Goal: Task Accomplishment & Management: Complete application form

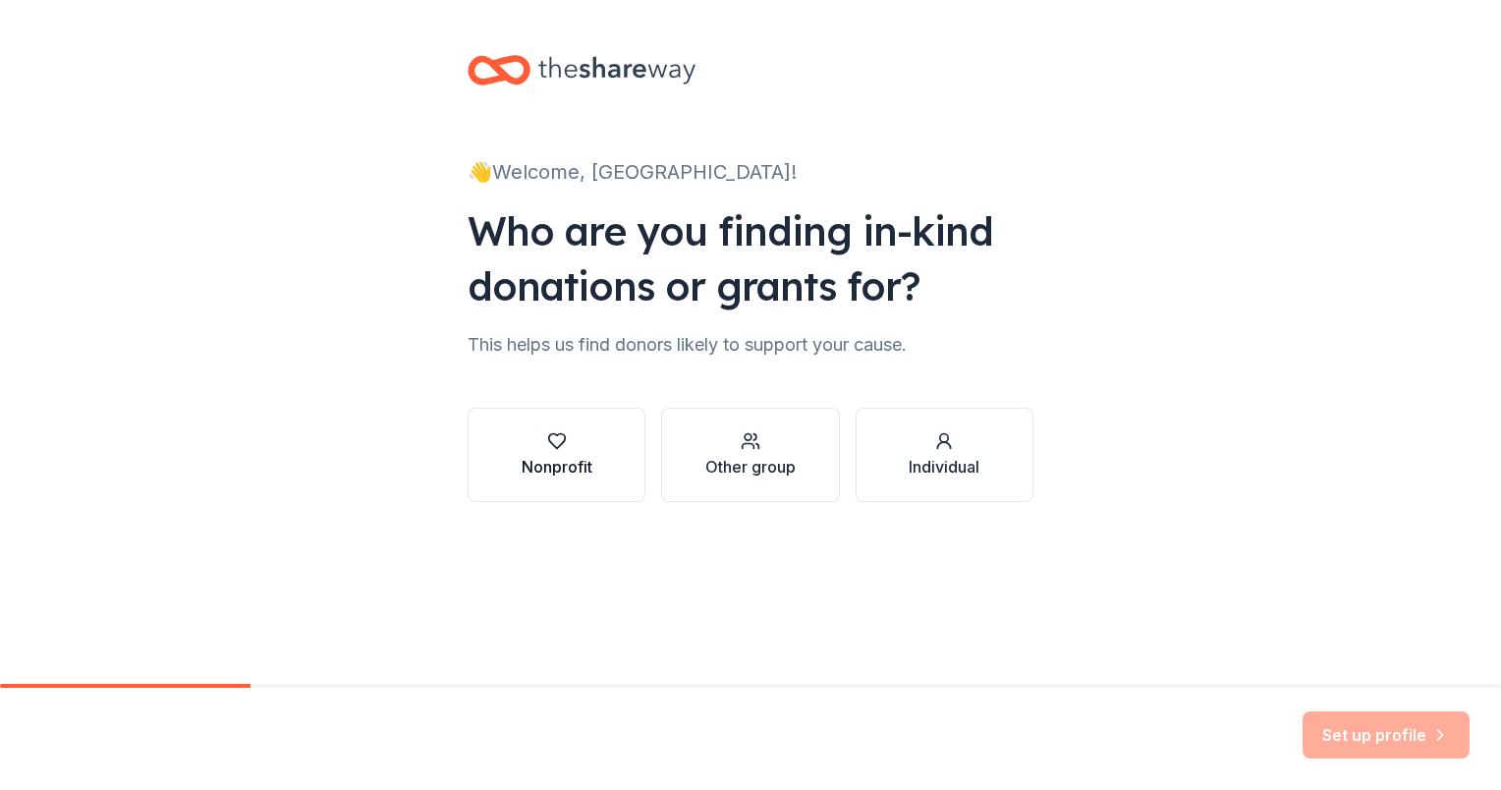
click at [604, 456] on button "Nonprofit" at bounding box center [557, 455] width 178 height 94
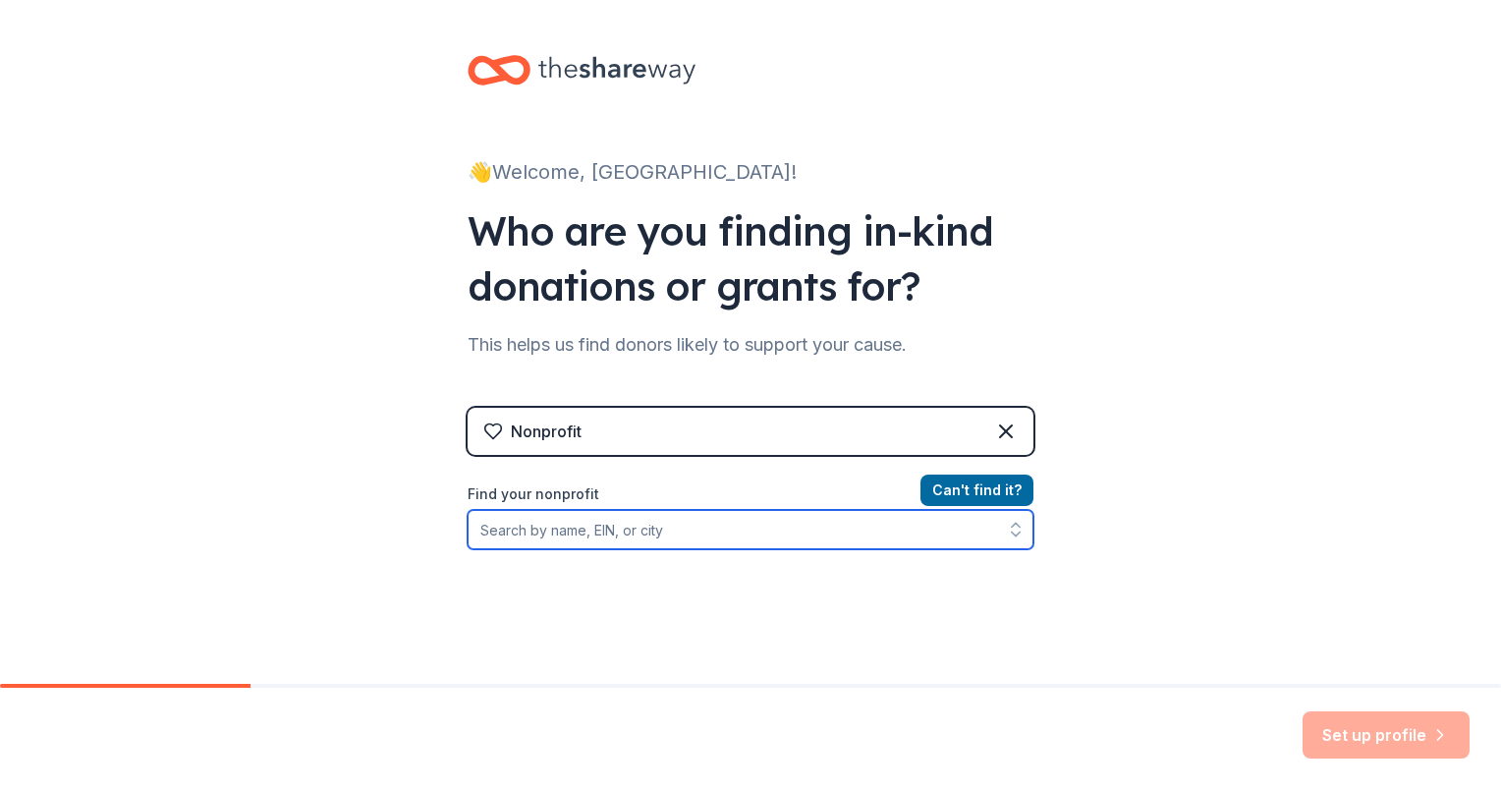
click at [644, 532] on input "Find your nonprofit" at bounding box center [751, 529] width 566 height 39
click at [559, 538] on input "Find your nonprofit" at bounding box center [751, 529] width 566 height 39
paste input "[US_EMPLOYER_IDENTIFICATION_NUMBER]"
type input "[US_EMPLOYER_IDENTIFICATION_NUMBER]"
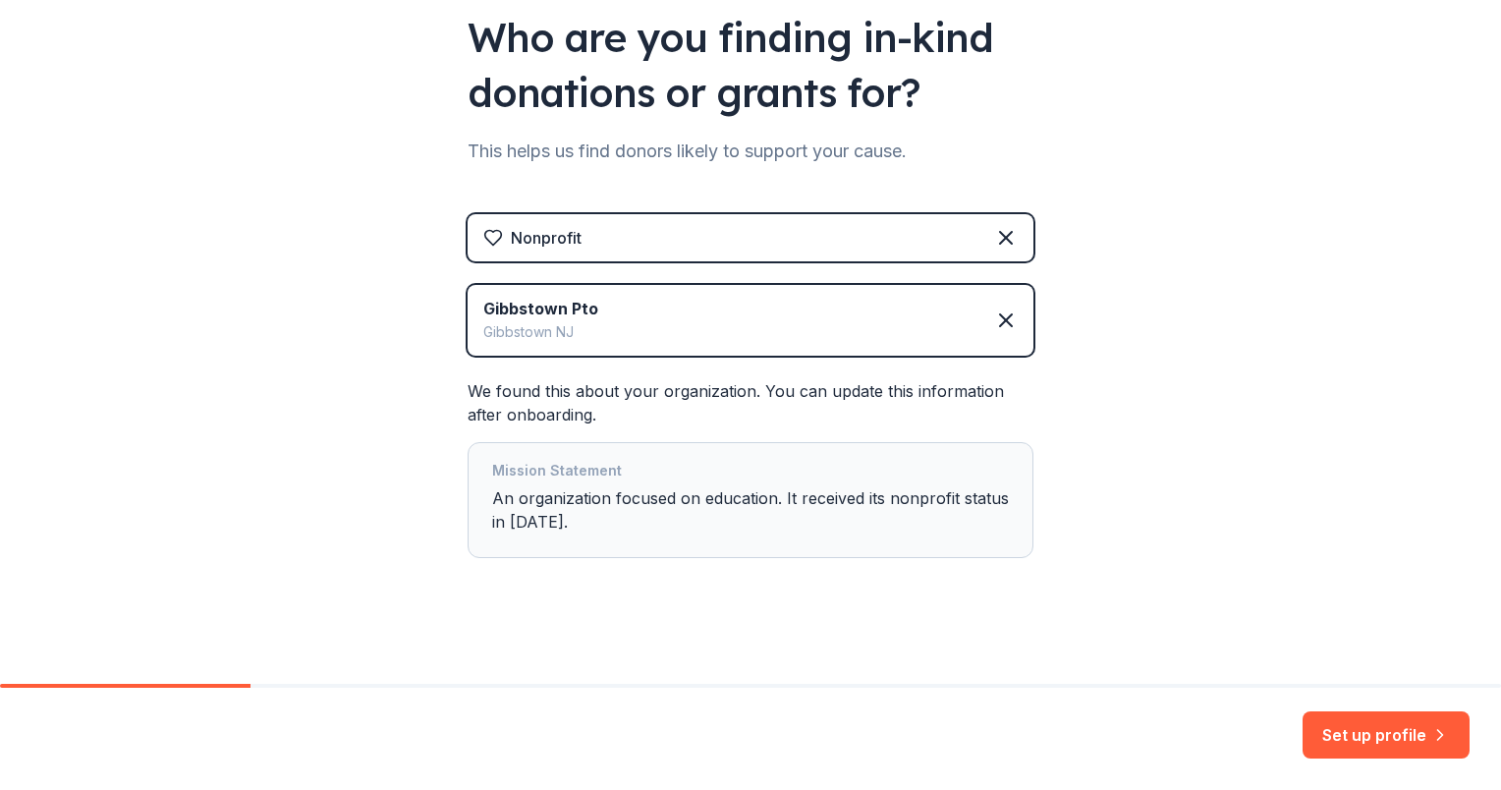
scroll to position [200, 0]
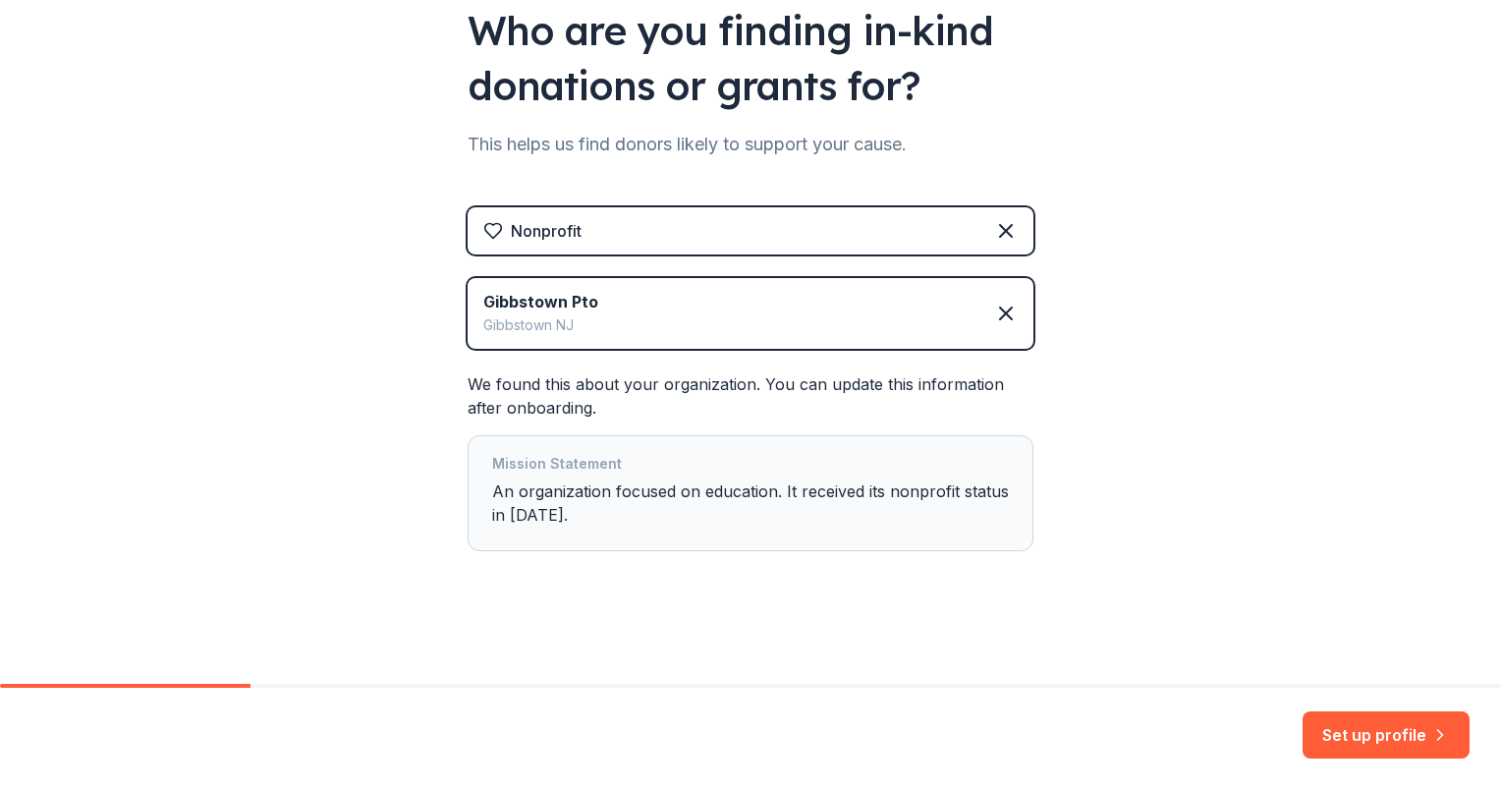
click at [572, 495] on div "Mission Statement An organization focused on education. It received its nonprof…" at bounding box center [750, 493] width 517 height 83
click at [536, 512] on div "Mission Statement An organization focused on education. It received its nonprof…" at bounding box center [750, 493] width 517 height 83
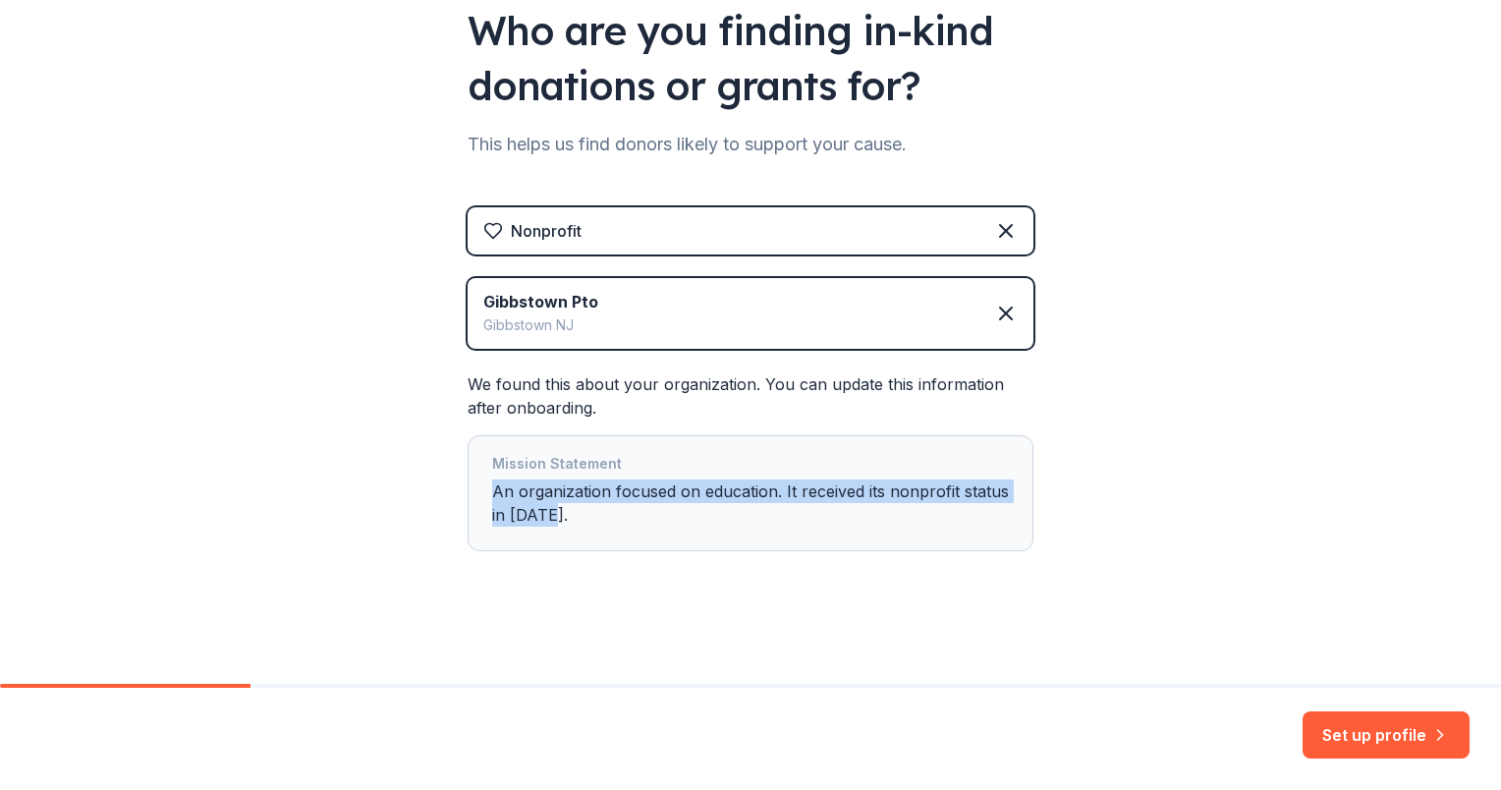
drag, startPoint x: 562, startPoint y: 523, endPoint x: 463, endPoint y: 482, distance: 107.1
click at [468, 482] on div "Mission Statement An organization focused on education. It received its nonprof…" at bounding box center [751, 493] width 566 height 116
click at [636, 485] on div "Mission Statement An organization focused on education. It received its nonprof…" at bounding box center [750, 493] width 517 height 83
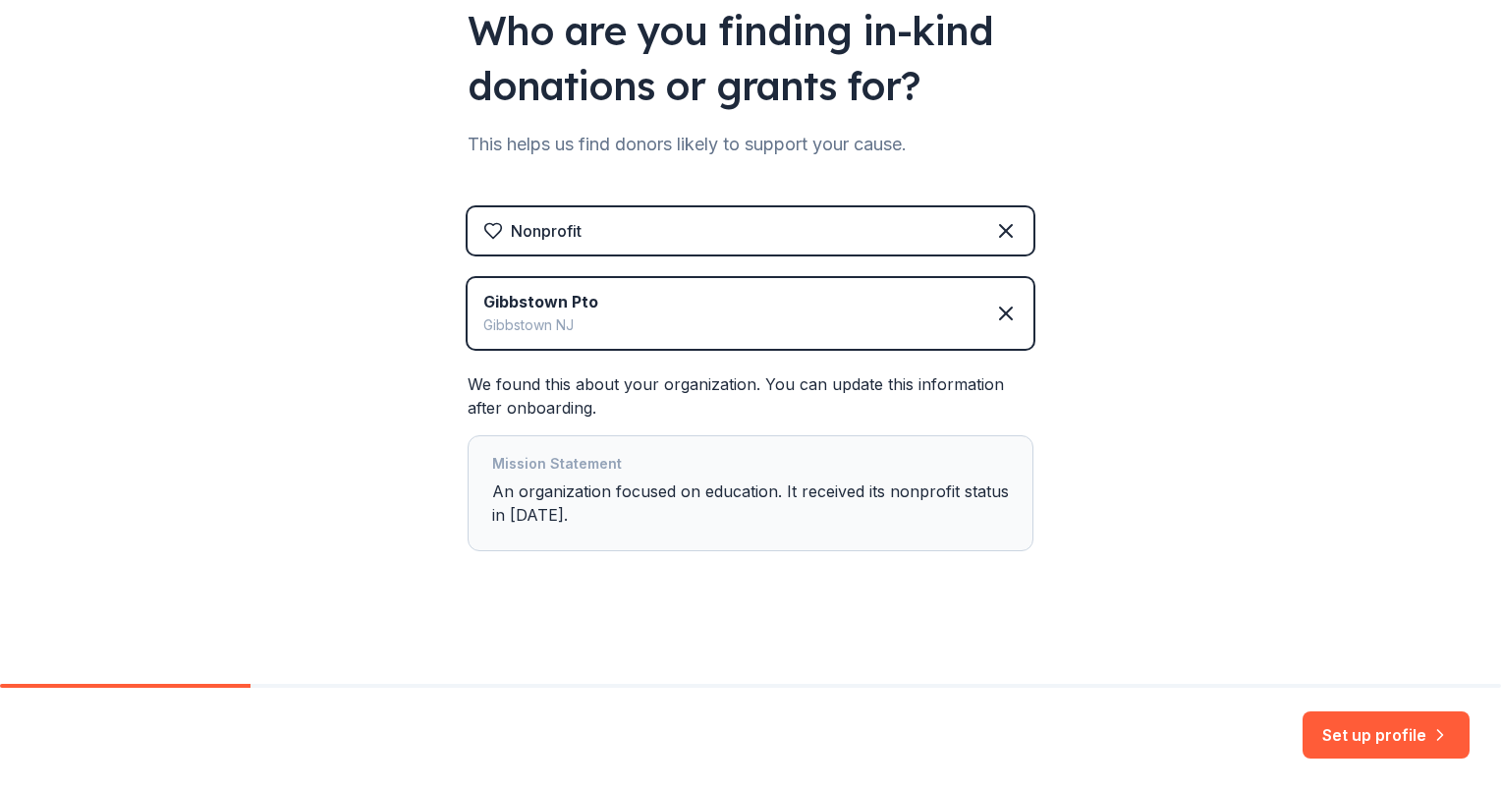
click at [1140, 462] on div "👋 Welcome, Gibbstown! Who are you finding in-kind donations or grants for? This…" at bounding box center [750, 242] width 1501 height 885
click at [1417, 723] on button "Set up profile" at bounding box center [1386, 734] width 167 height 47
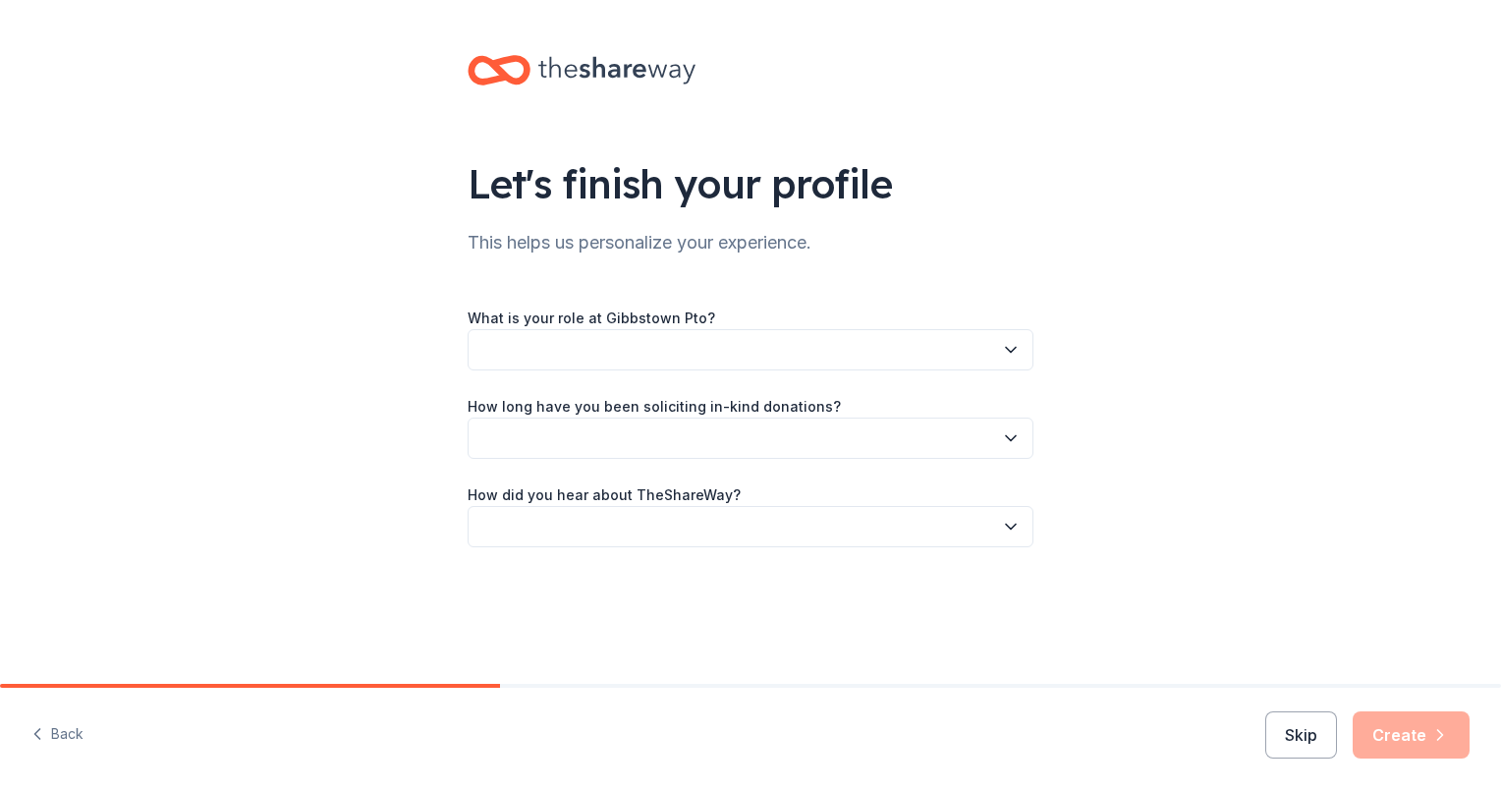
click at [911, 355] on button "button" at bounding box center [751, 349] width 566 height 41
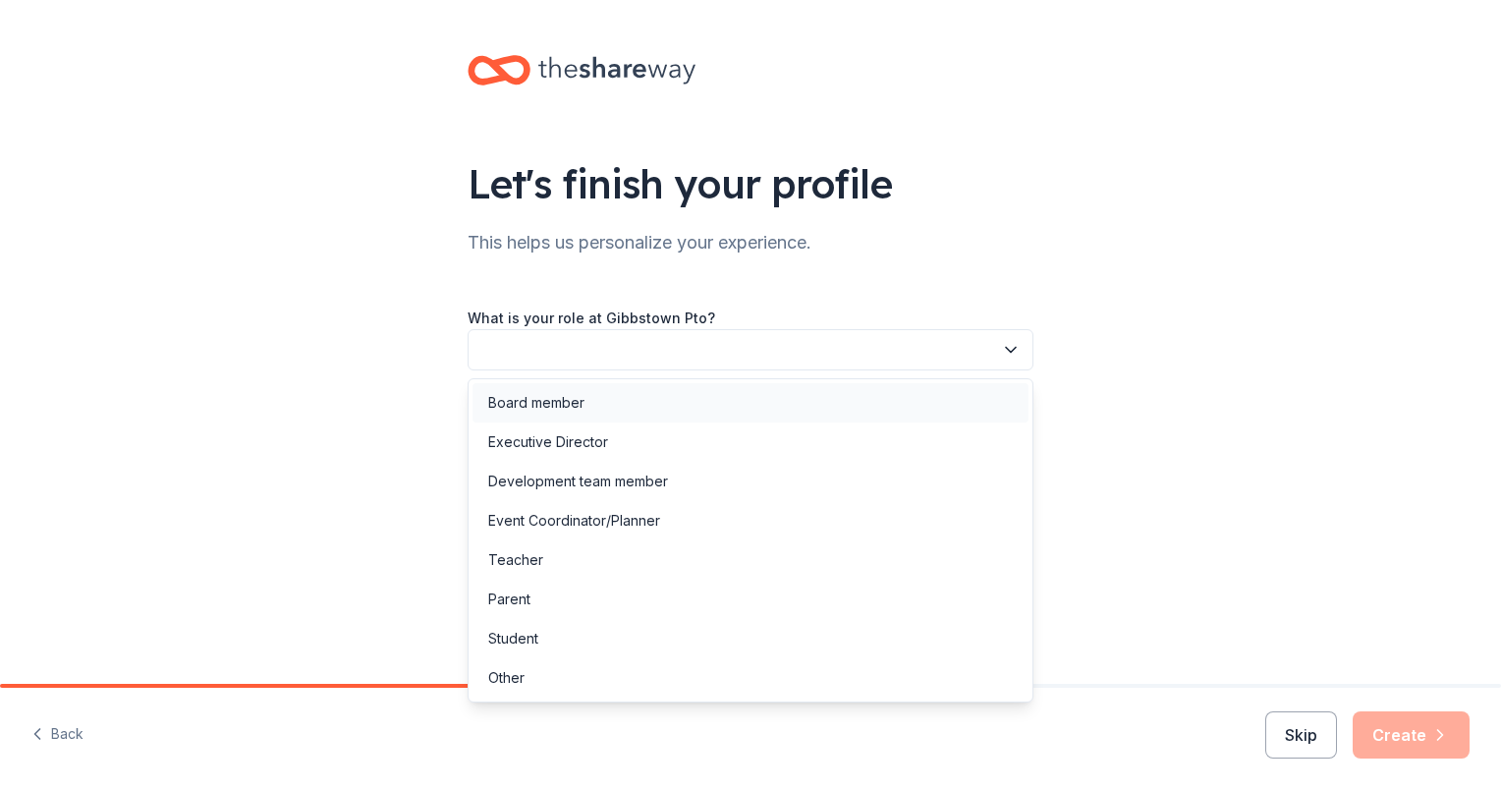
click at [775, 408] on div "Board member" at bounding box center [751, 402] width 556 height 39
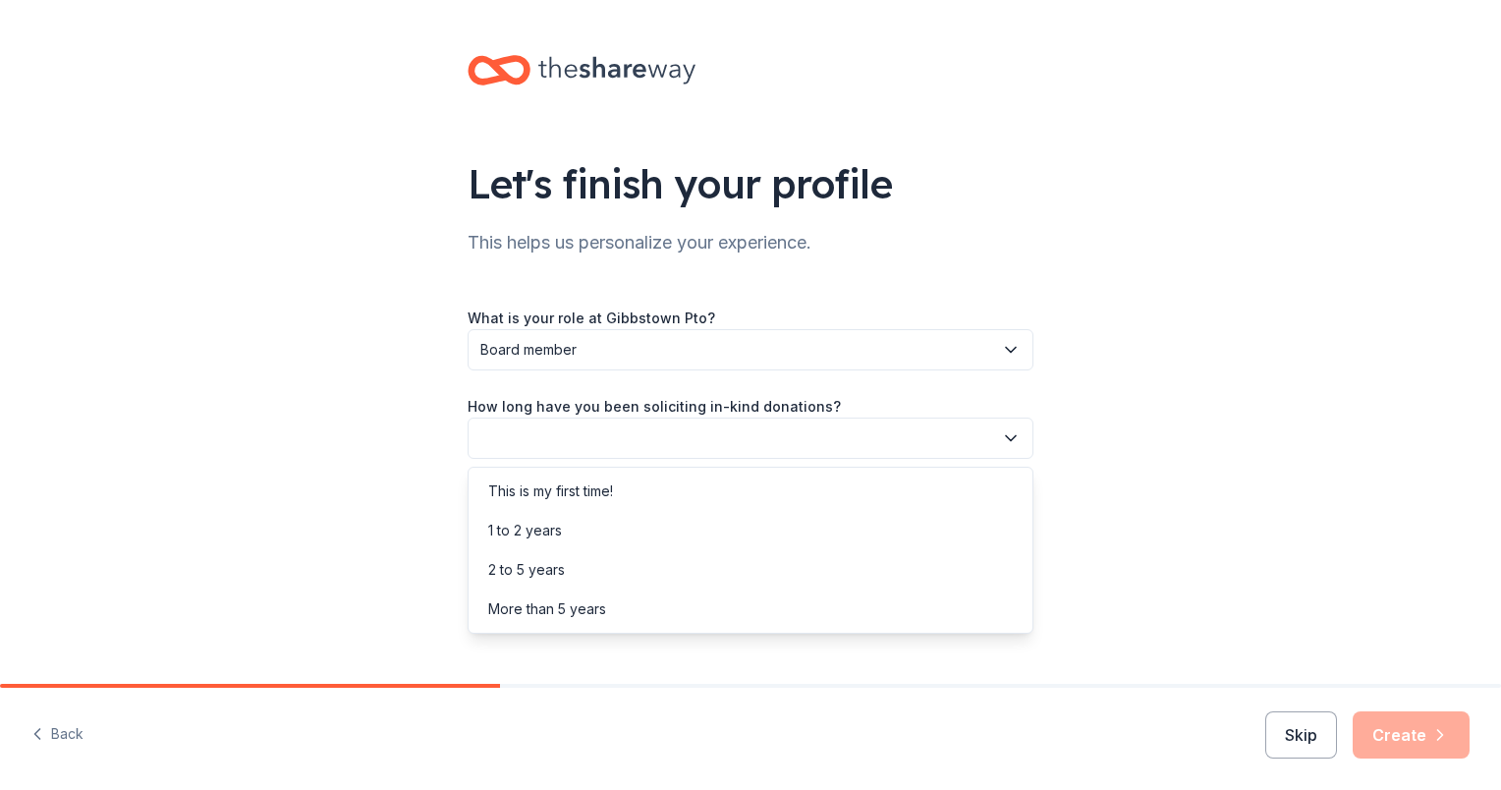
click at [703, 428] on button "button" at bounding box center [751, 437] width 566 height 41
click at [595, 528] on div "1 to 2 years" at bounding box center [751, 530] width 556 height 39
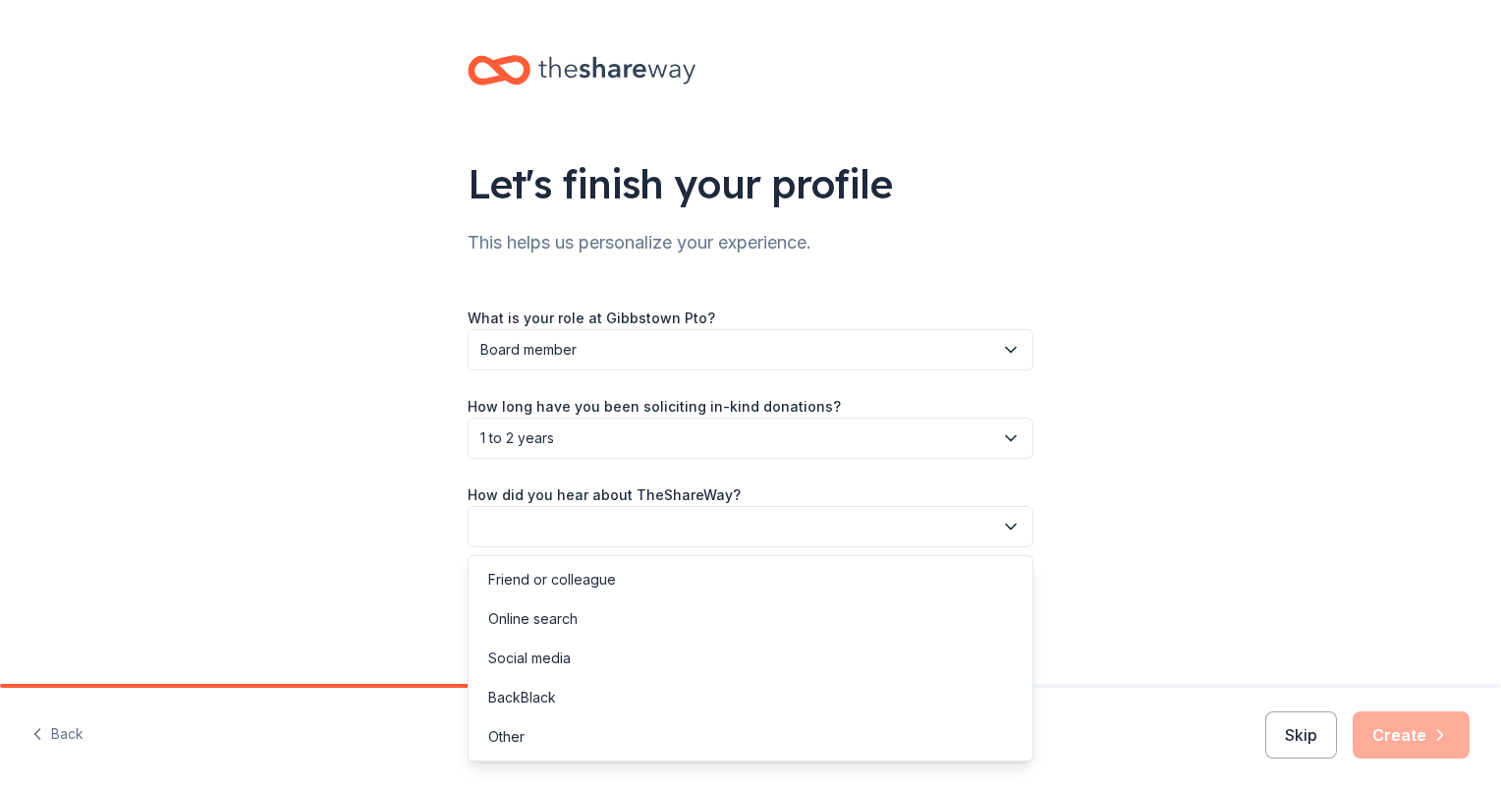
click at [697, 523] on button "button" at bounding box center [751, 526] width 566 height 41
click at [601, 652] on div "Social media" at bounding box center [751, 658] width 556 height 39
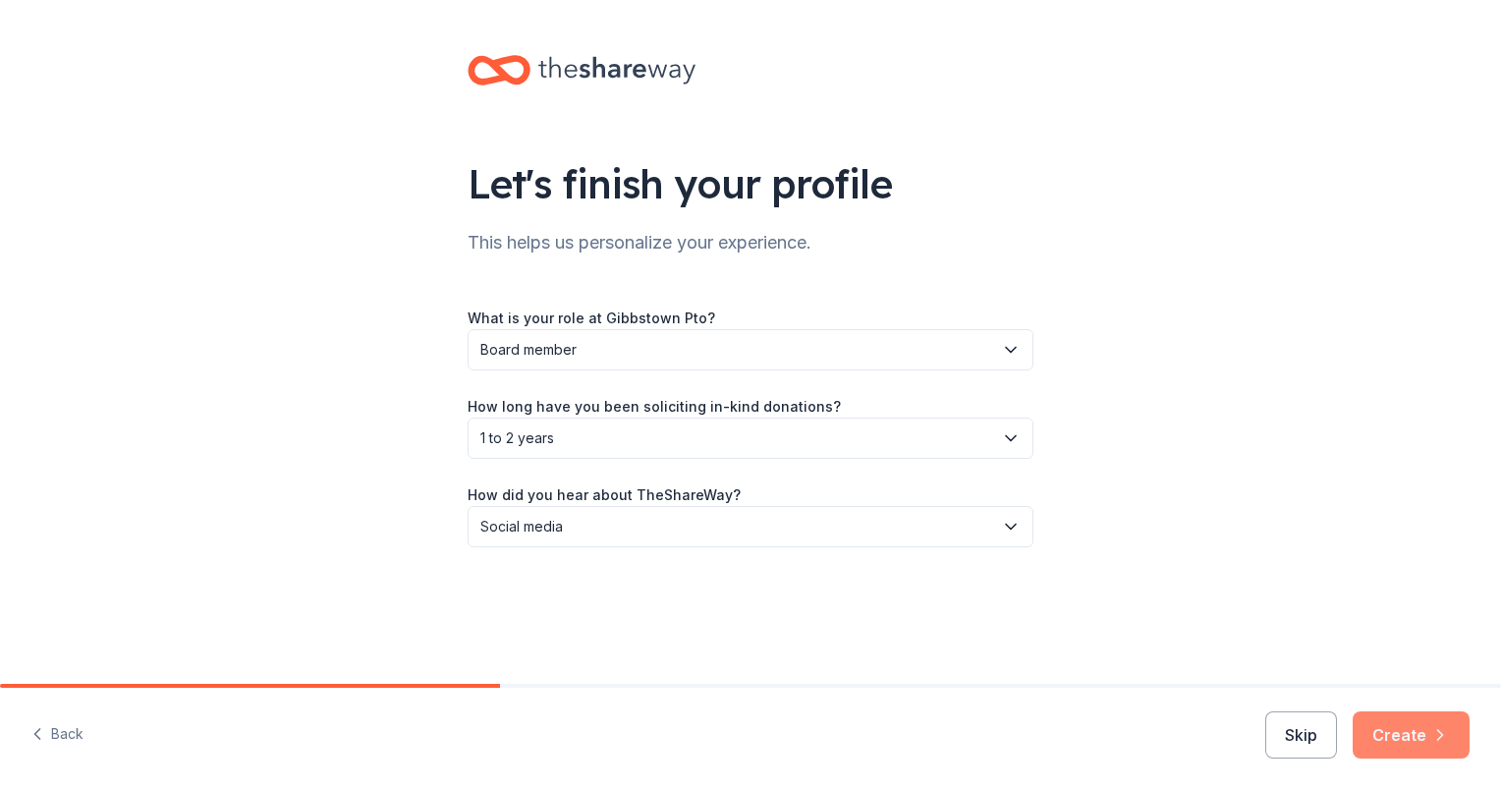
click at [1403, 723] on button "Create" at bounding box center [1411, 734] width 117 height 47
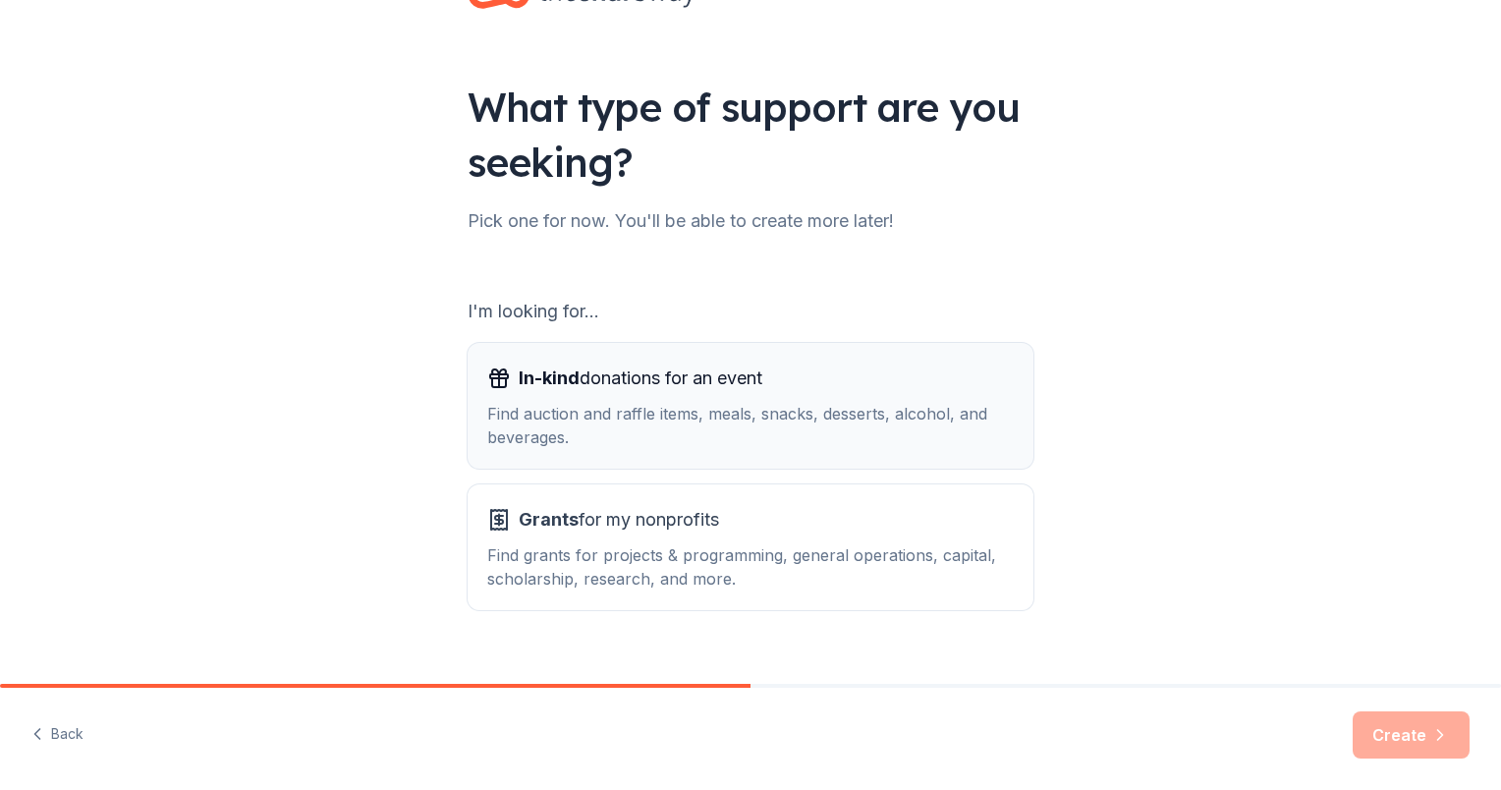
scroll to position [109, 0]
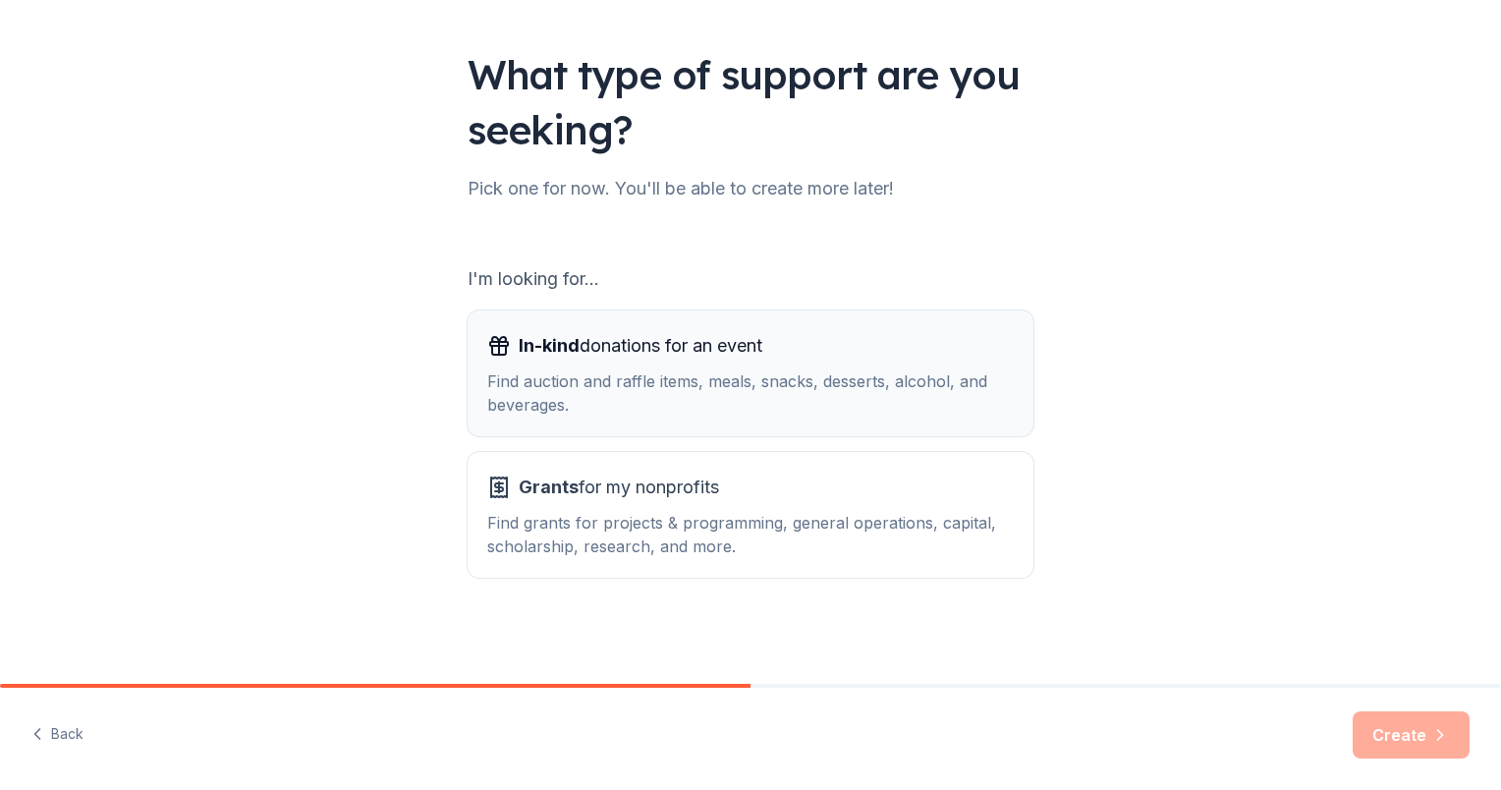
click at [665, 354] on span "In-kind donations for an event" at bounding box center [641, 345] width 244 height 31
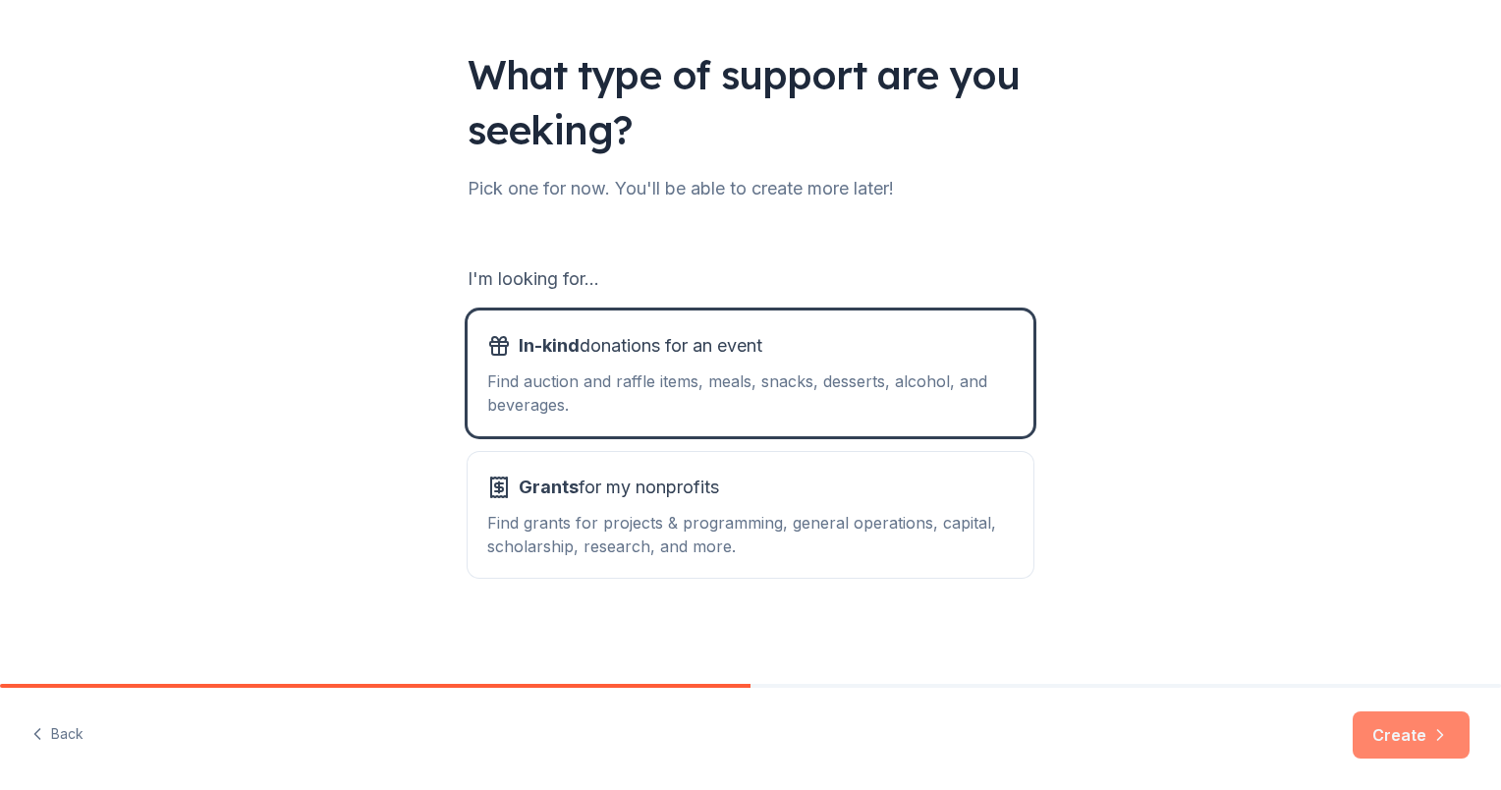
click at [1386, 736] on button "Create" at bounding box center [1411, 734] width 117 height 47
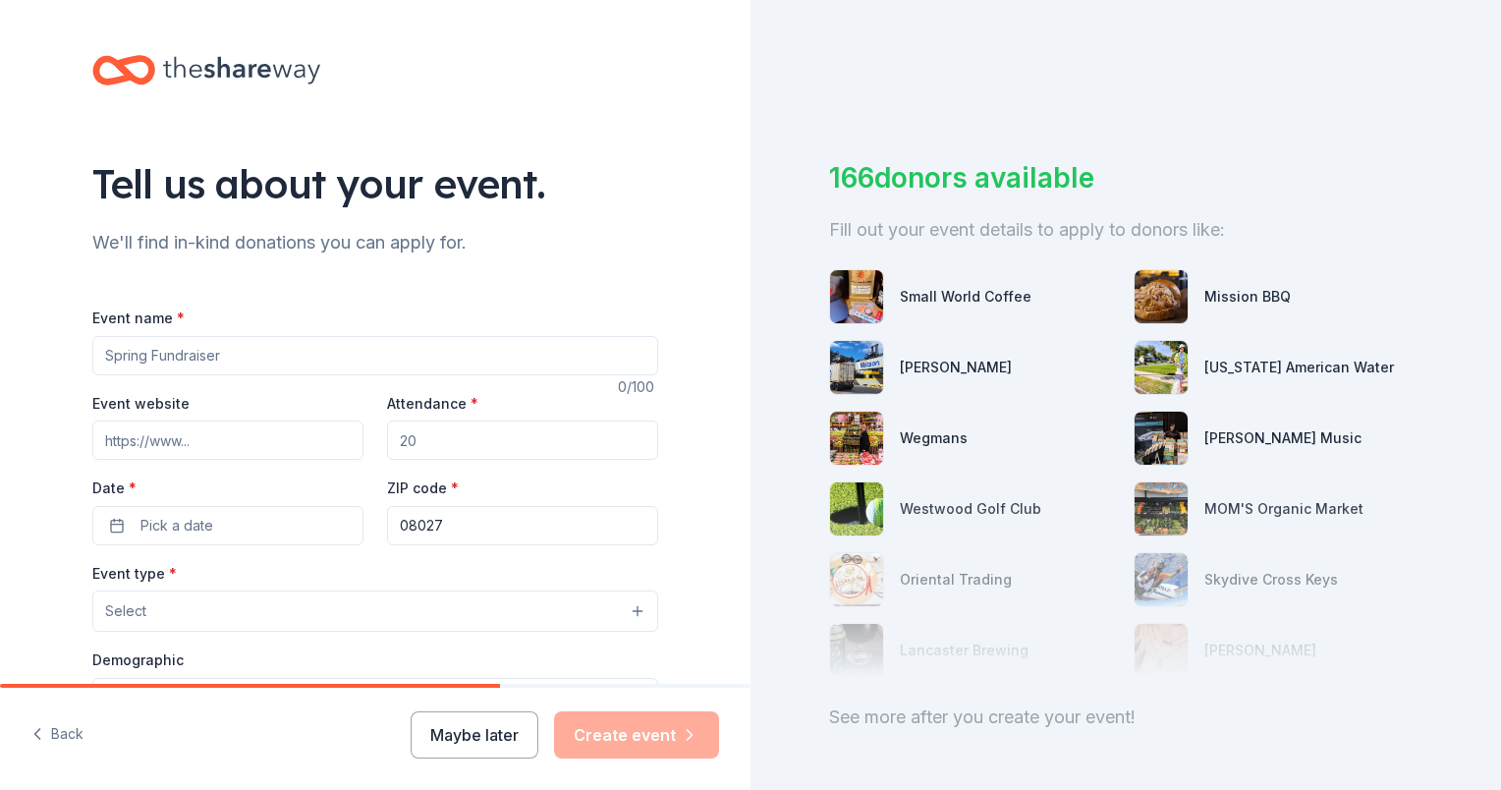
click at [179, 362] on input "Event name *" at bounding box center [375, 355] width 566 height 39
type input "Basket Auction at Gibbstown Day"
click at [181, 442] on input "Event website" at bounding box center [227, 439] width 271 height 39
click at [454, 436] on input "Attendance *" at bounding box center [522, 439] width 271 height 39
type input "2000"
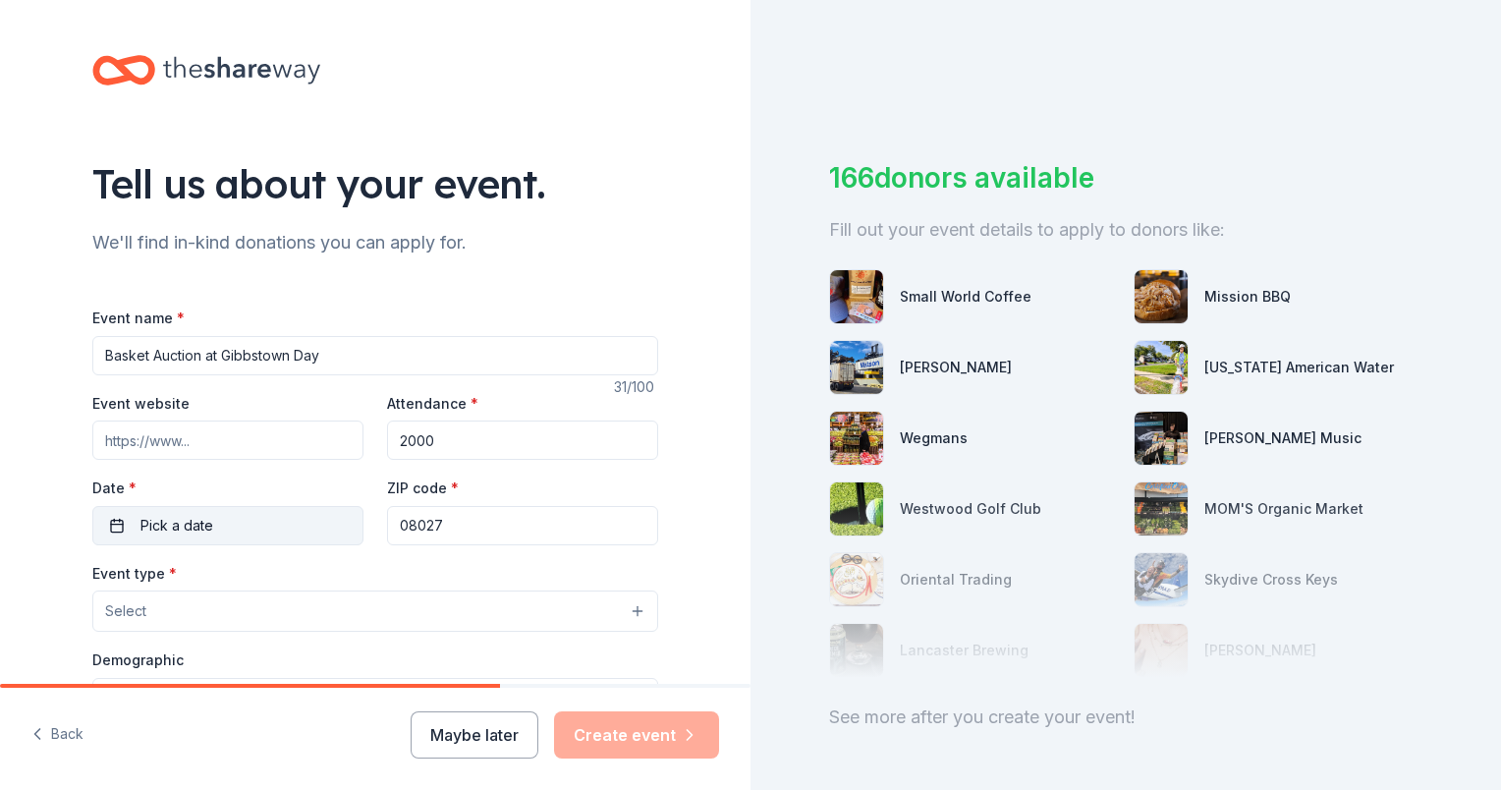
click at [225, 527] on button "Pick a date" at bounding box center [227, 525] width 271 height 39
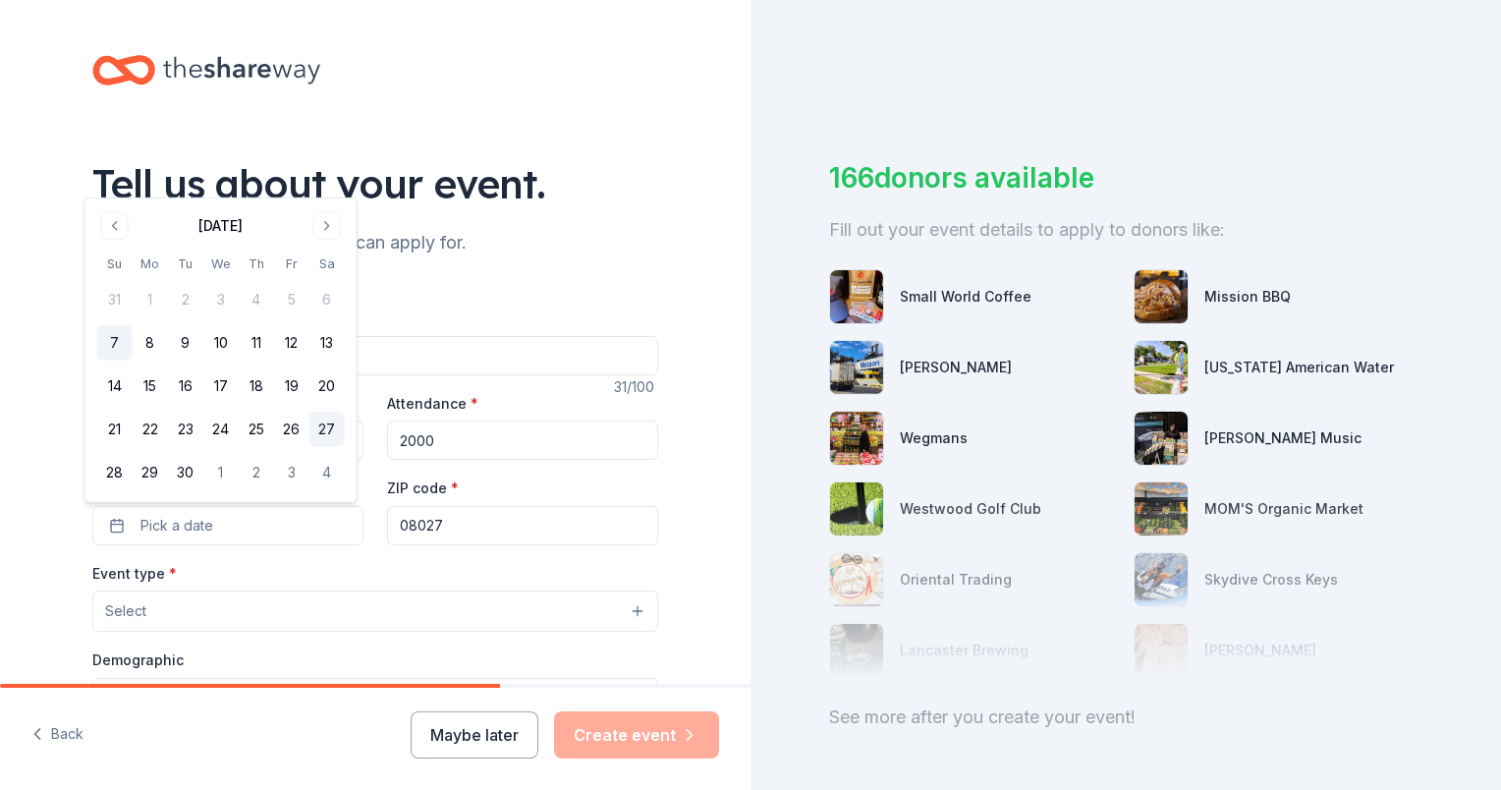
click at [339, 431] on button "27" at bounding box center [326, 429] width 35 height 35
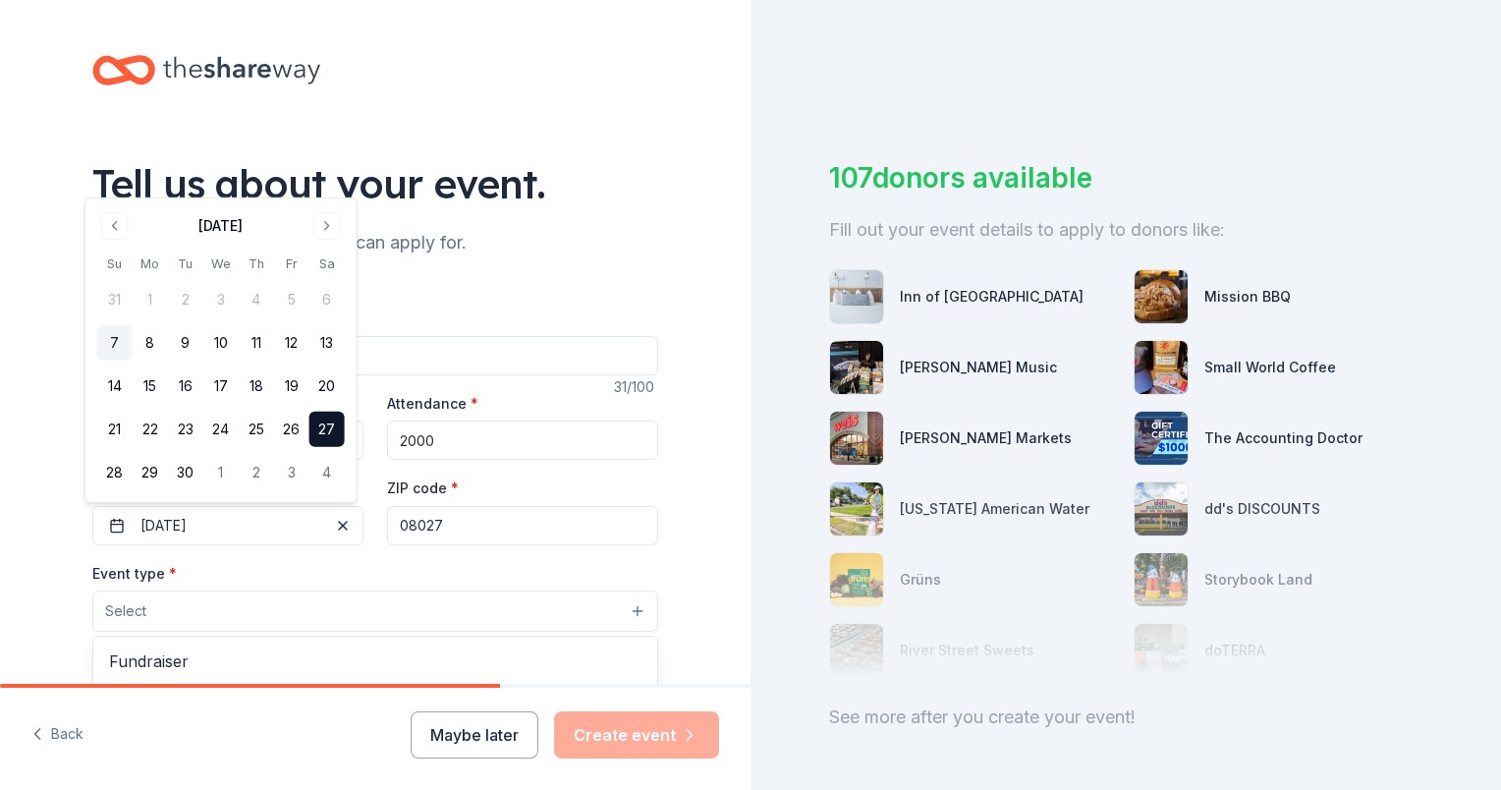
click at [183, 631] on button "Select" at bounding box center [375, 610] width 566 height 41
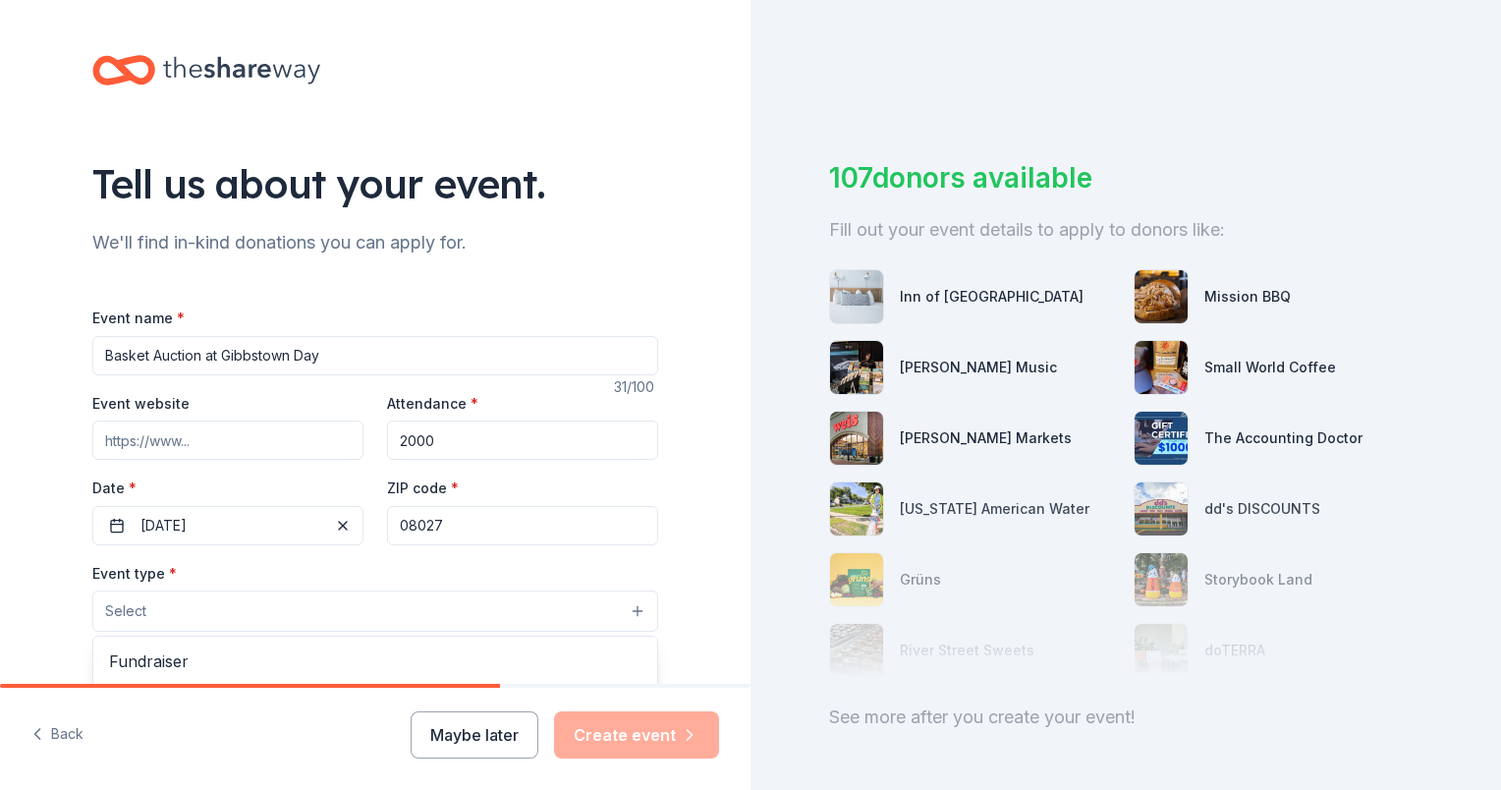
click at [220, 605] on button "Select" at bounding box center [375, 610] width 566 height 41
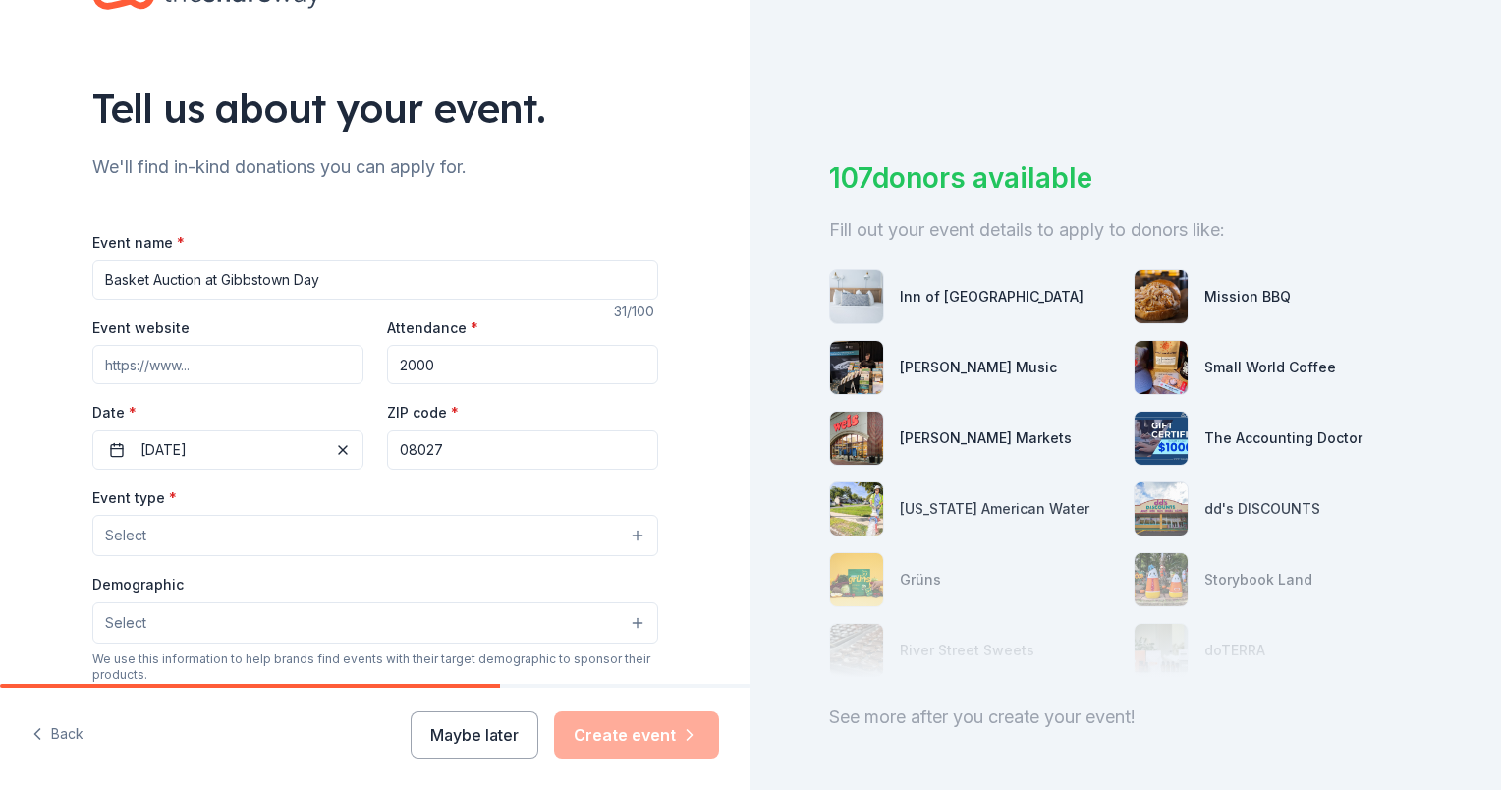
scroll to position [196, 0]
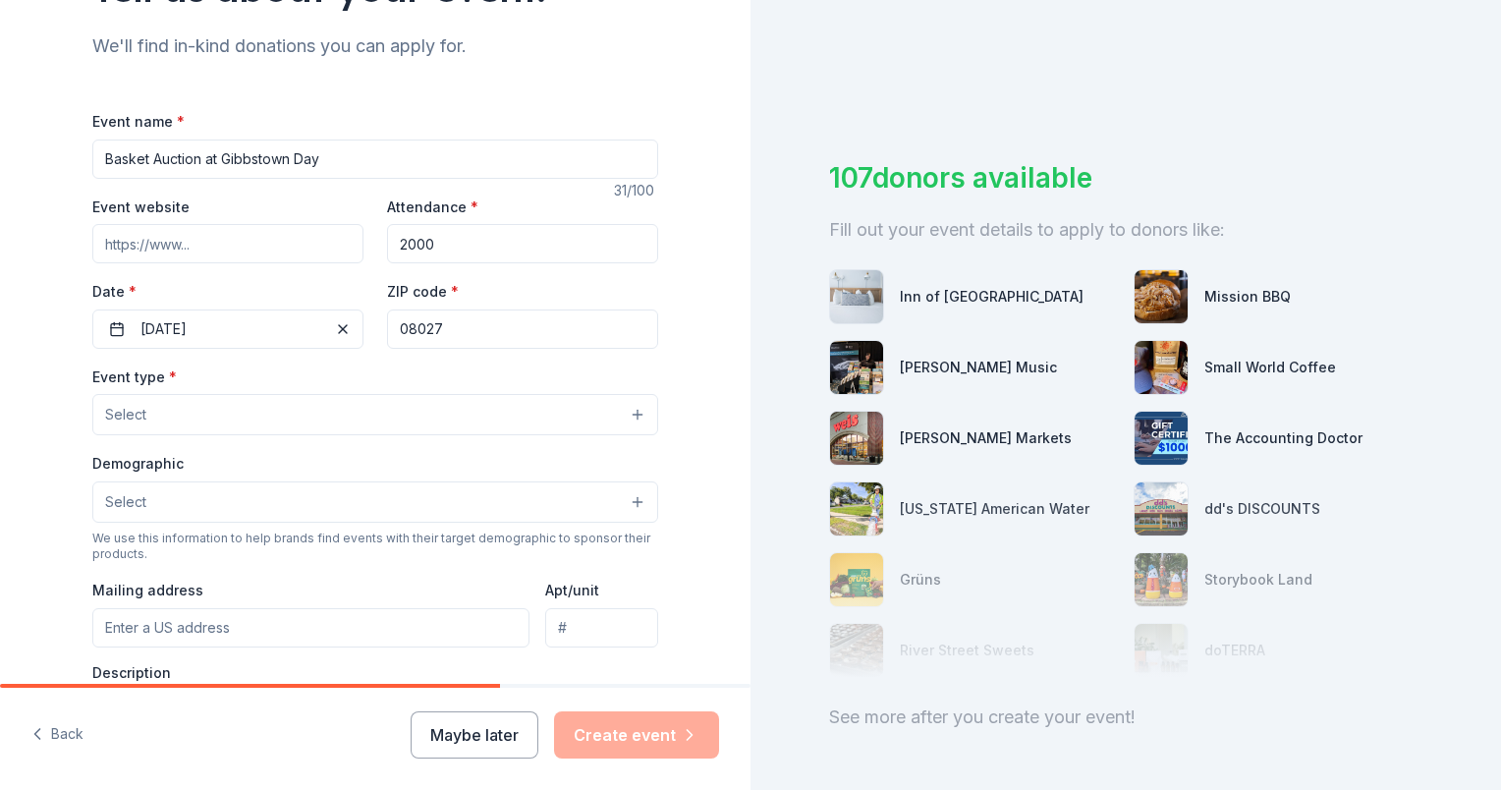
click at [194, 422] on button "Select" at bounding box center [375, 414] width 566 height 41
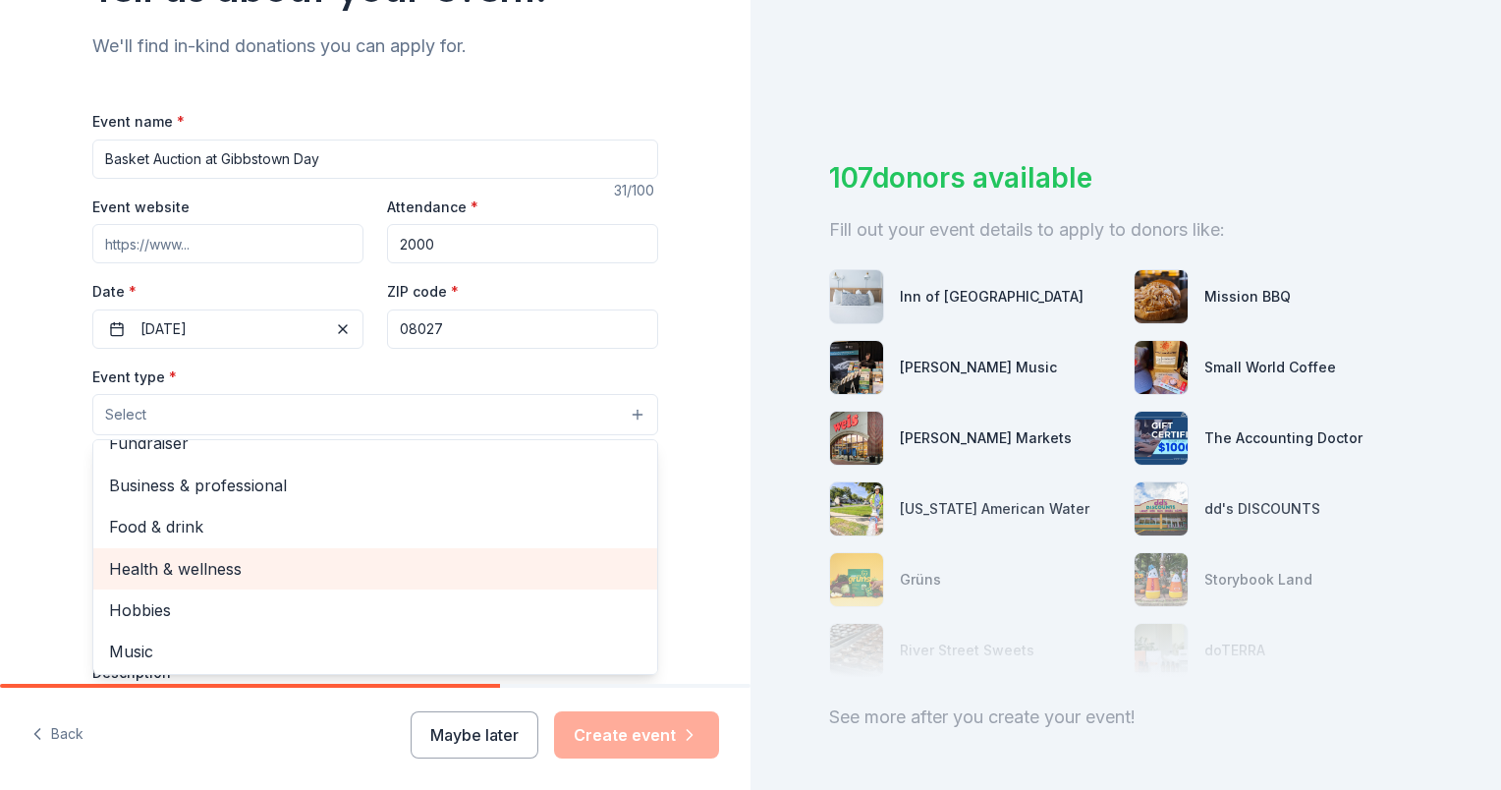
scroll to position [0, 0]
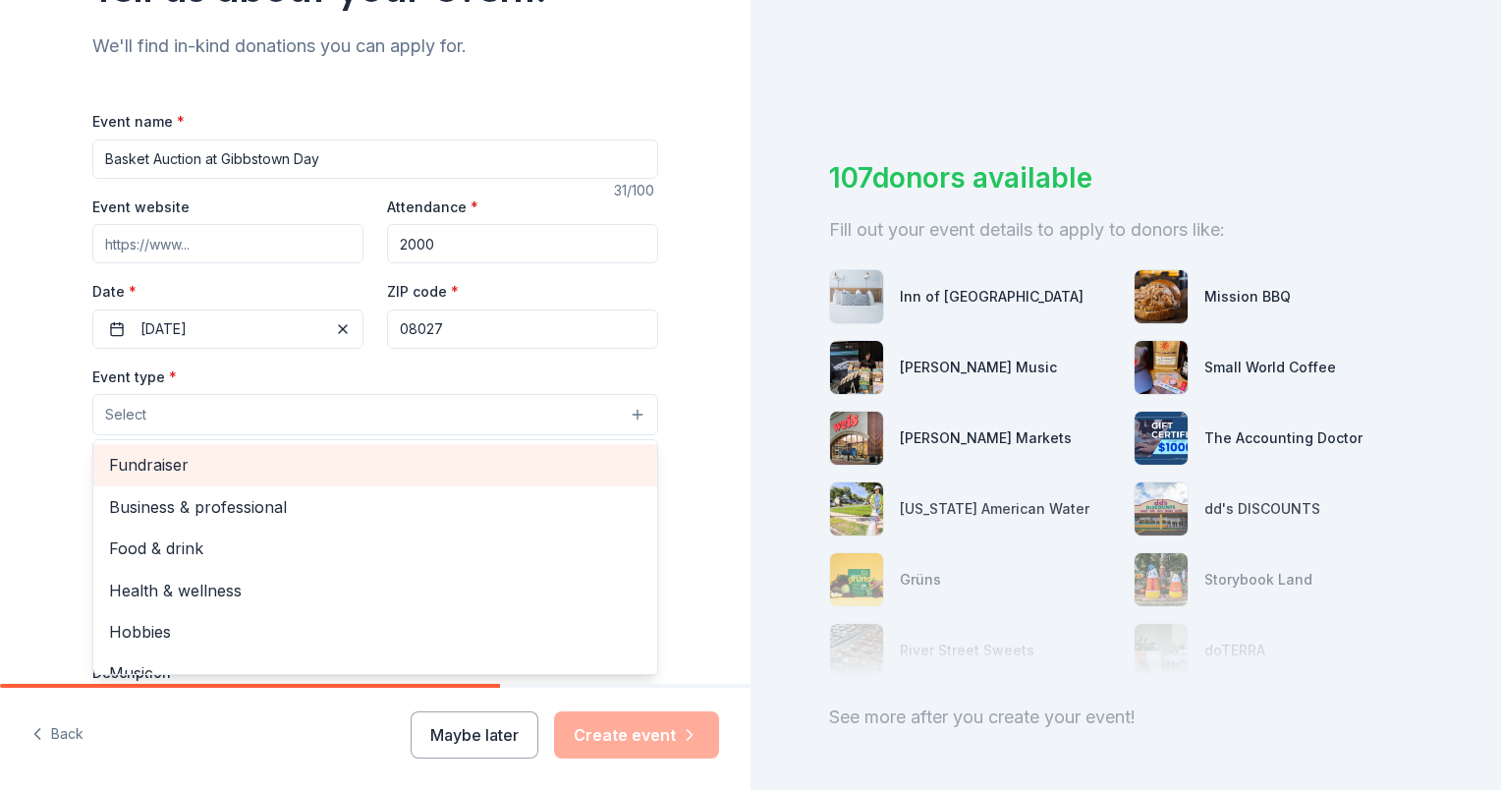
click at [209, 475] on span "Fundraiser" at bounding box center [375, 465] width 532 height 26
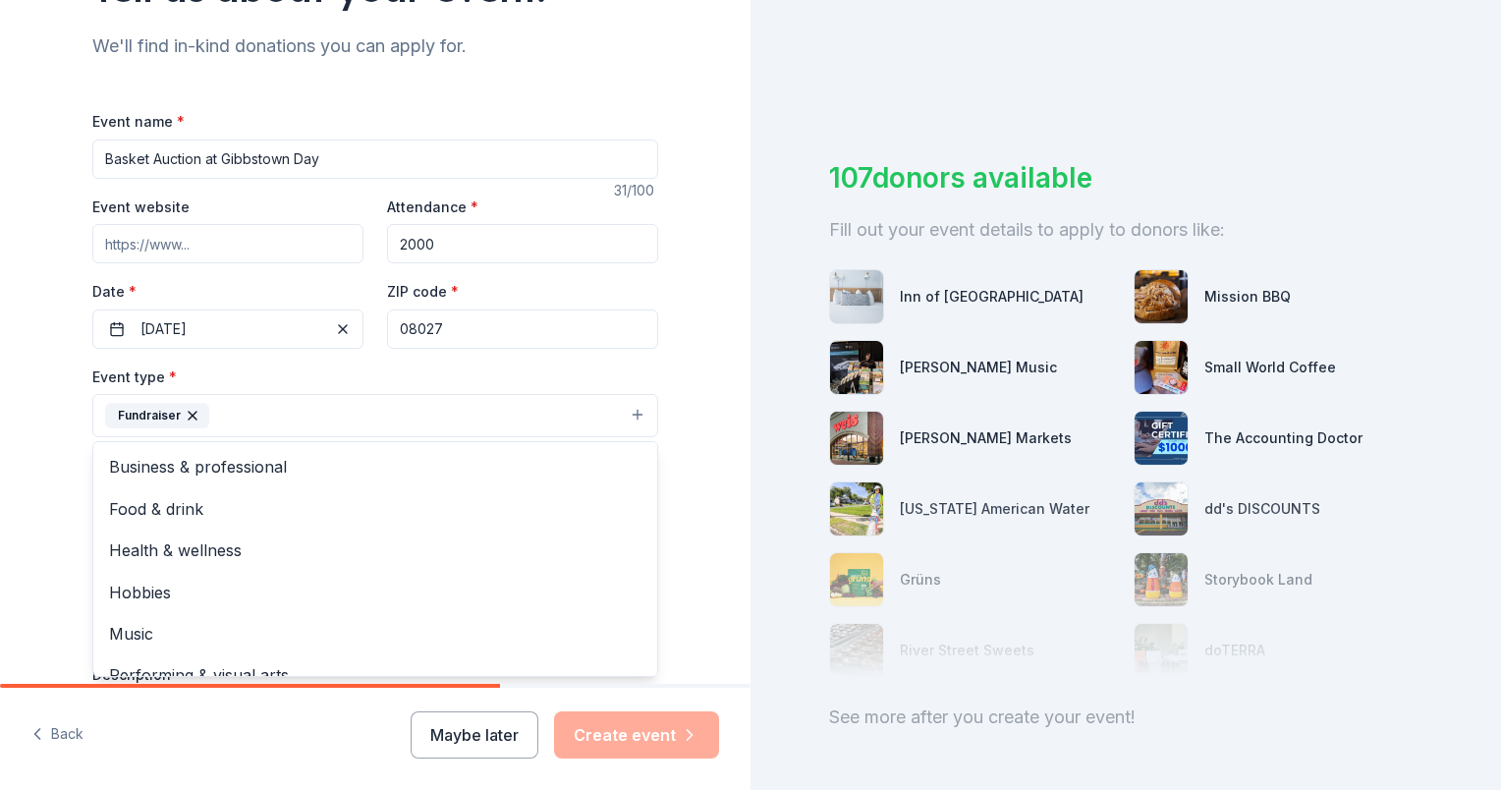
click at [697, 452] on div "Tell us about your event. We'll find in-kind donations you can apply for. Event…" at bounding box center [375, 458] width 751 height 1309
click at [272, 503] on button "Select" at bounding box center [375, 503] width 566 height 41
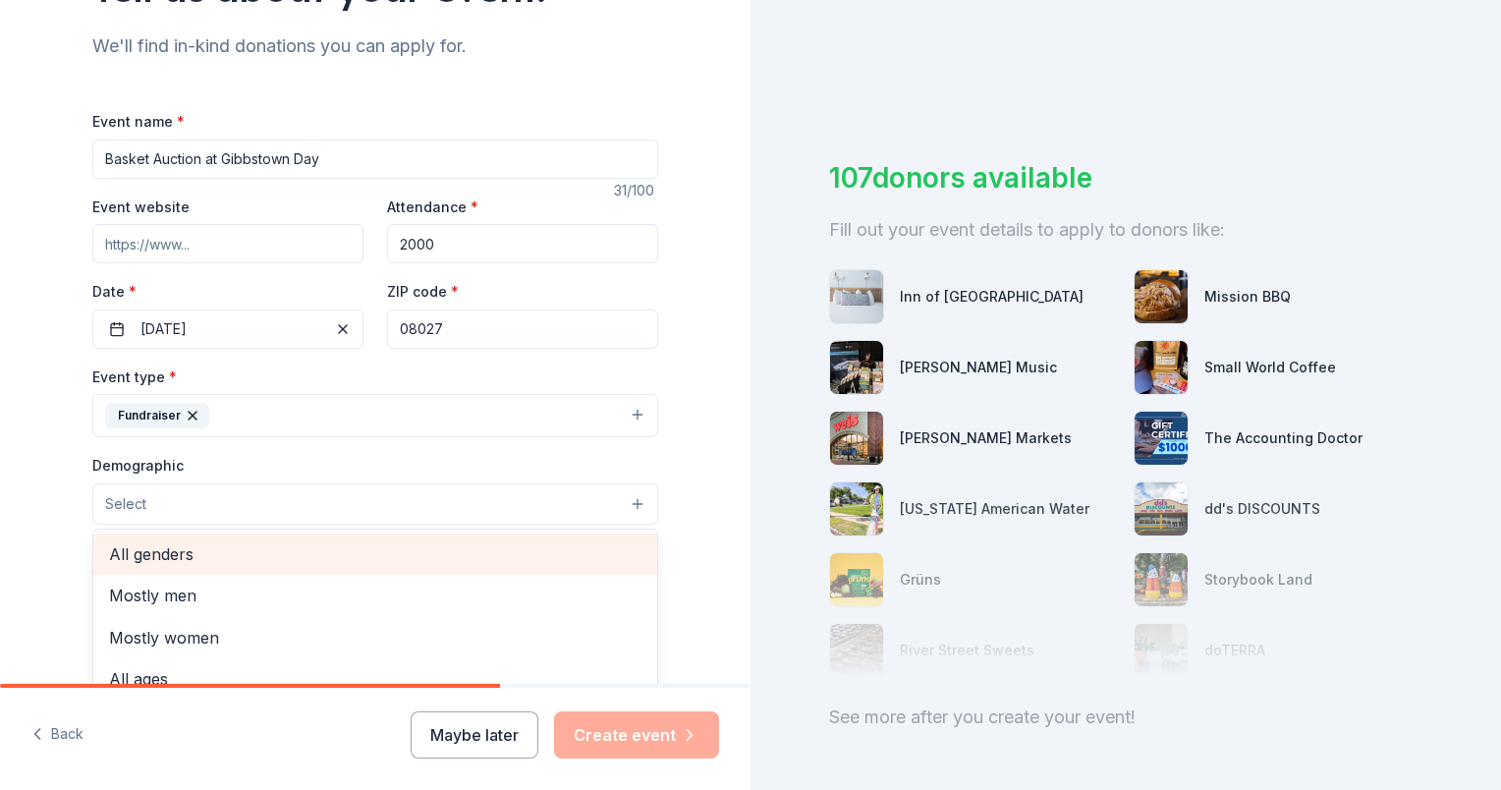
click at [221, 553] on span "All genders" at bounding box center [375, 554] width 532 height 26
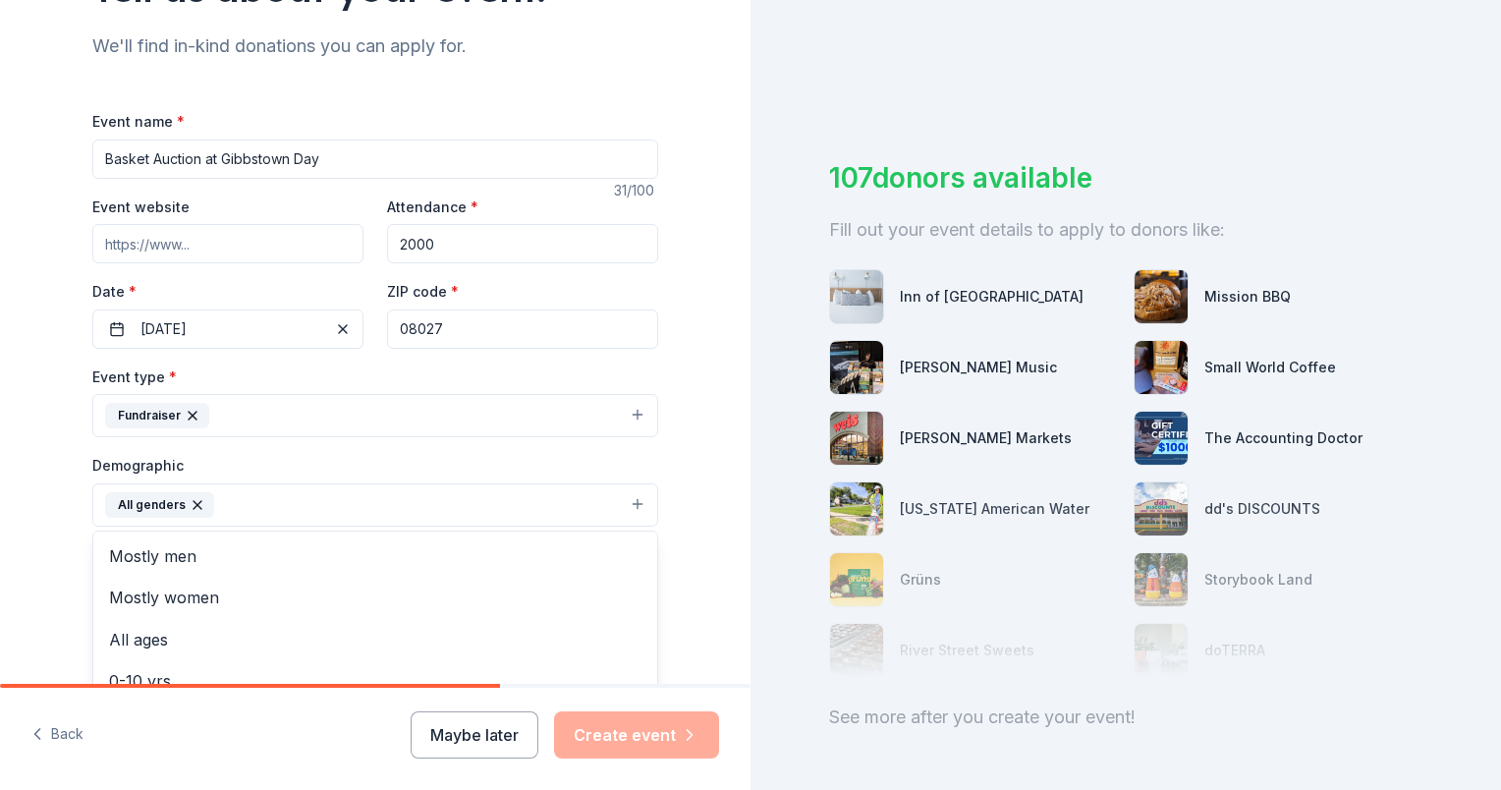
click at [714, 523] on div "Tell us about your event. We'll find in-kind donations you can apply for. Event…" at bounding box center [375, 459] width 751 height 1311
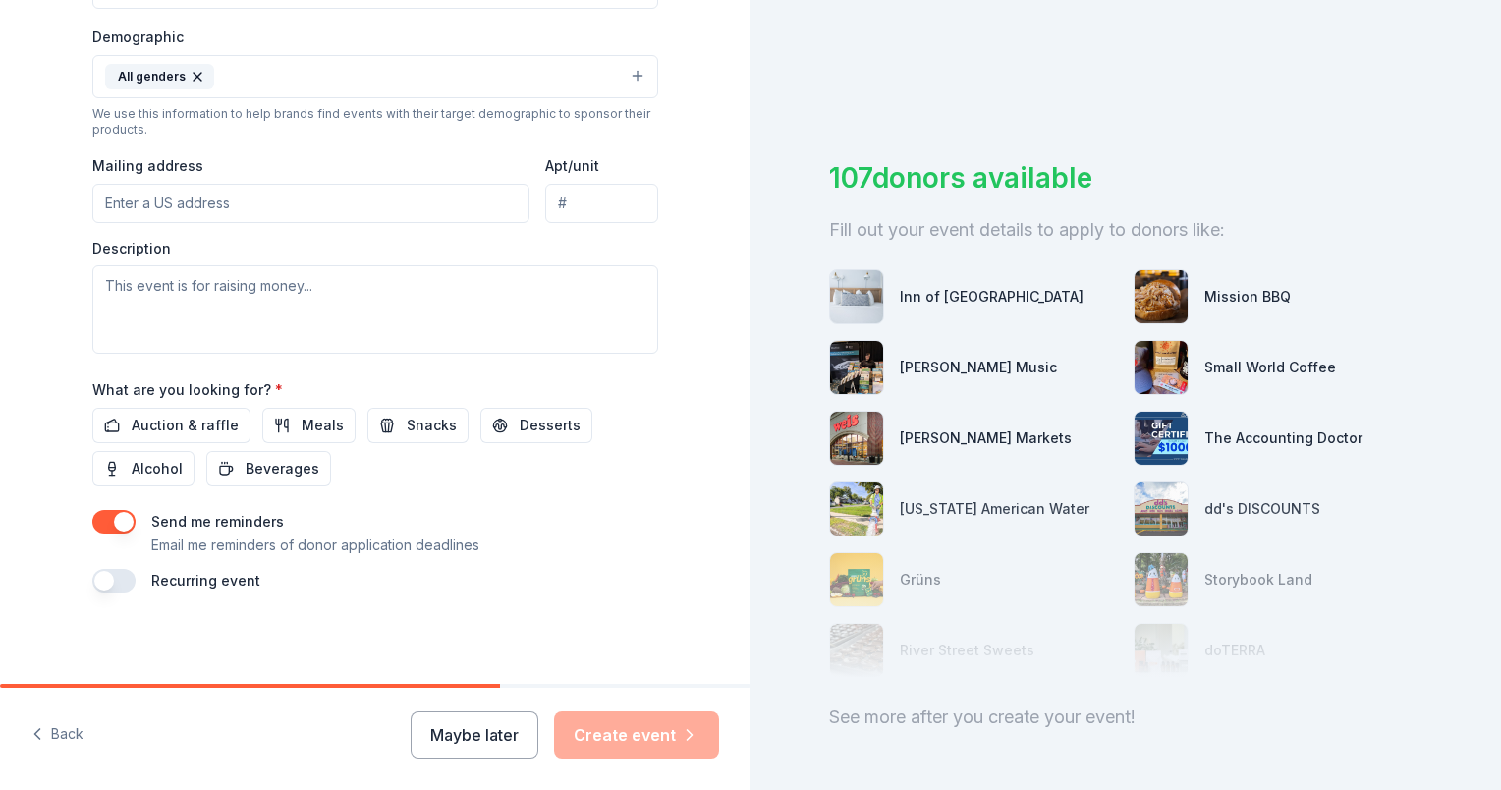
scroll to position [627, 0]
click at [355, 81] on button "All genders" at bounding box center [375, 74] width 566 height 43
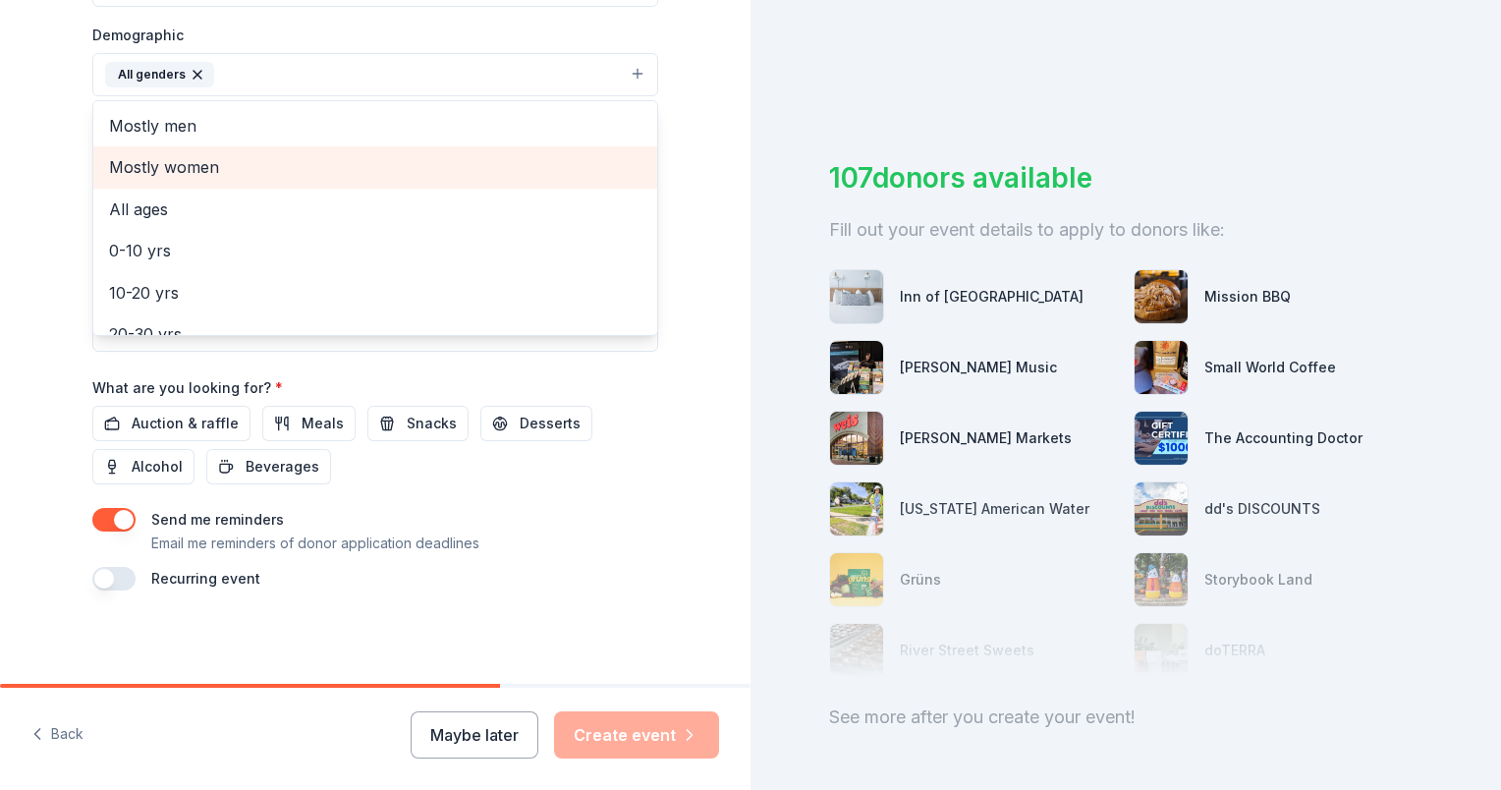
scroll to position [98, 0]
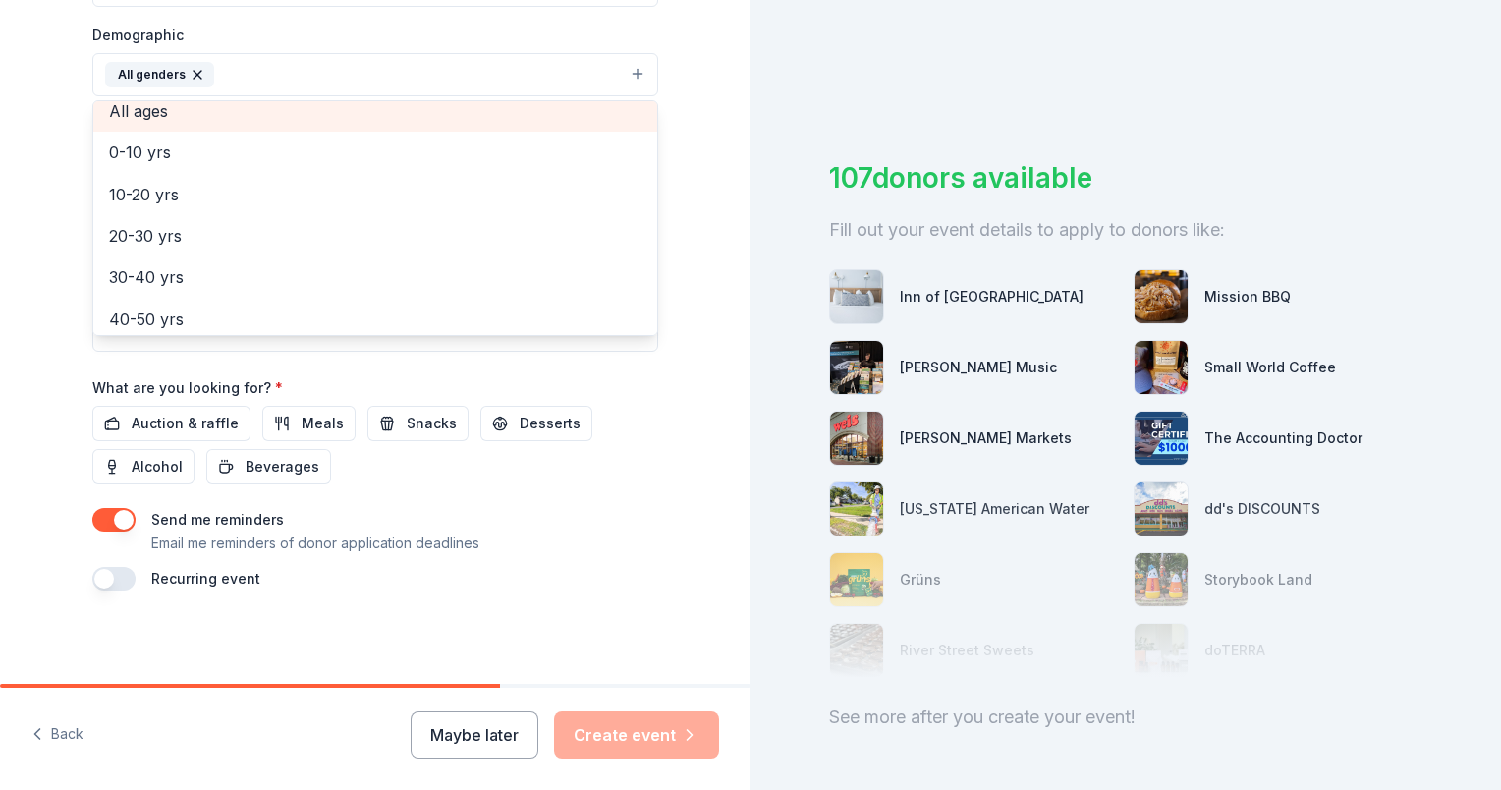
click at [257, 119] on span "All ages" at bounding box center [375, 111] width 532 height 26
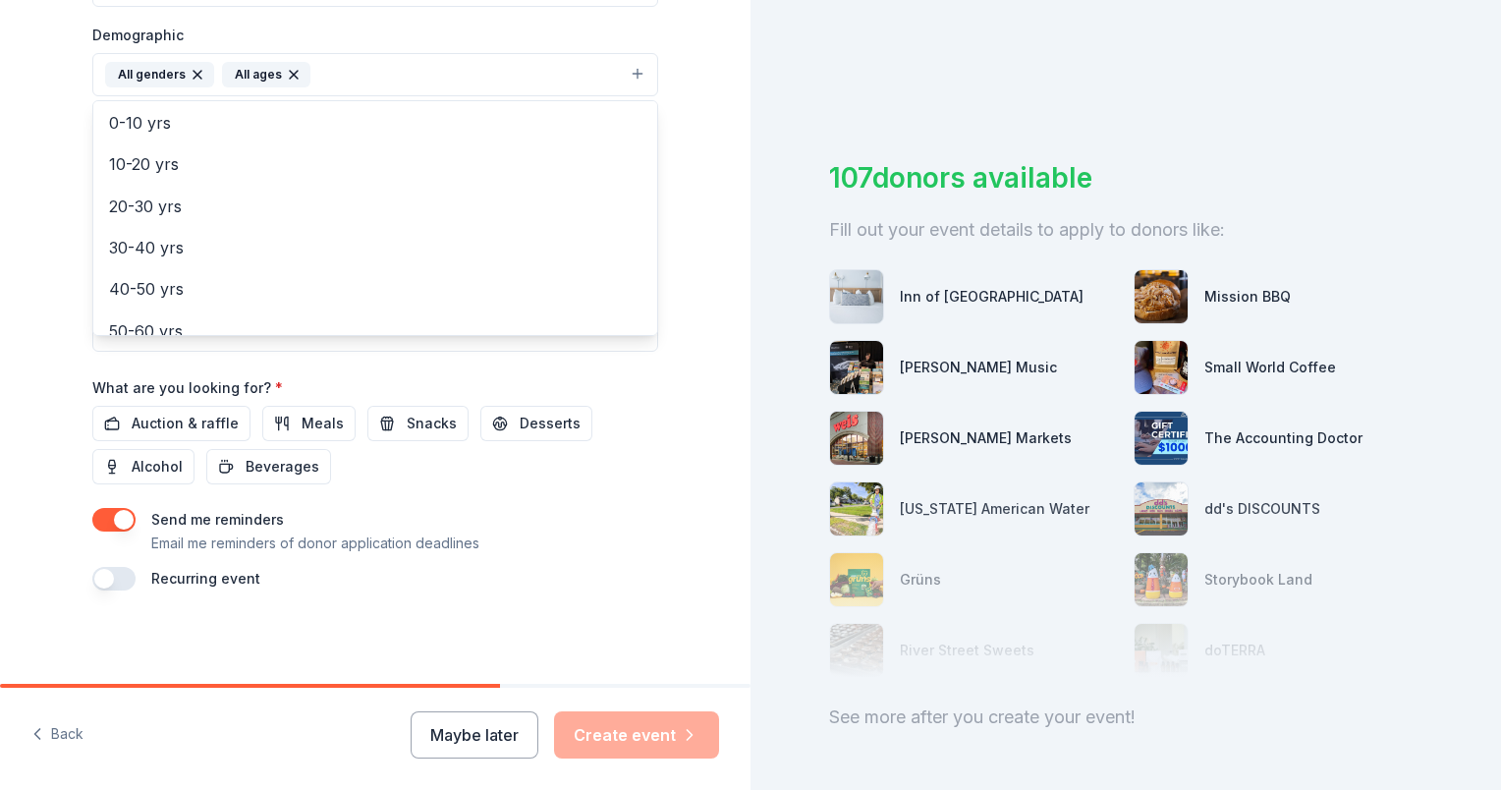
click at [704, 236] on div "Tell us about your event. We'll find in-kind donations you can apply for. Event…" at bounding box center [375, 28] width 751 height 1311
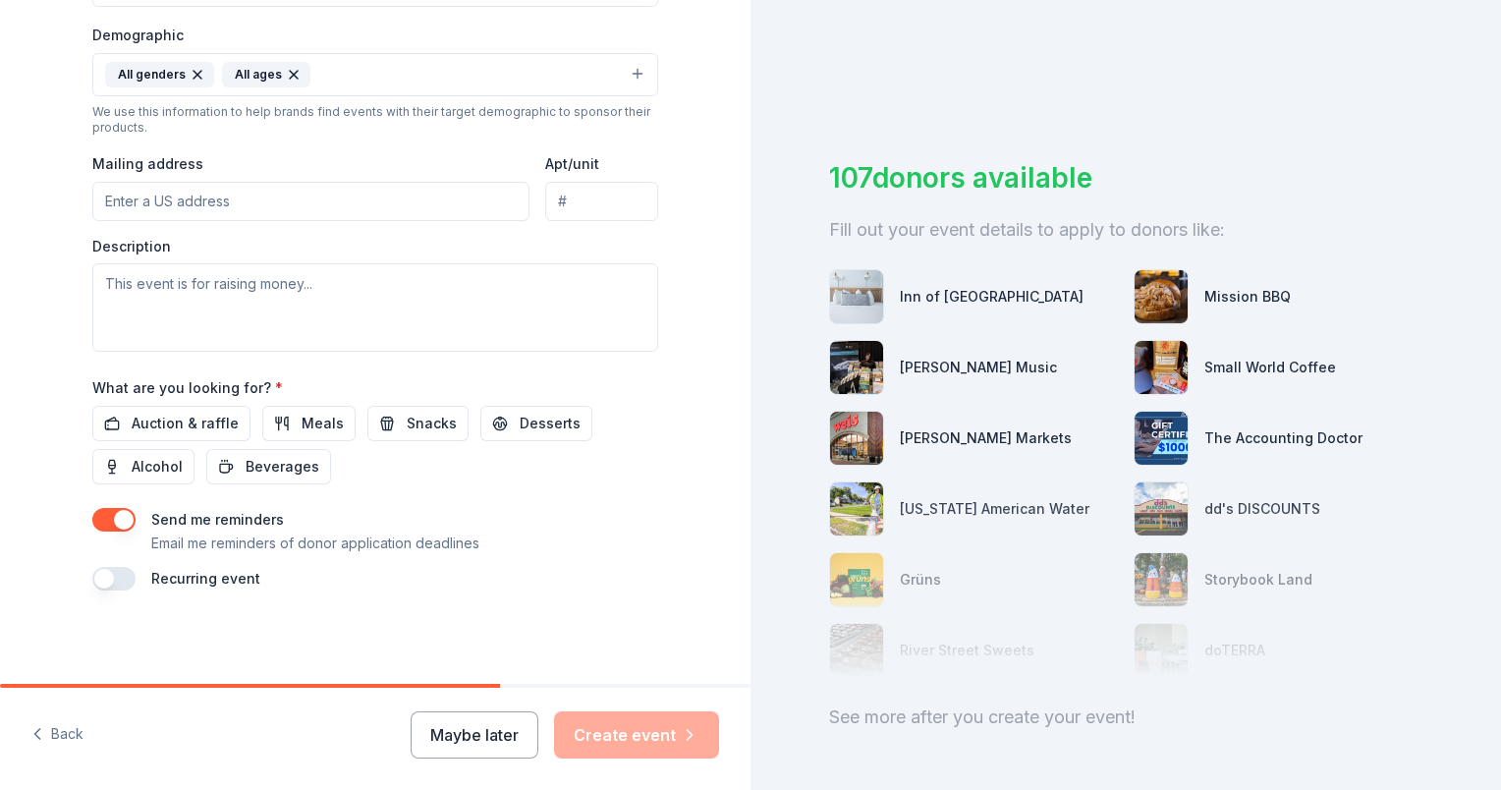
click at [373, 200] on input "Mailing address" at bounding box center [310, 201] width 437 height 39
type input "255 W. Broad St"
click at [204, 424] on span "Auction & raffle" at bounding box center [185, 424] width 107 height 24
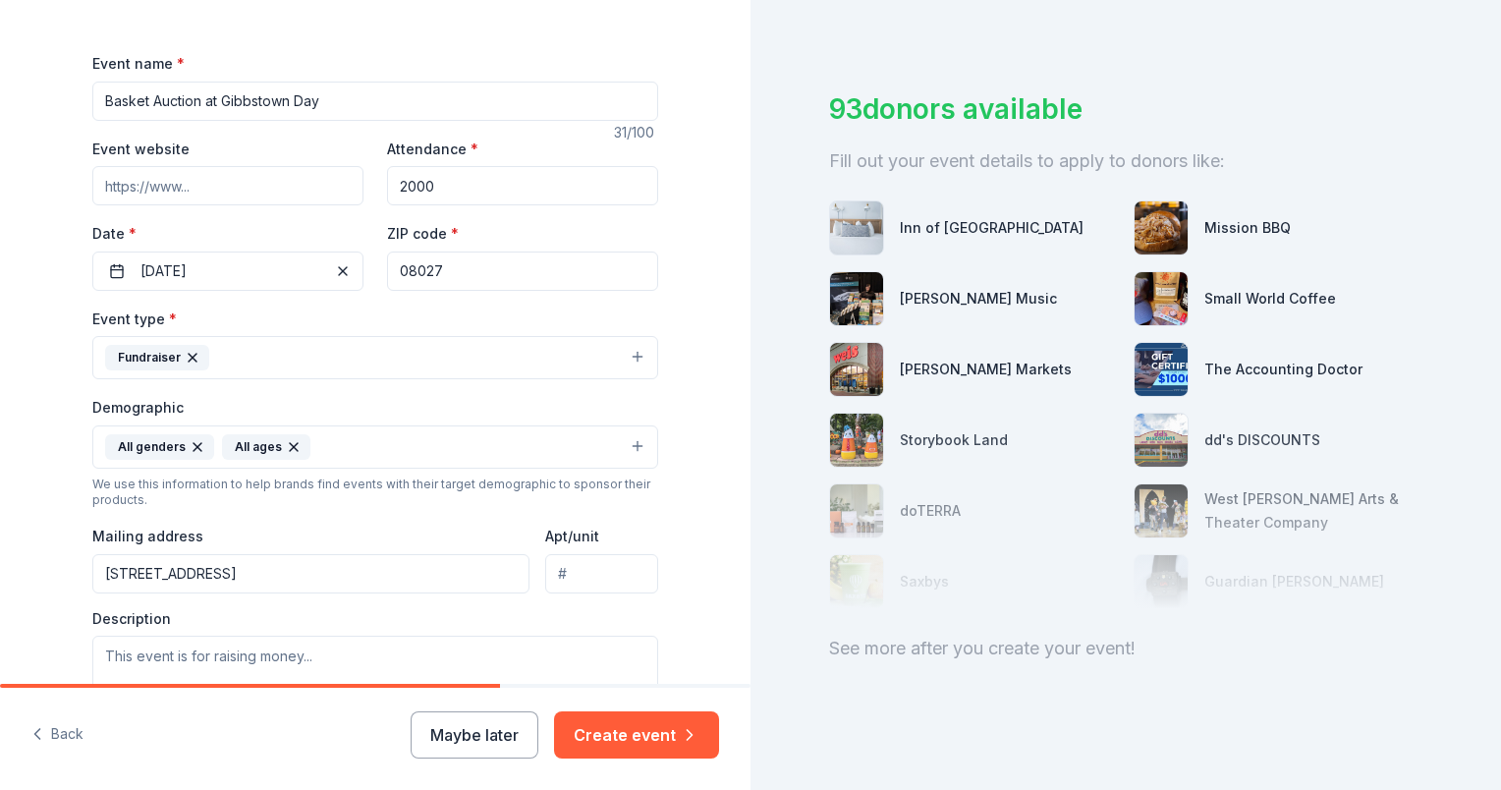
scroll to position [234, 0]
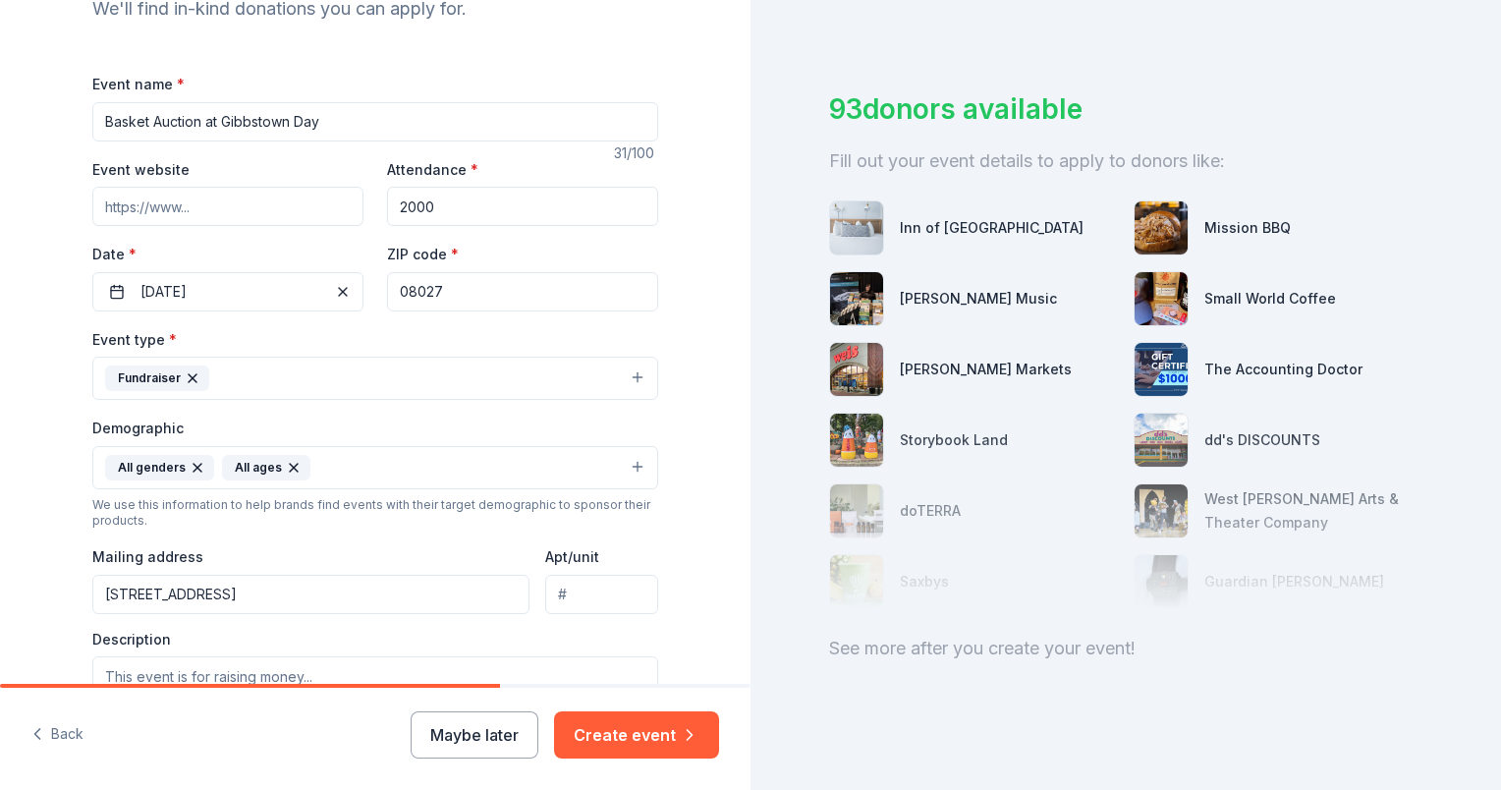
click at [235, 196] on input "Event website" at bounding box center [227, 206] width 271 height 39
type input "www.gibbstownpto.org"
click at [692, 238] on div "Tell us about your event. We'll find in-kind donations you can apply for. Event…" at bounding box center [375, 421] width 751 height 1311
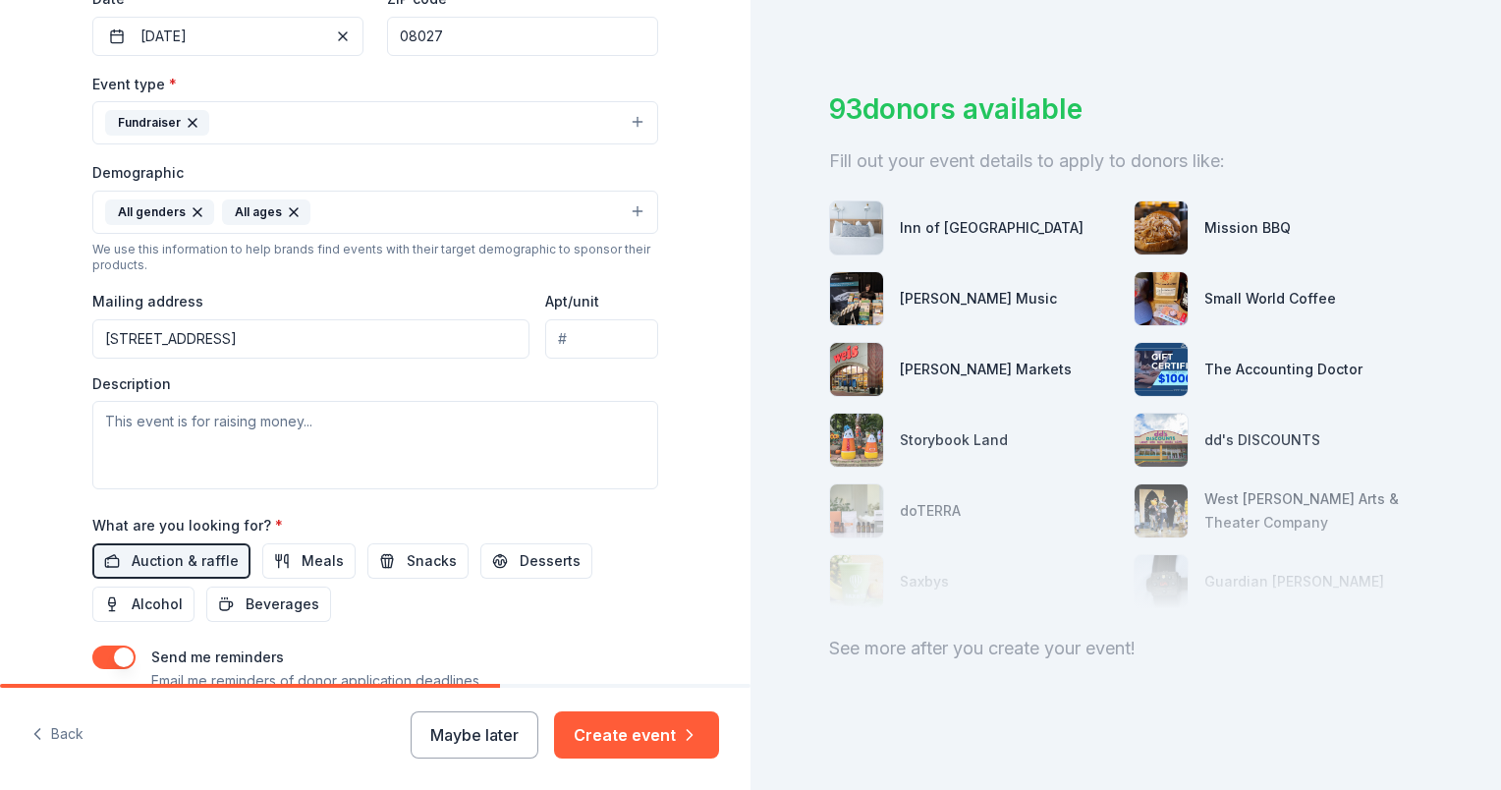
scroll to position [528, 0]
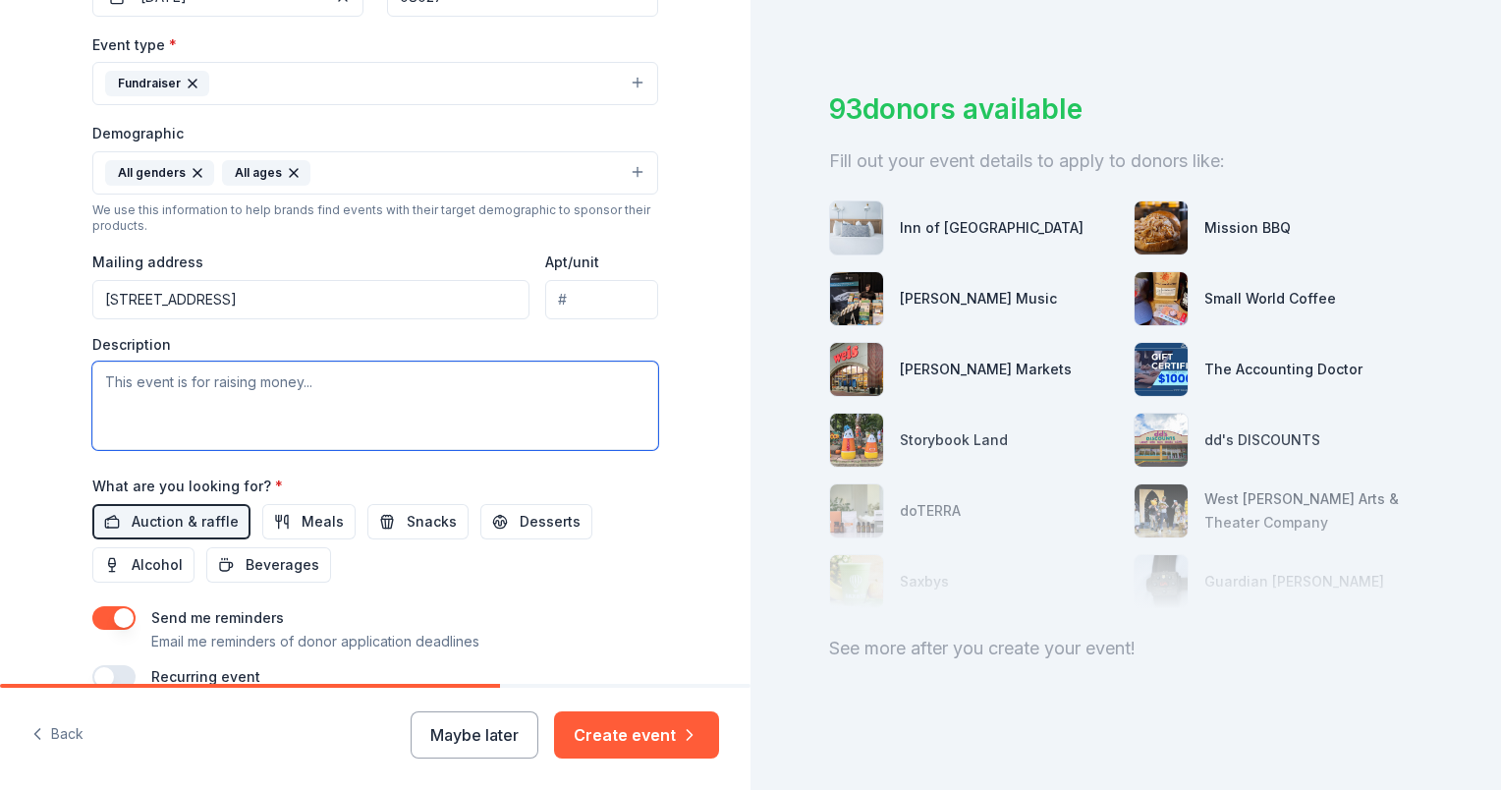
click at [235, 391] on textarea at bounding box center [375, 406] width 566 height 88
click at [261, 373] on textarea at bounding box center [375, 406] width 566 height 88
paste textarea "Our first fundraiser of the year is during the biggest event of the year for ou…"
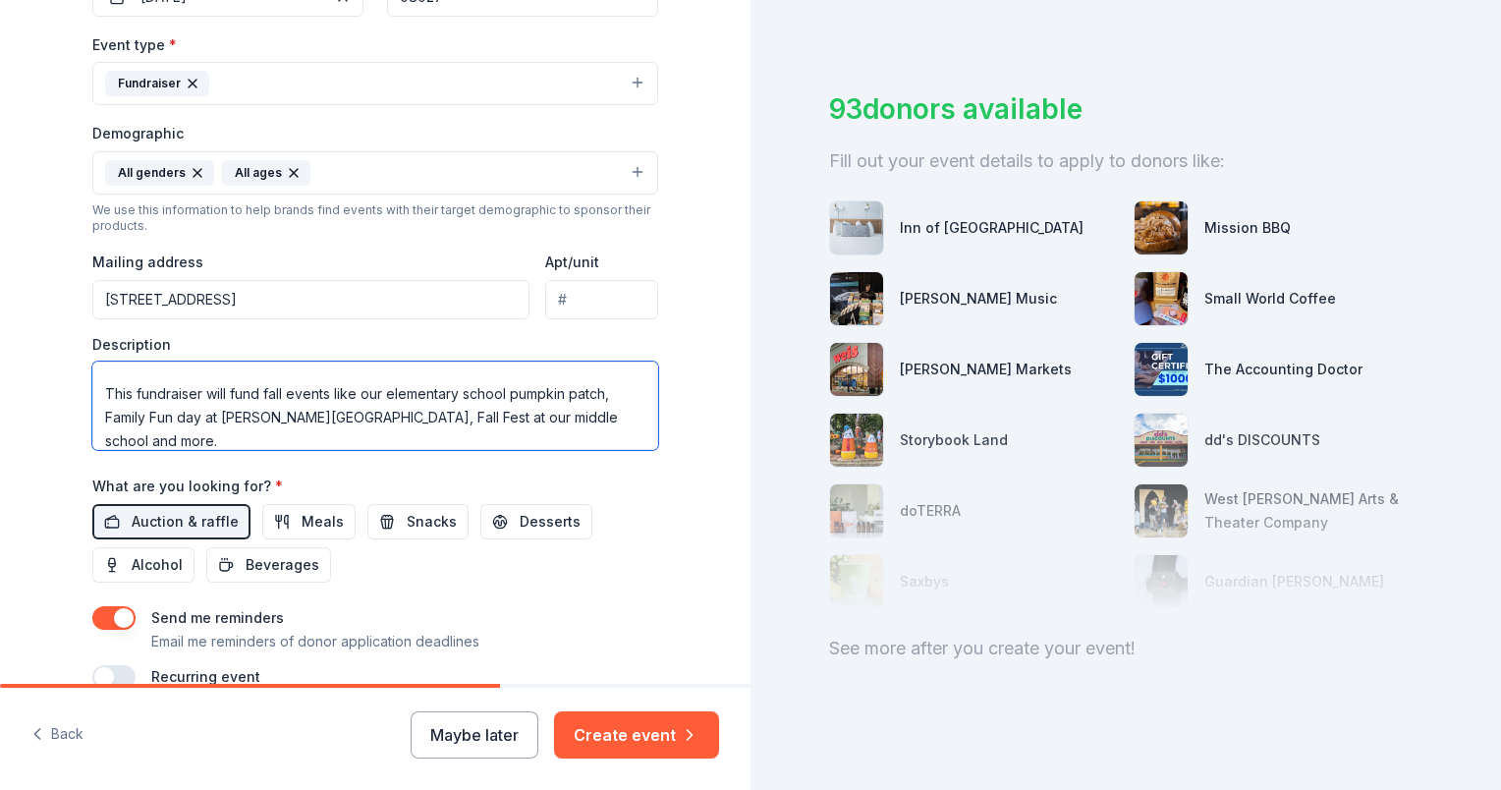
scroll to position [8, 0]
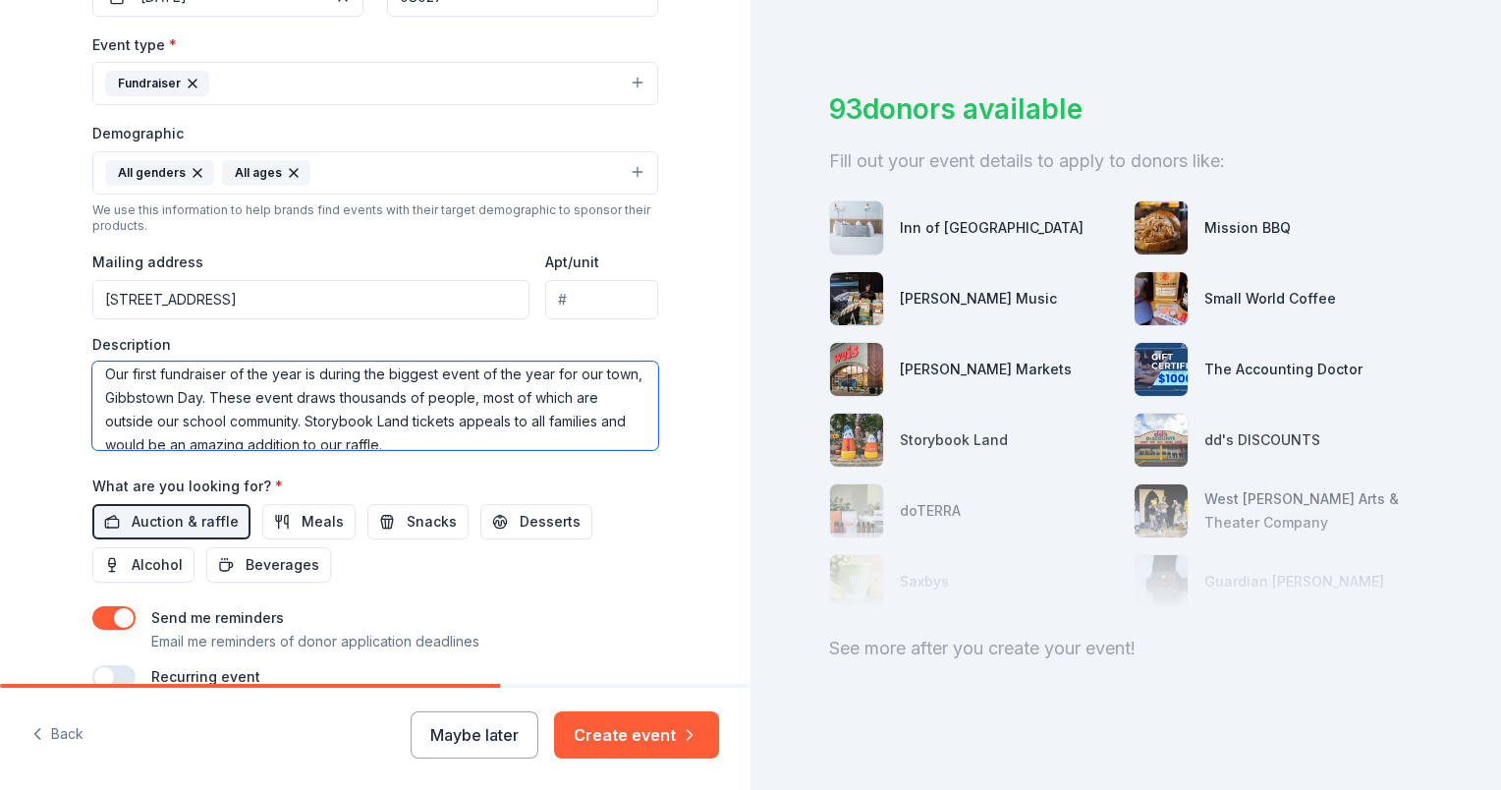
click at [334, 397] on textarea "Our first fundraiser of the year is during the biggest event of the year for ou…" at bounding box center [375, 406] width 566 height 88
click at [275, 390] on textarea "Our first fundraiser of the year is during the biggest event of the year for ou…" at bounding box center [375, 406] width 566 height 88
click at [477, 393] on textarea "Our first fundraiser of the year is during the biggest event of the year for ou…" at bounding box center [375, 406] width 566 height 88
click at [499, 394] on textarea "Our first fundraiser of the year is during the biggest event of the year for ou…" at bounding box center [375, 406] width 566 height 88
click at [370, 417] on textarea "Our first fundraiser of the year is during the biggest event of the year for ou…" at bounding box center [375, 406] width 566 height 88
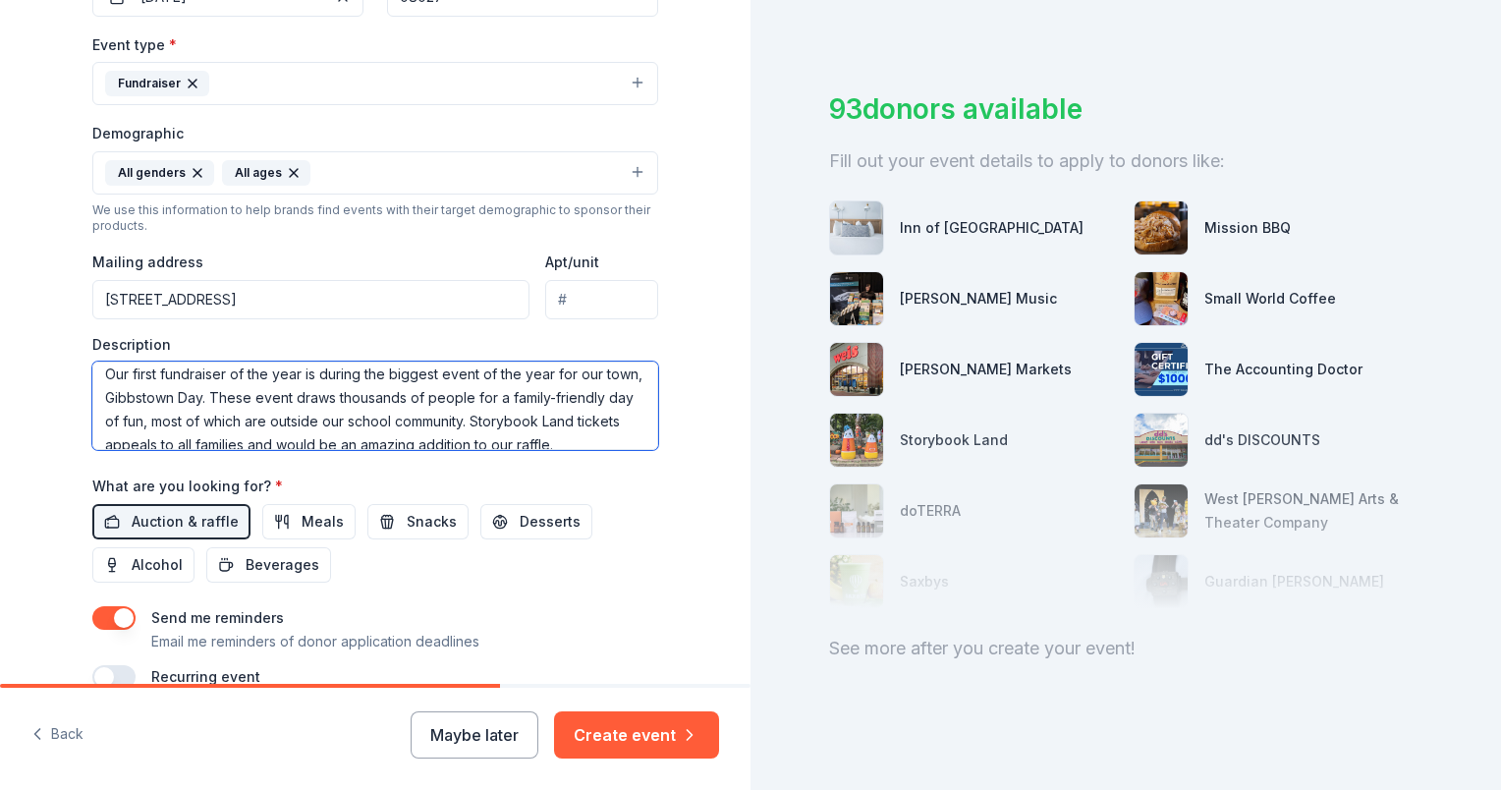
click at [278, 417] on textarea "Our first fundraiser of the year is during the biggest event of the year for ou…" at bounding box center [375, 406] width 566 height 88
click at [221, 417] on textarea "Our first fundraiser of the year is during the biggest event of the year for ou…" at bounding box center [375, 406] width 566 height 88
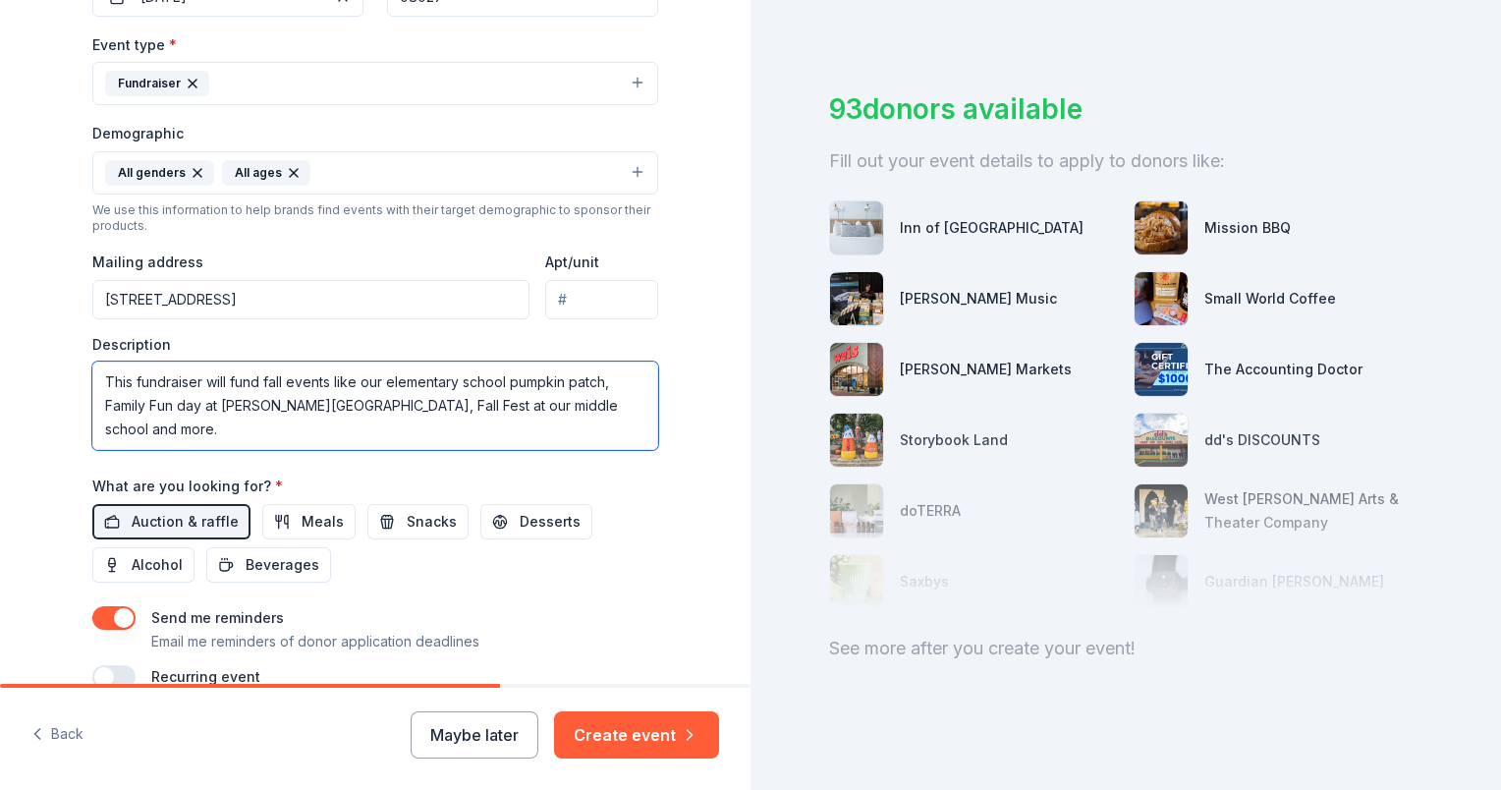
scroll to position [627, 0]
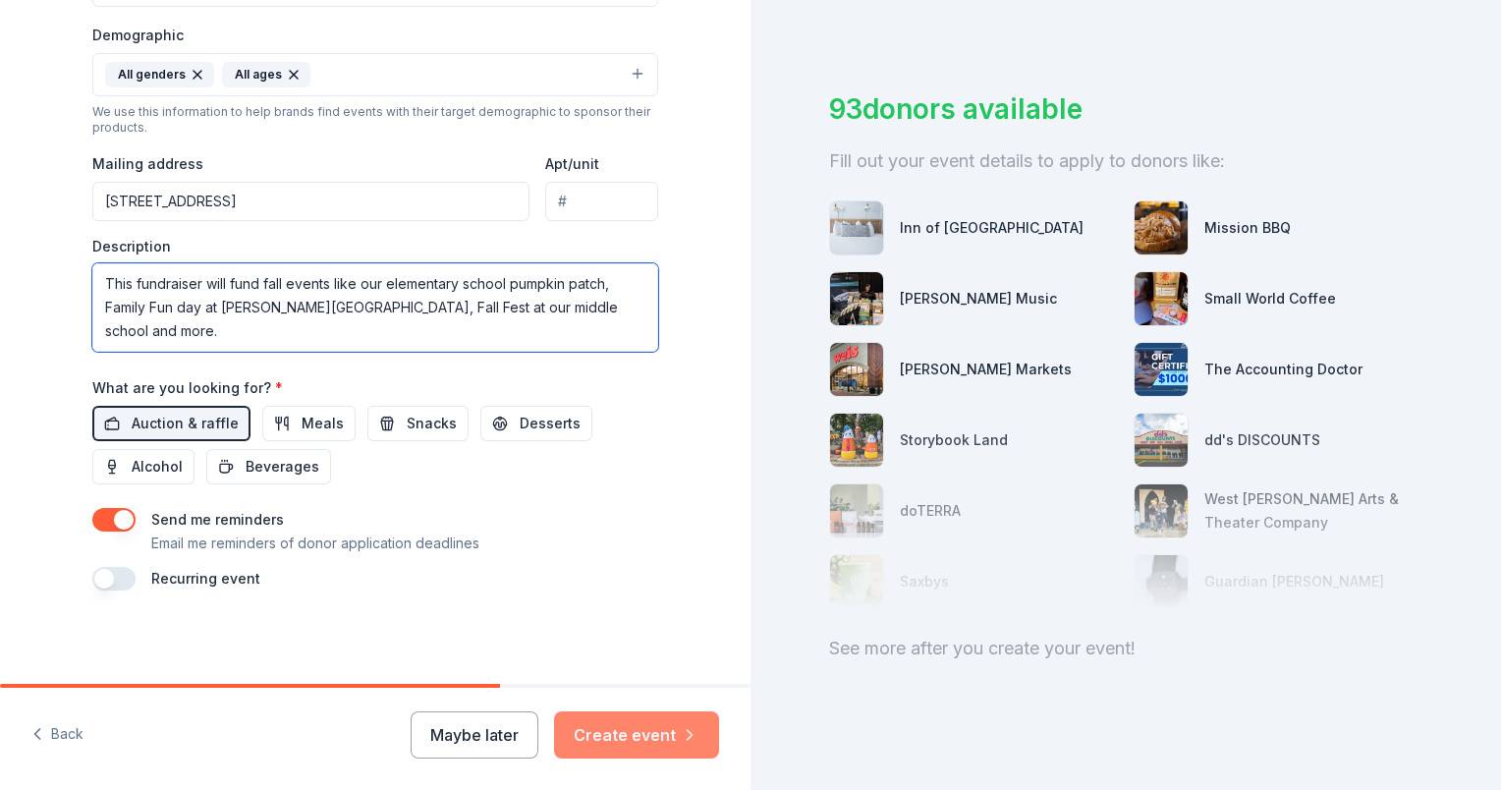
type textarea "Our first fundraiser of the year is during the biggest event of the year for ou…"
click at [654, 727] on button "Create event" at bounding box center [636, 734] width 165 height 47
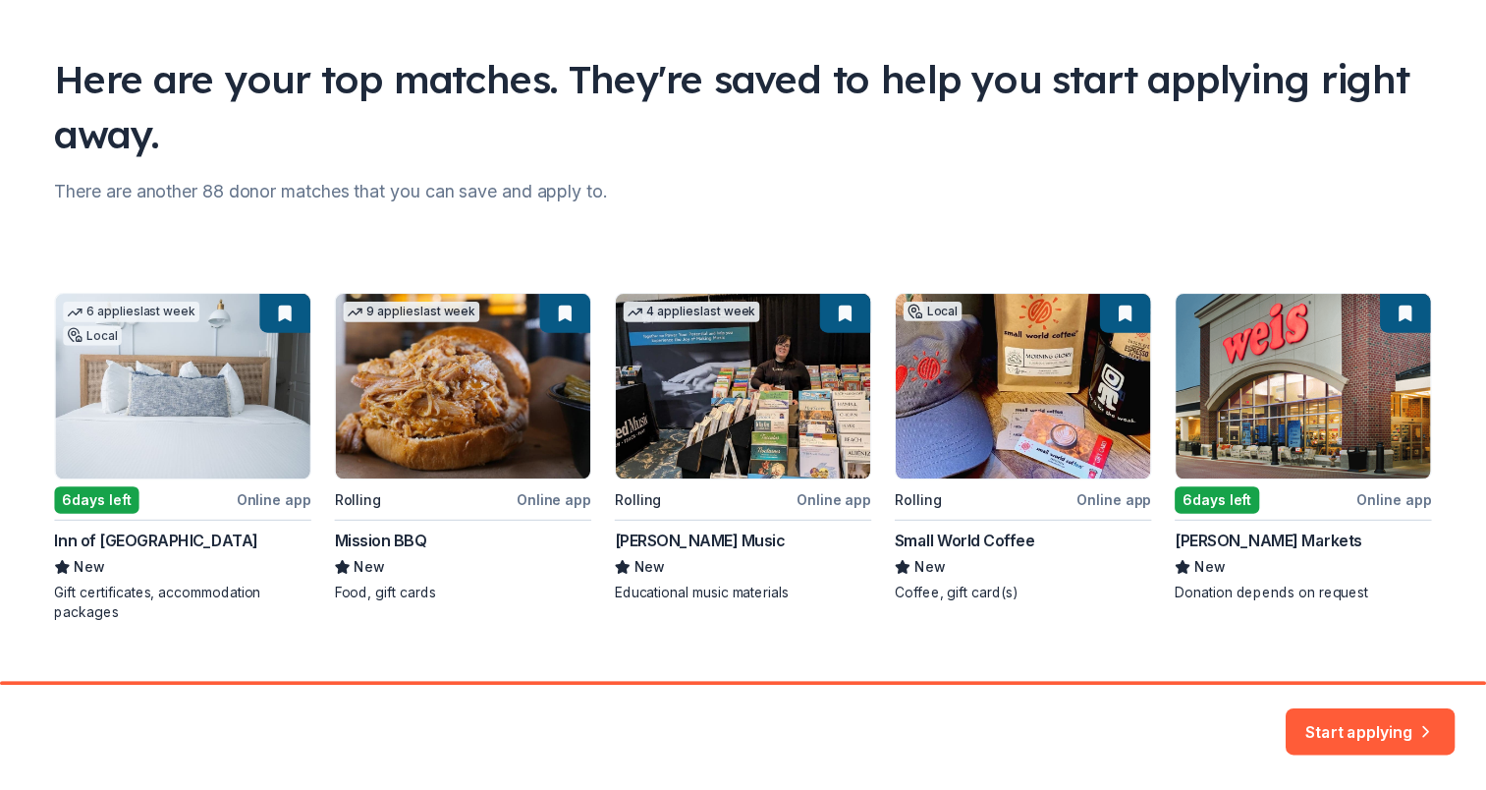
scroll to position [141, 0]
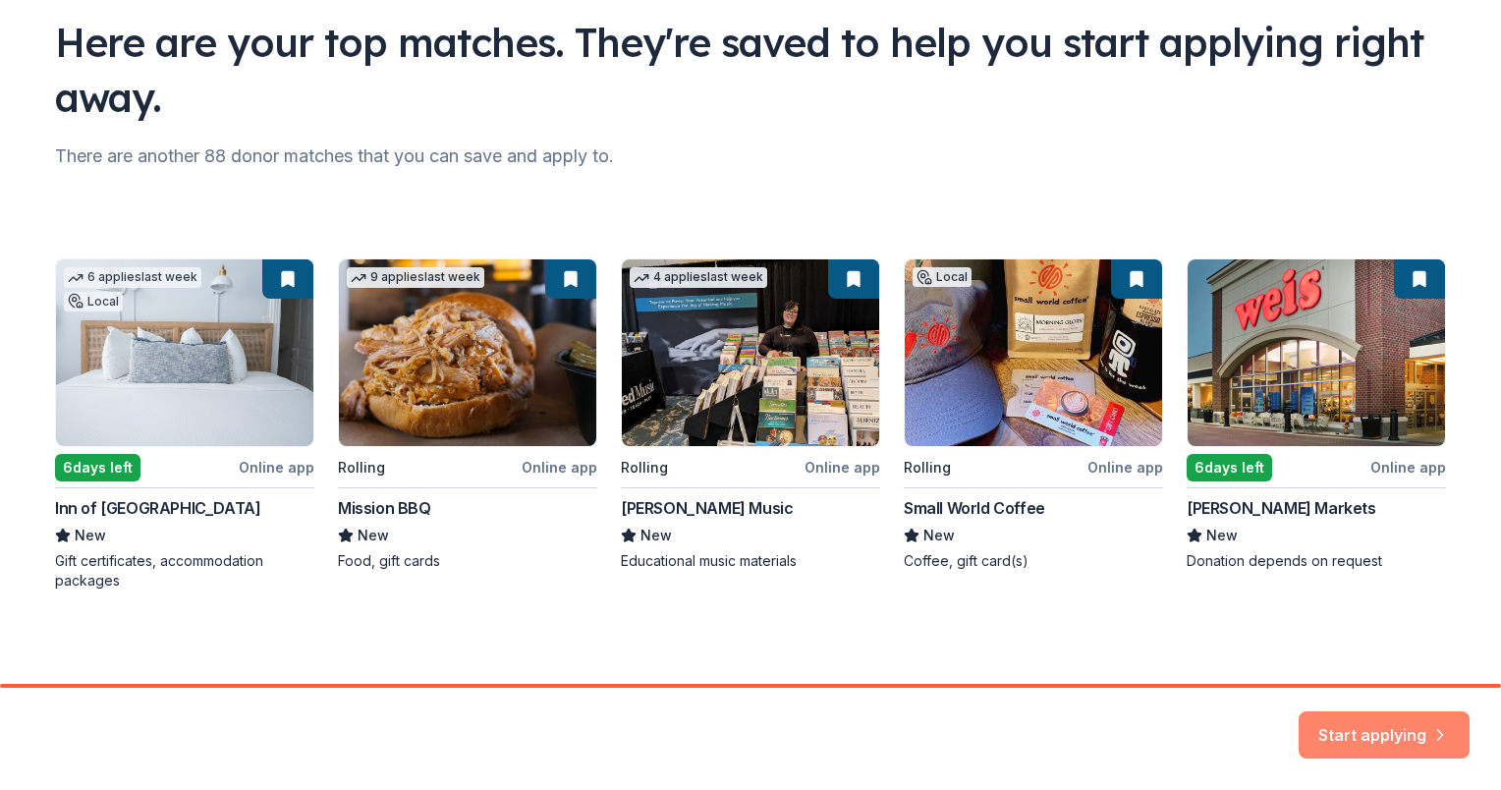
click at [1387, 733] on button "Start applying" at bounding box center [1384, 722] width 171 height 47
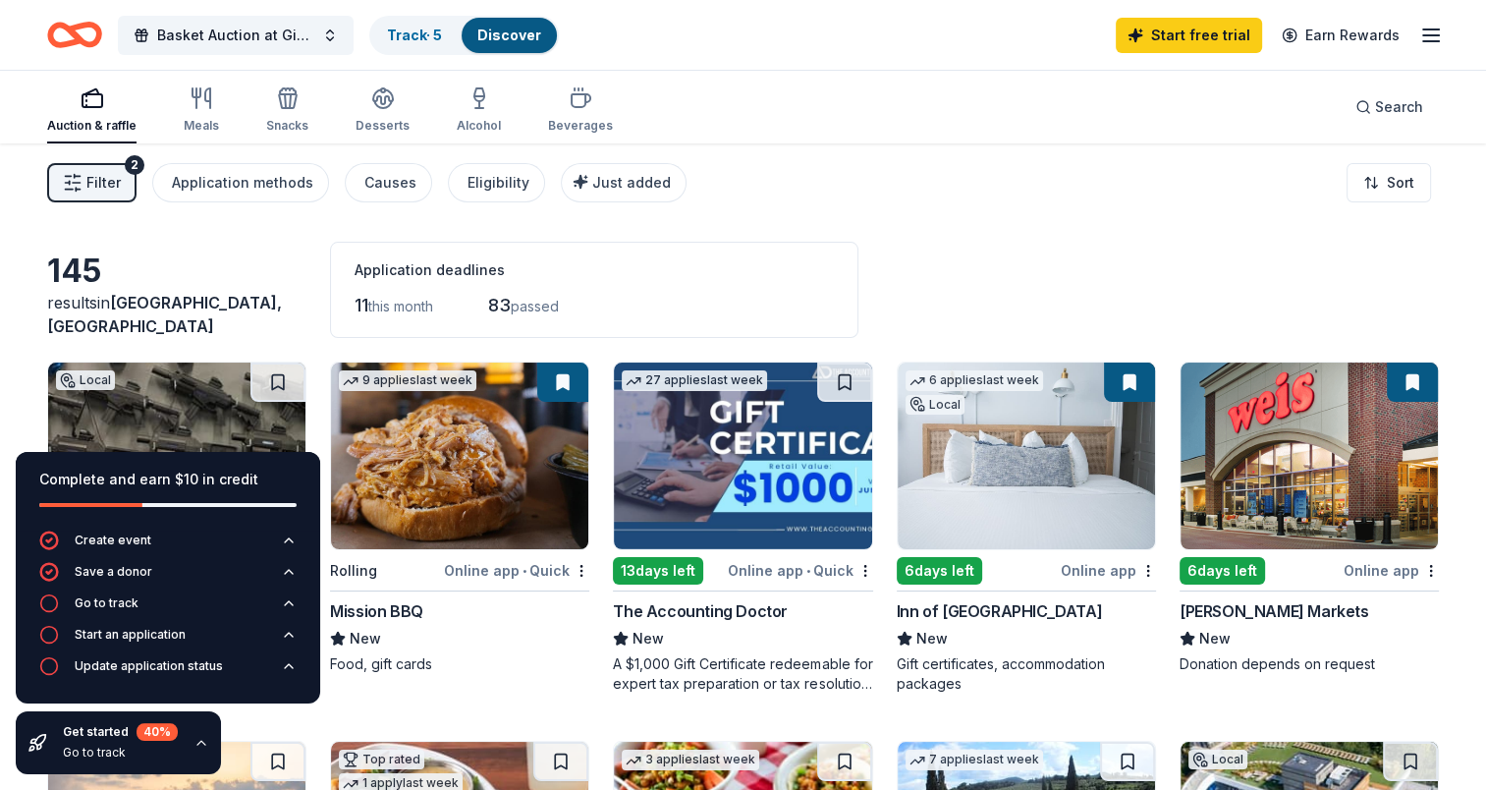
click at [803, 262] on div "Application deadlines" at bounding box center [594, 270] width 479 height 24
click at [194, 744] on icon "button" at bounding box center [202, 743] width 16 height 16
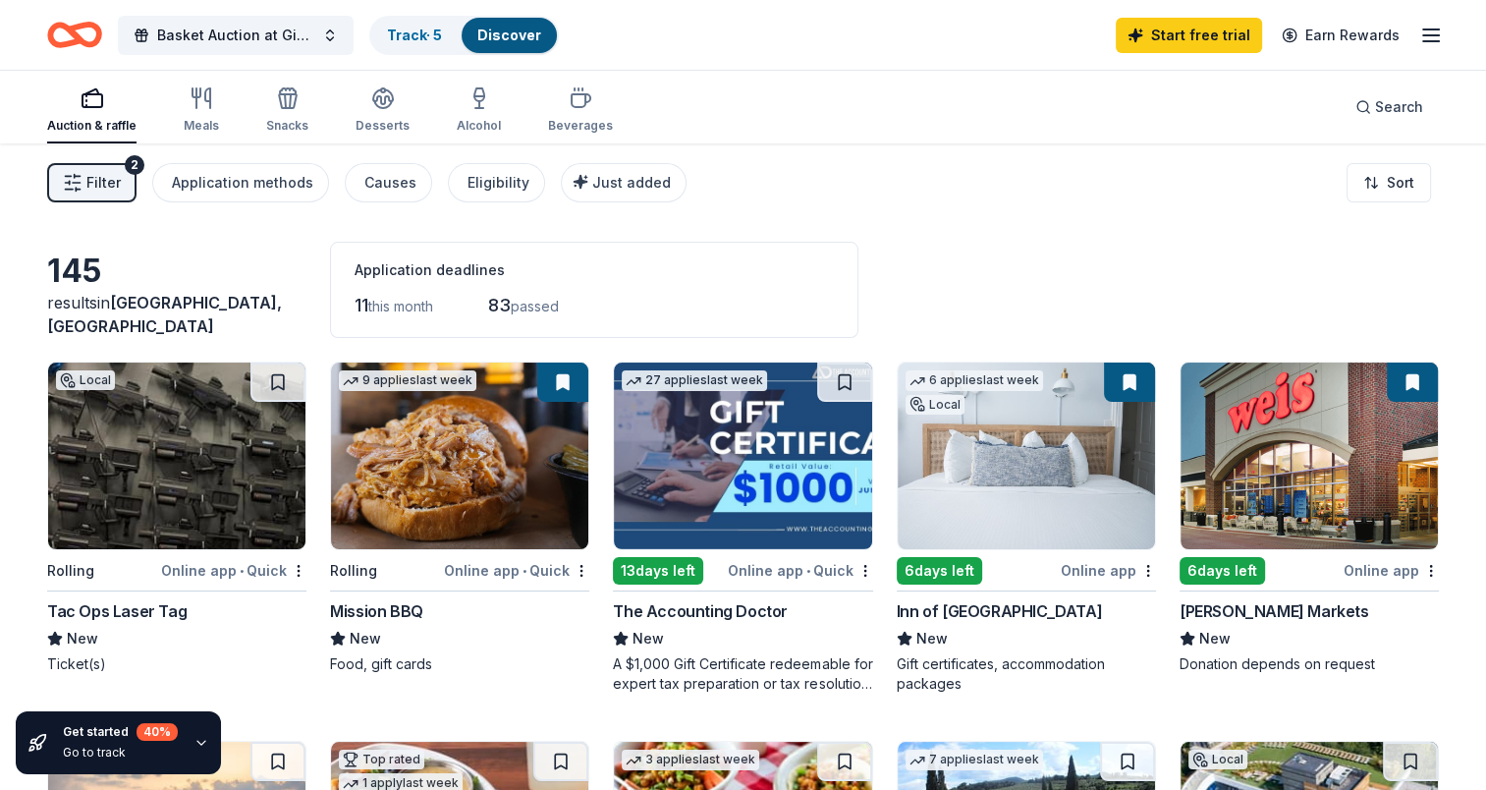
click at [112, 199] on button "Filter 2" at bounding box center [91, 182] width 89 height 39
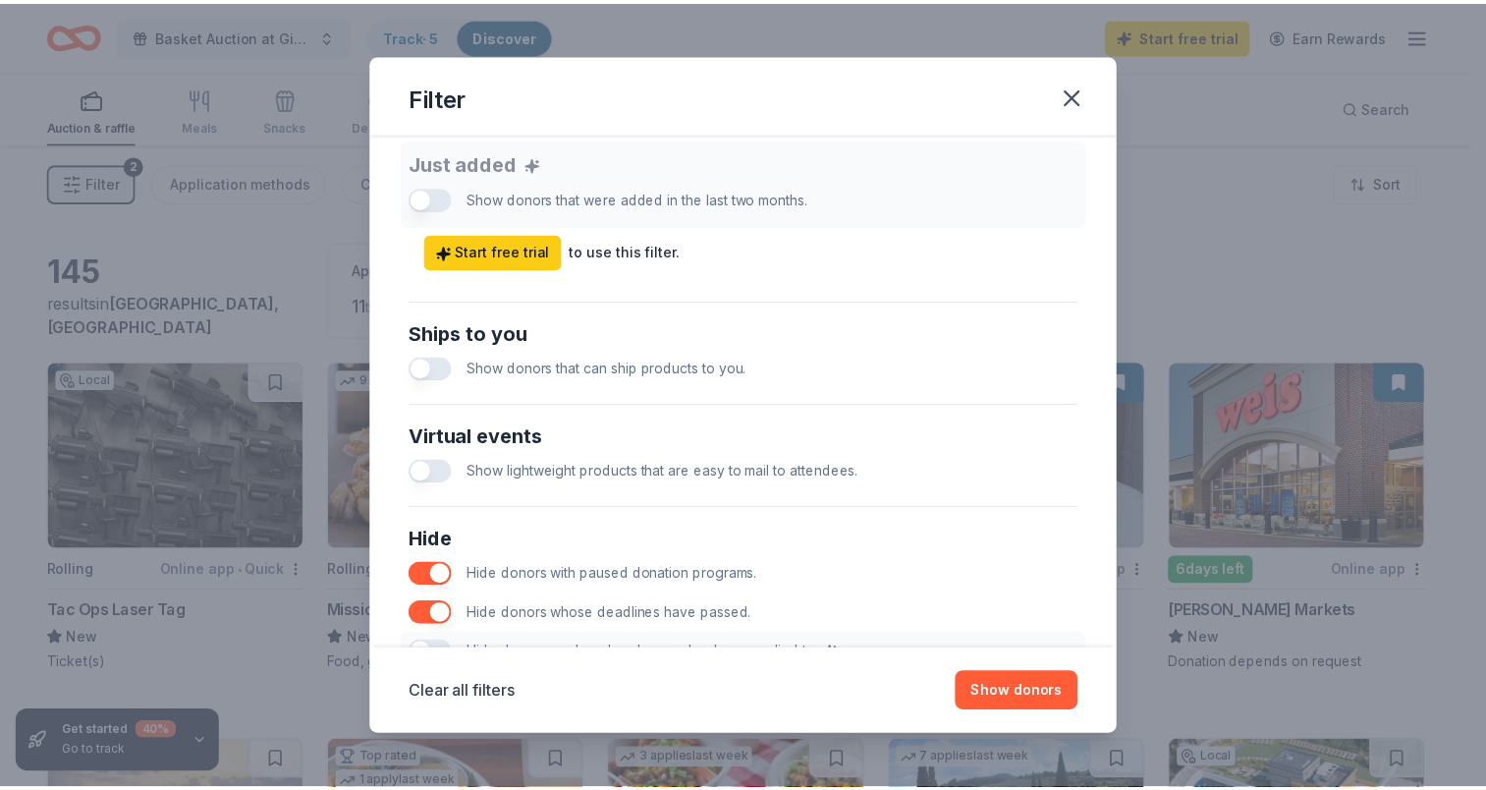
scroll to position [786, 0]
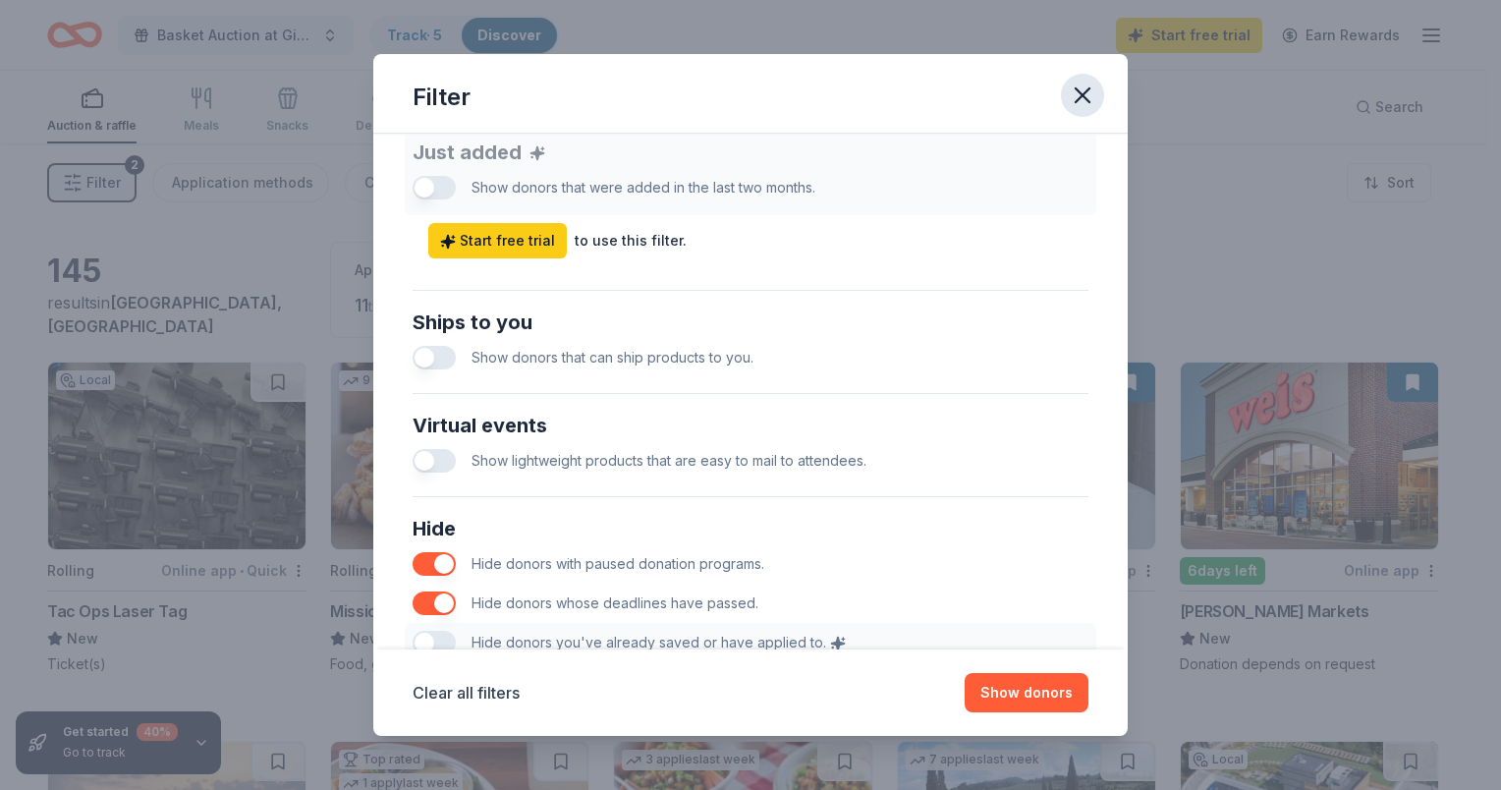
click at [1078, 91] on icon "button" at bounding box center [1083, 95] width 14 height 14
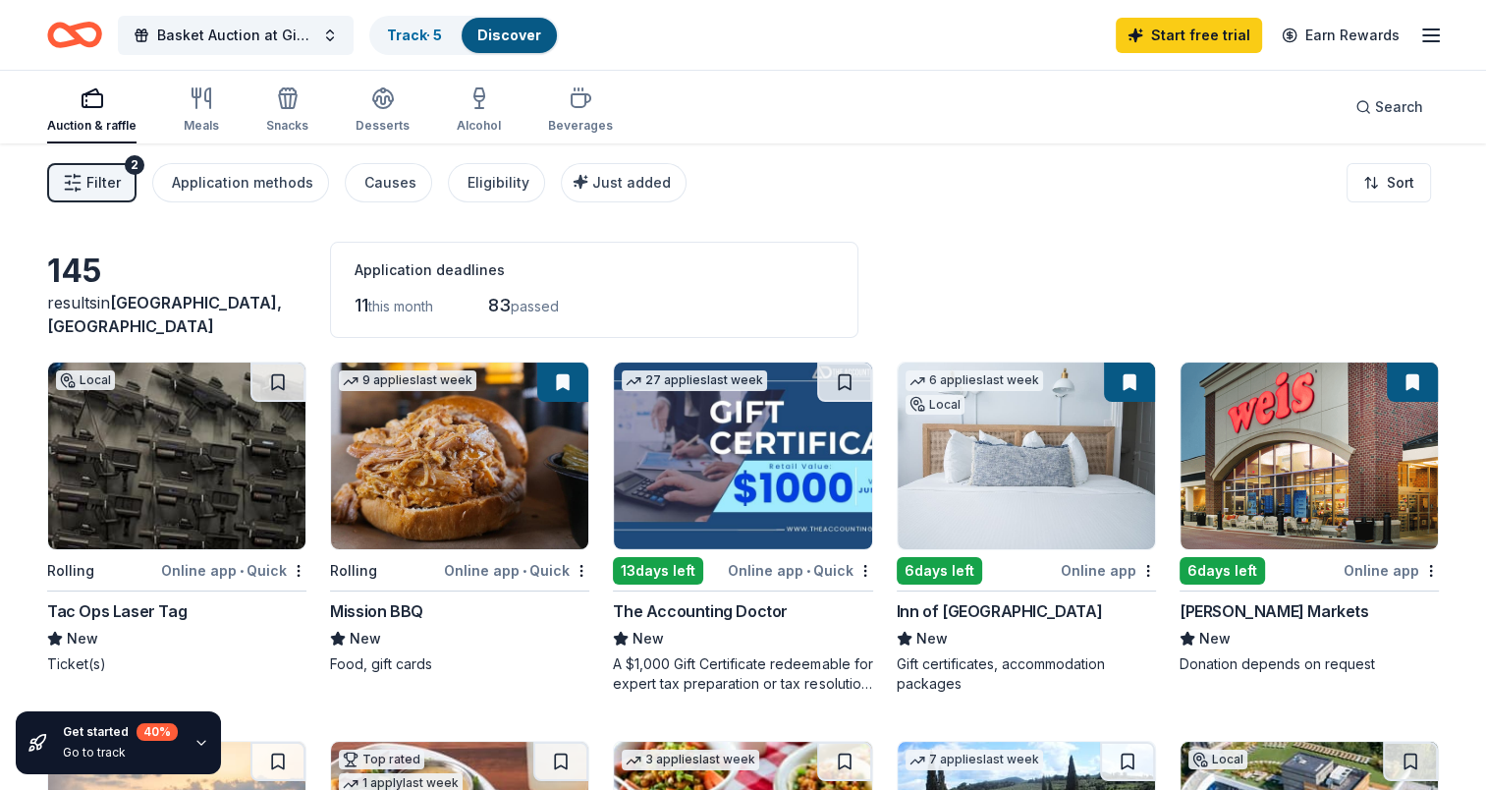
click at [1006, 493] on img at bounding box center [1026, 455] width 257 height 187
click at [472, 466] on img at bounding box center [459, 455] width 257 height 187
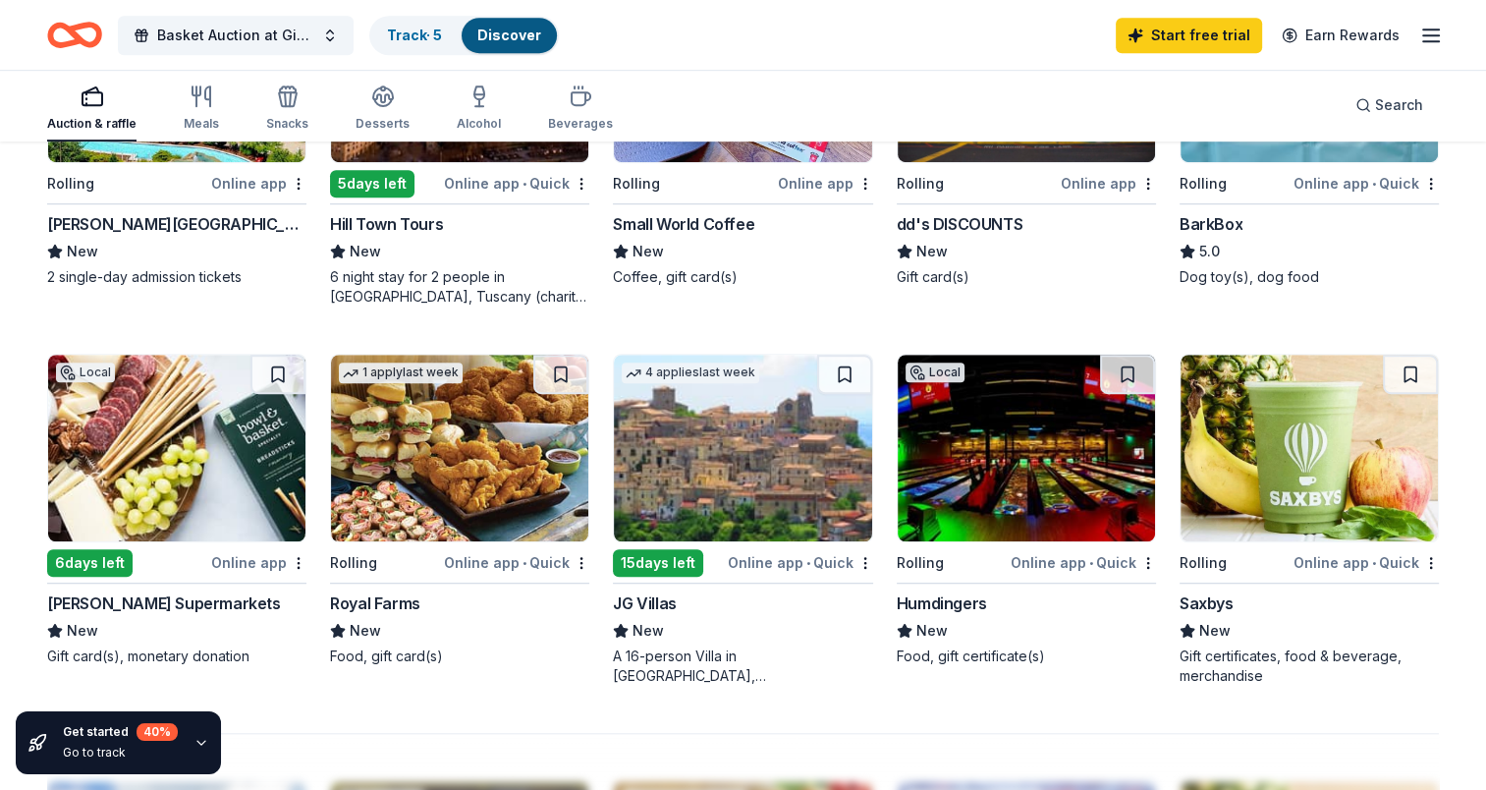
scroll to position [1179, 0]
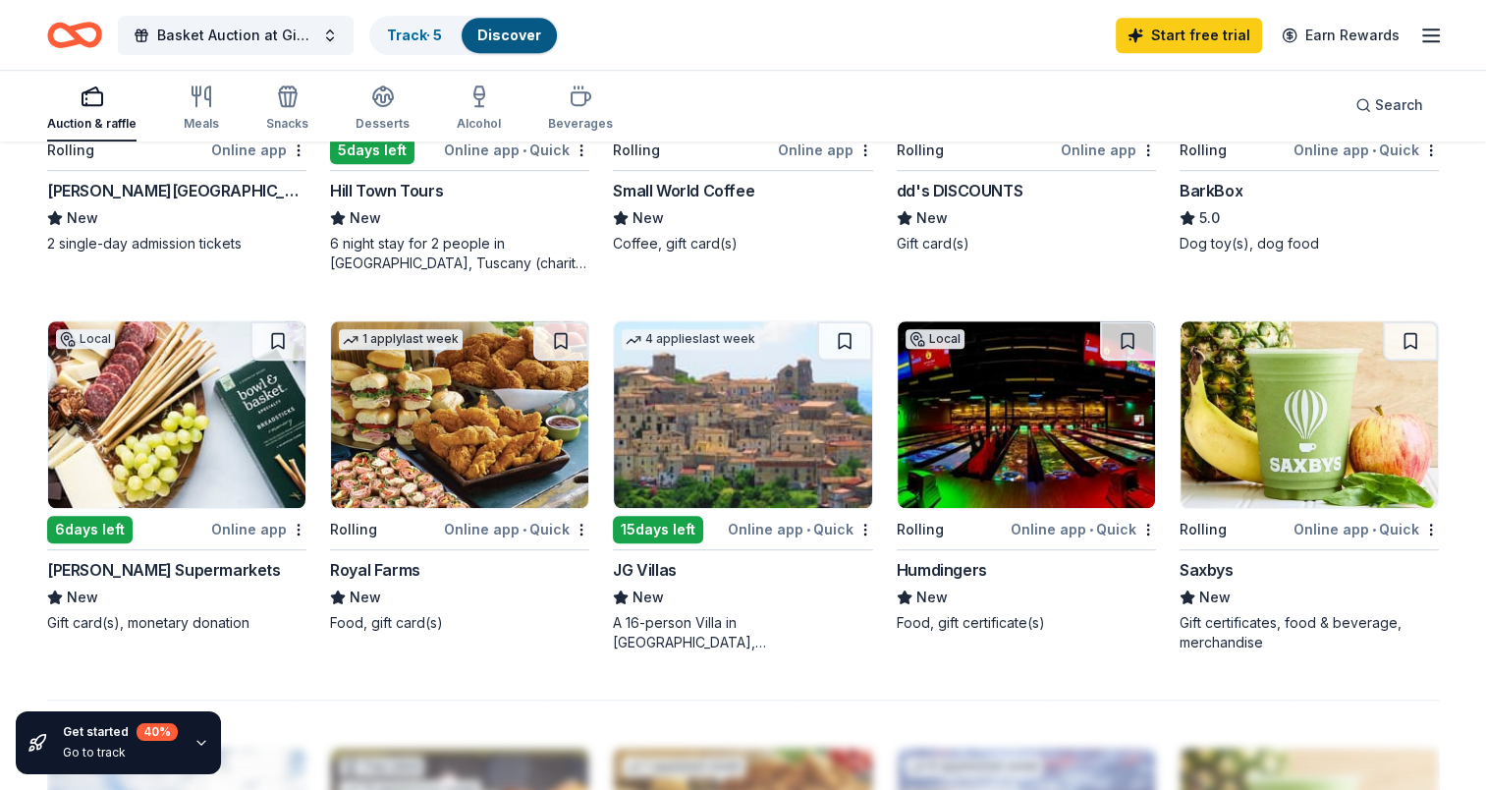
click at [460, 405] on img at bounding box center [459, 414] width 257 height 187
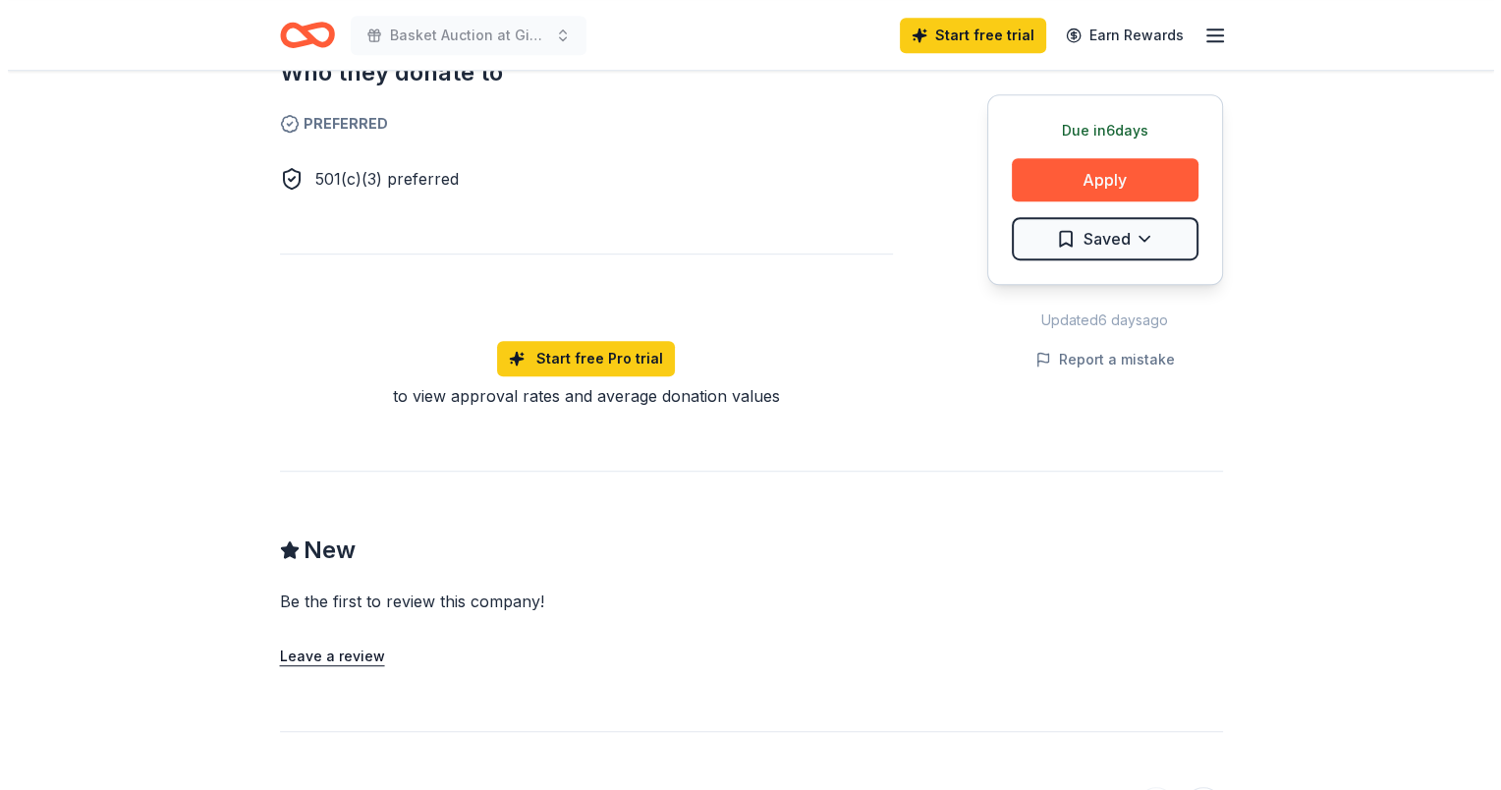
scroll to position [786, 0]
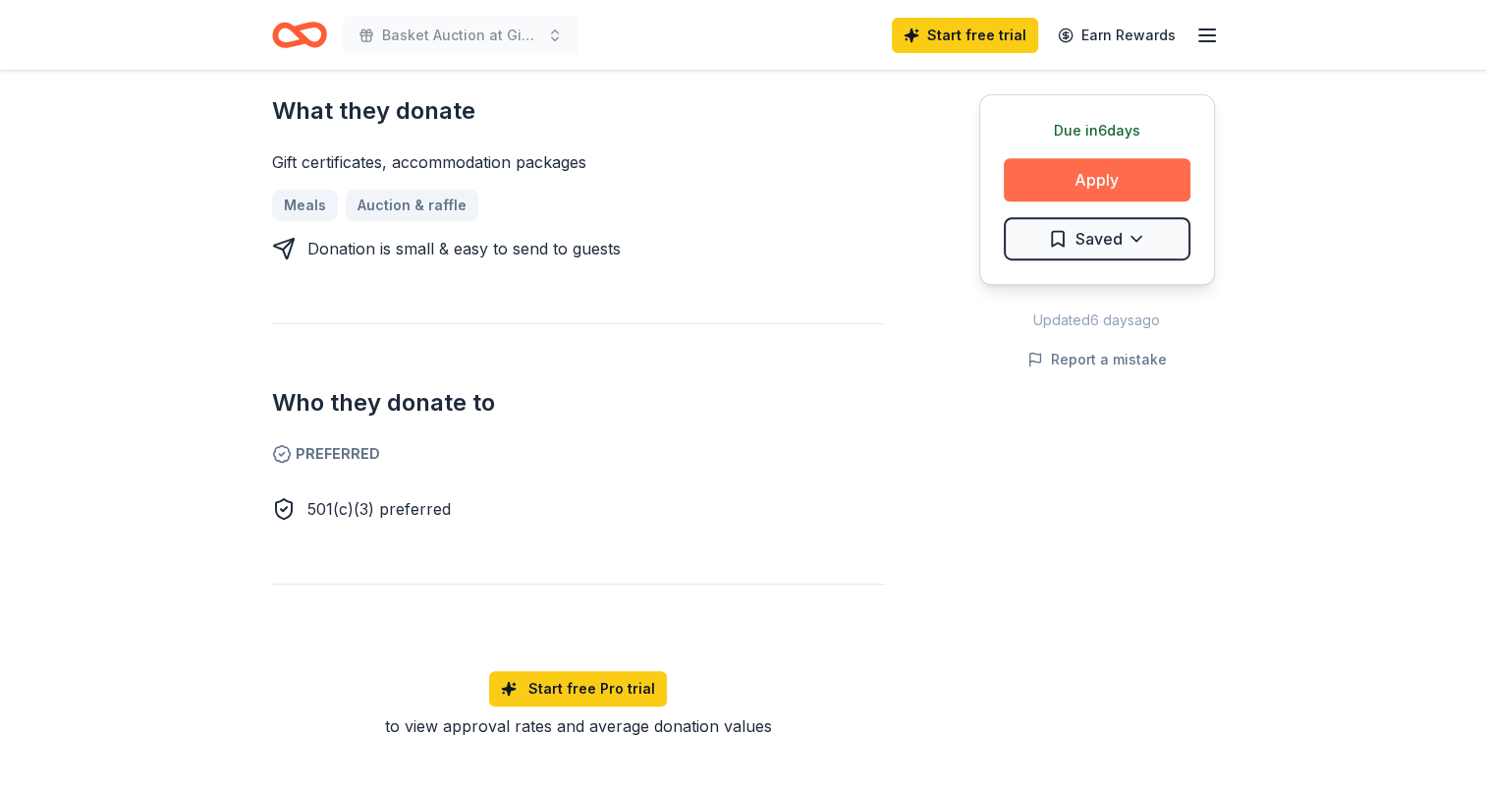
click at [1094, 181] on button "Apply" at bounding box center [1097, 179] width 187 height 43
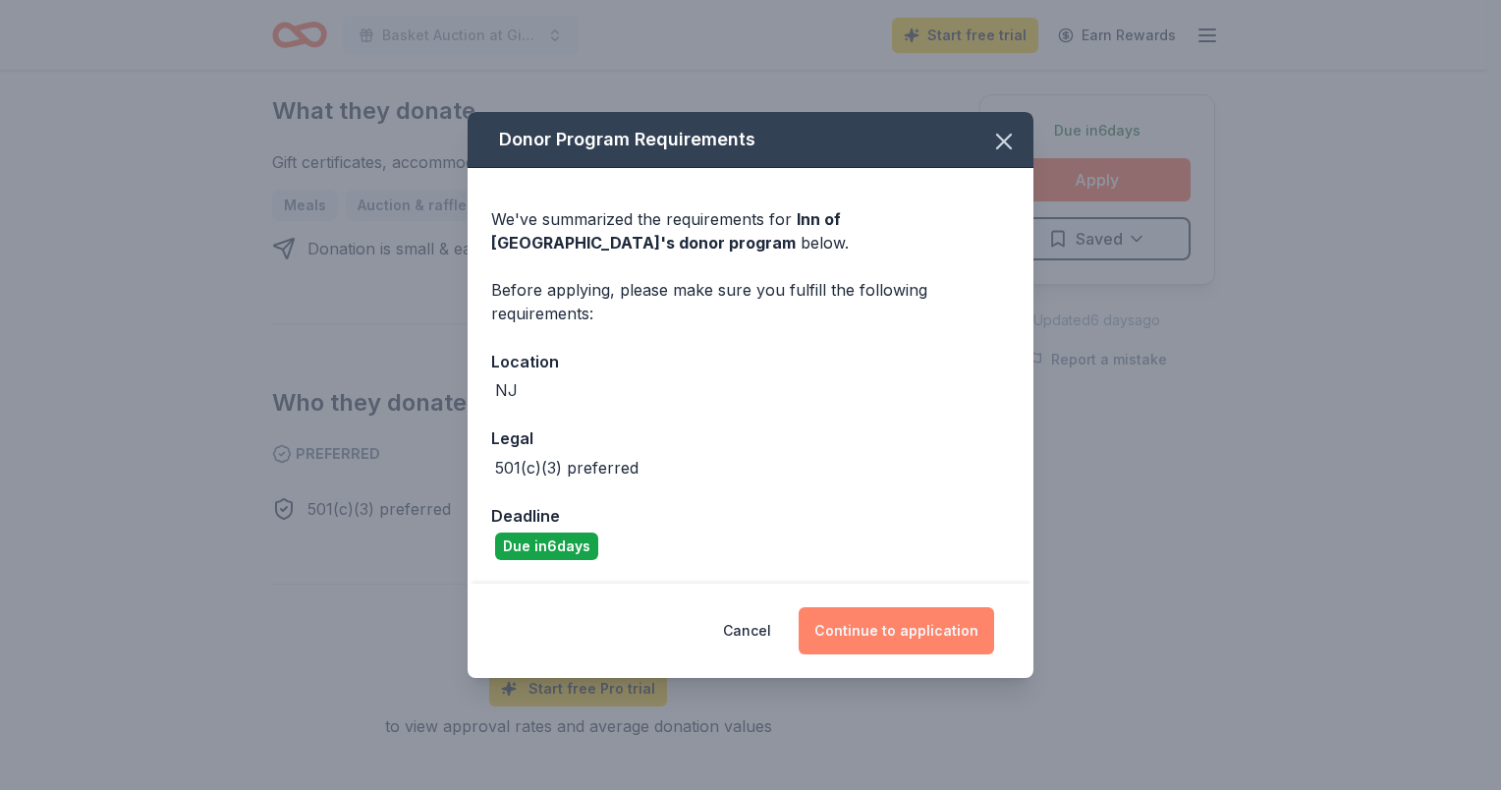
click at [926, 643] on button "Continue to application" at bounding box center [896, 630] width 195 height 47
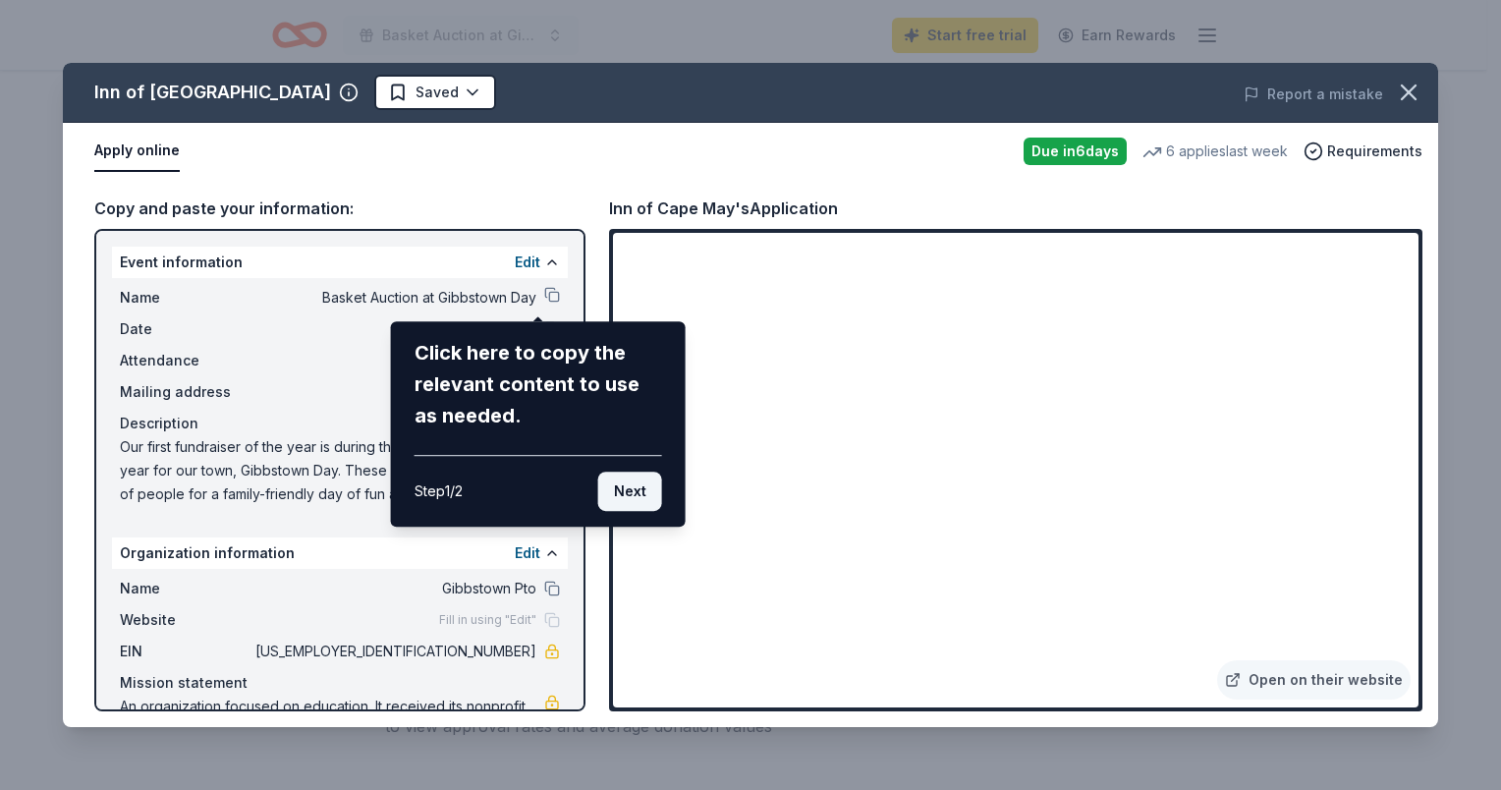
click at [640, 489] on button "Next" at bounding box center [630, 491] width 64 height 39
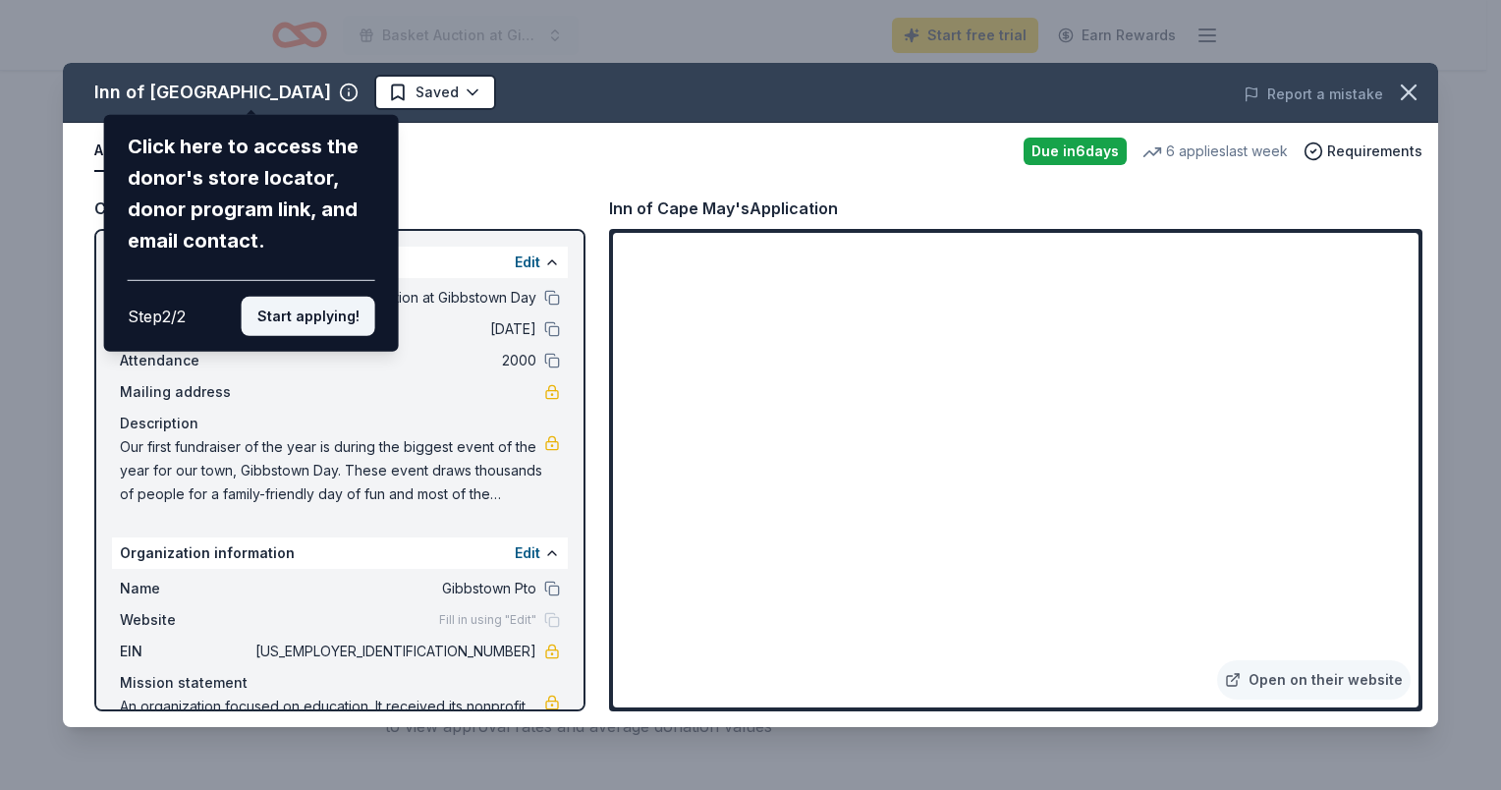
click at [298, 316] on button "Start applying!" at bounding box center [309, 316] width 134 height 39
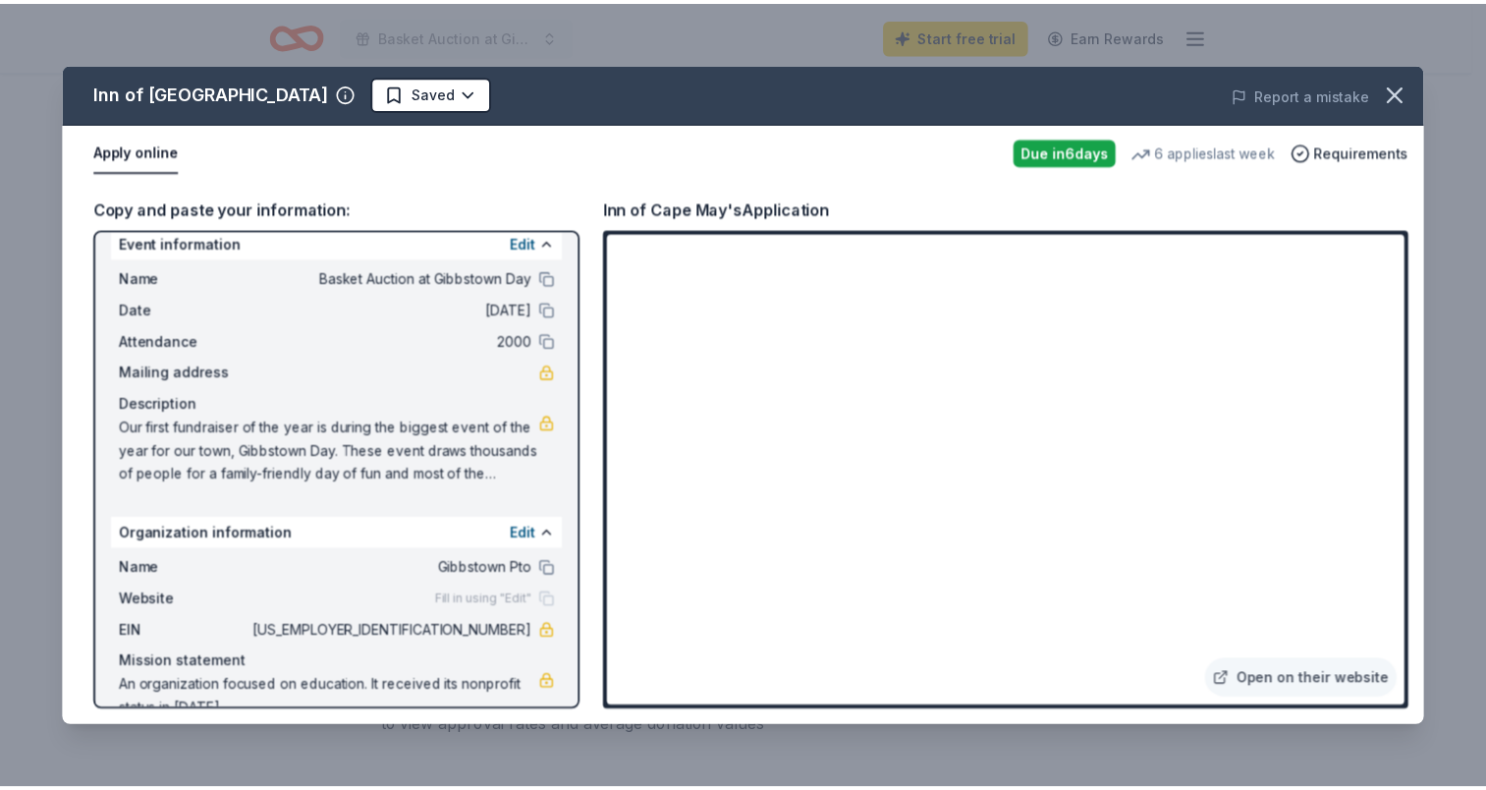
scroll to position [55, 0]
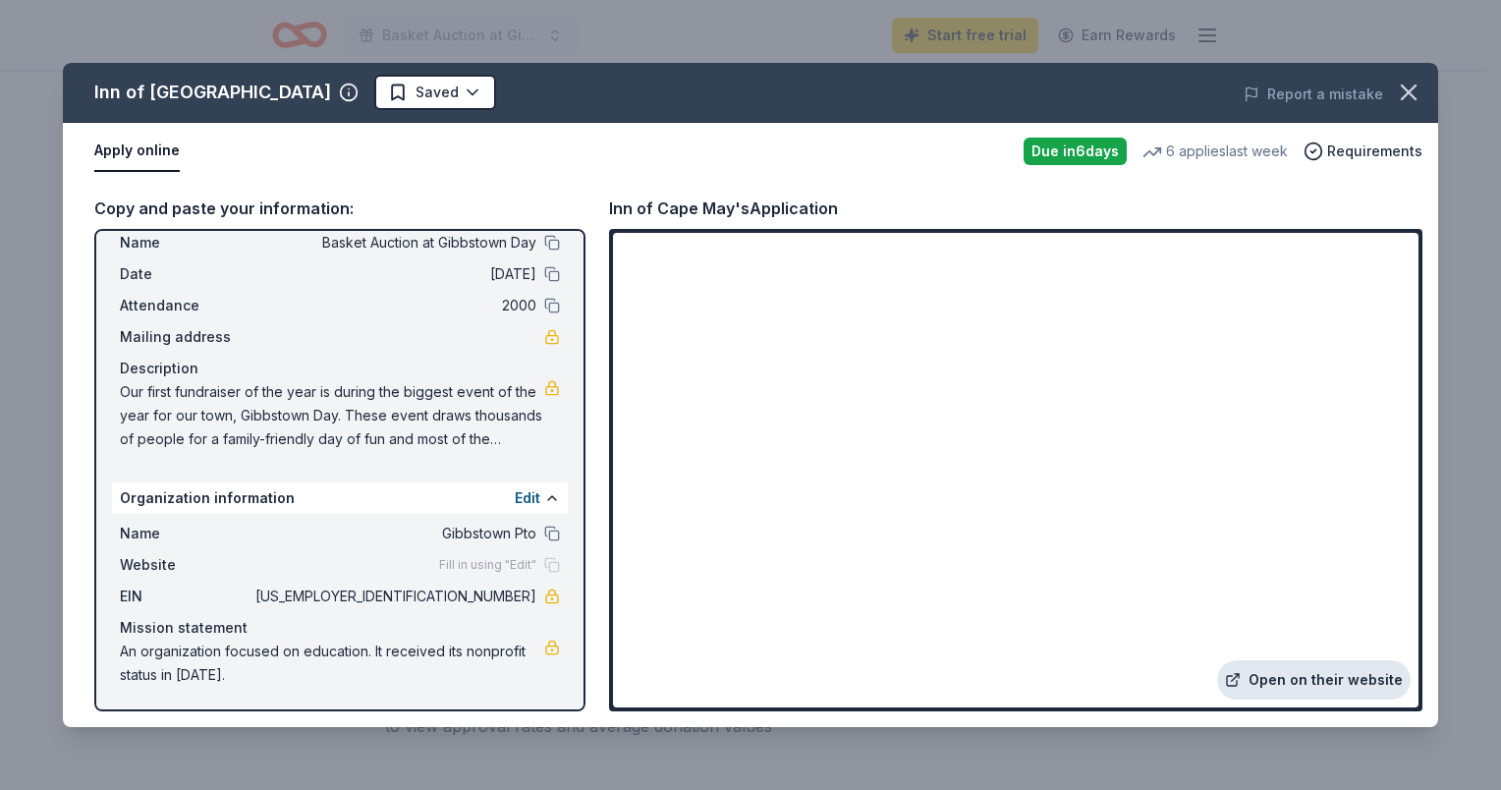
click at [1327, 678] on link "Open on their website" at bounding box center [1314, 679] width 194 height 39
click at [1410, 90] on icon "button" at bounding box center [1409, 92] width 14 height 14
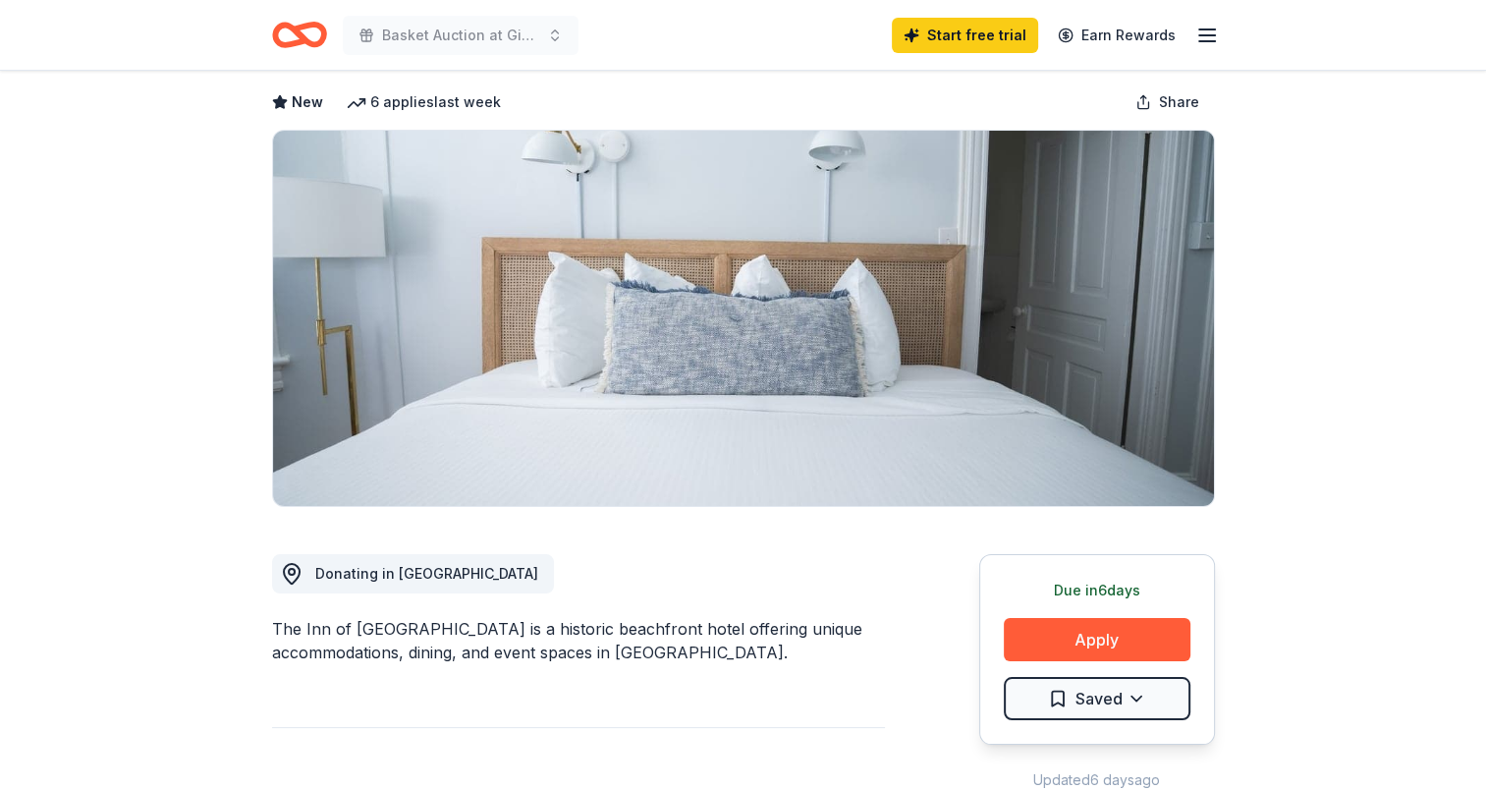
scroll to position [0, 0]
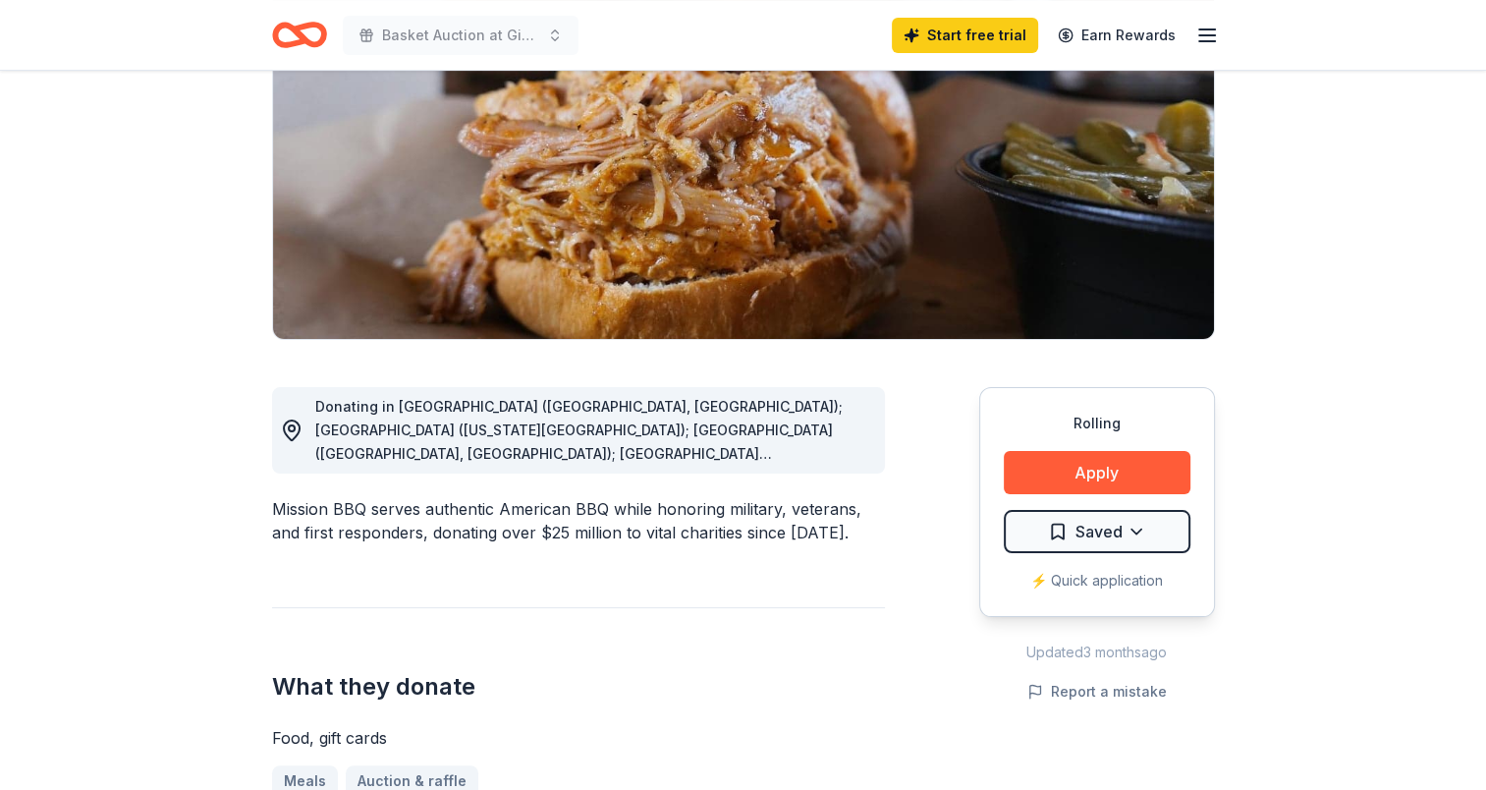
scroll to position [295, 0]
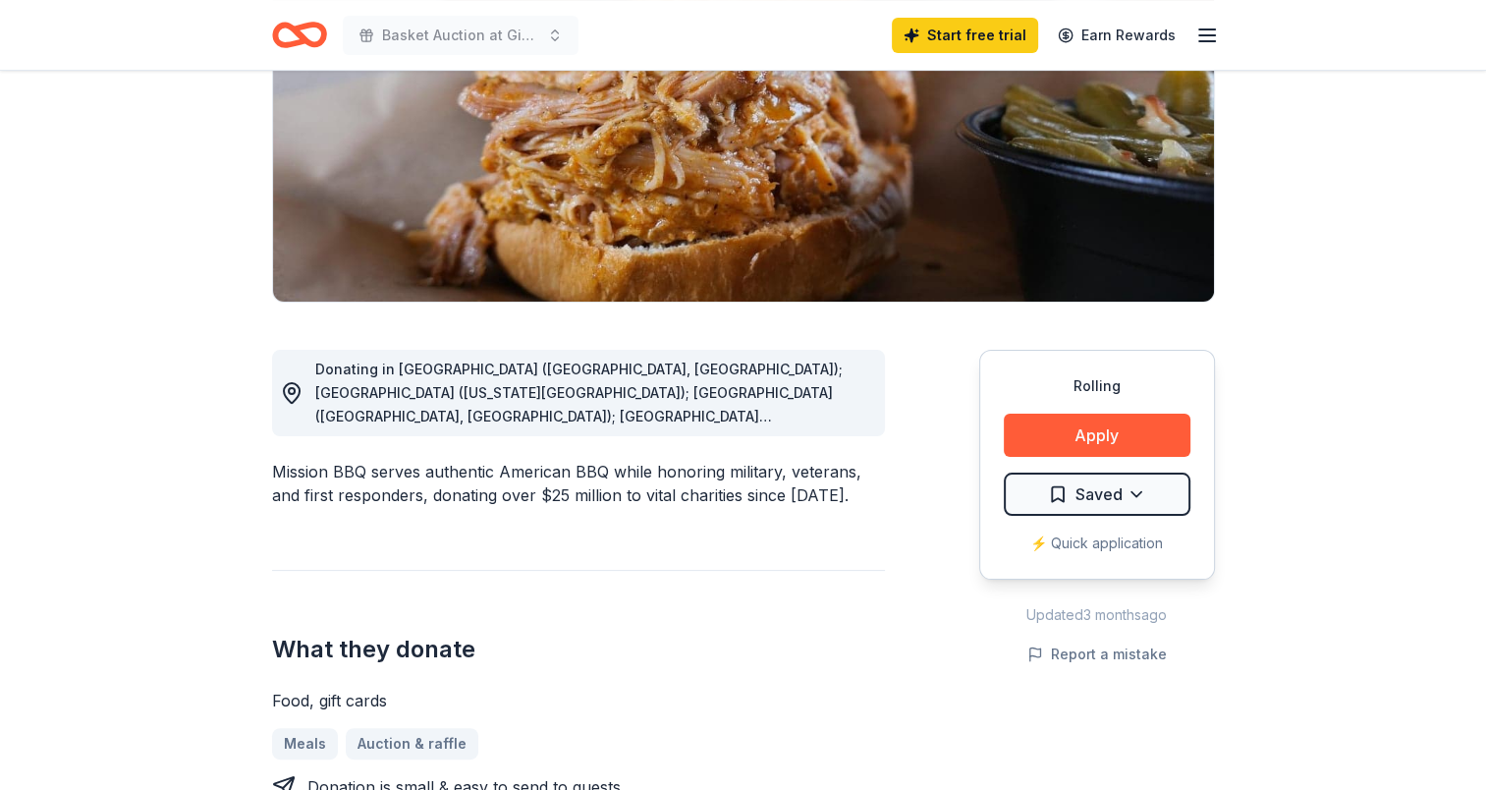
click at [824, 417] on span "Donating in AZ (Paradise Valley, Surprise); CO (Colorado Springs); CT (Orange, …" at bounding box center [590, 676] width 551 height 630
click at [738, 386] on span "Donating in AZ (Paradise Valley, Surprise); CO (Colorado Springs); CT (Orange, …" at bounding box center [590, 676] width 551 height 630
click at [655, 404] on div "Donating in AZ (Paradise Valley, Surprise); CO (Colorado Springs); CT (Orange, …" at bounding box center [592, 393] width 554 height 71
click at [602, 418] on span "Donating in AZ (Paradise Valley, Surprise); CO (Colorado Springs); CT (Orange, …" at bounding box center [590, 676] width 551 height 630
click at [303, 397] on div "Donating in AZ (Paradise Valley, Surprise); CO (Colorado Springs); CT (Orange, …" at bounding box center [574, 393] width 589 height 71
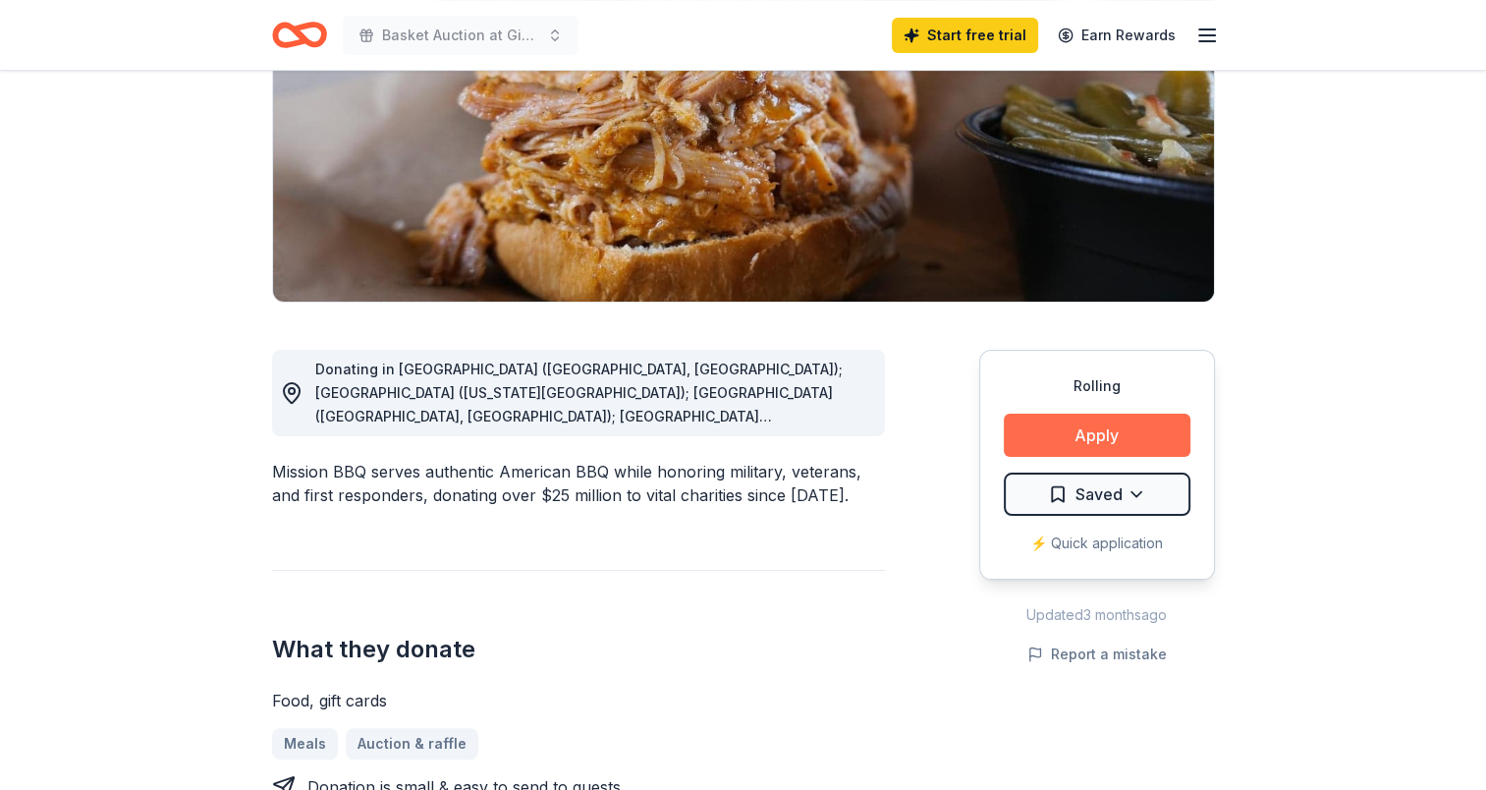
click at [1074, 437] on button "Apply" at bounding box center [1097, 435] width 187 height 43
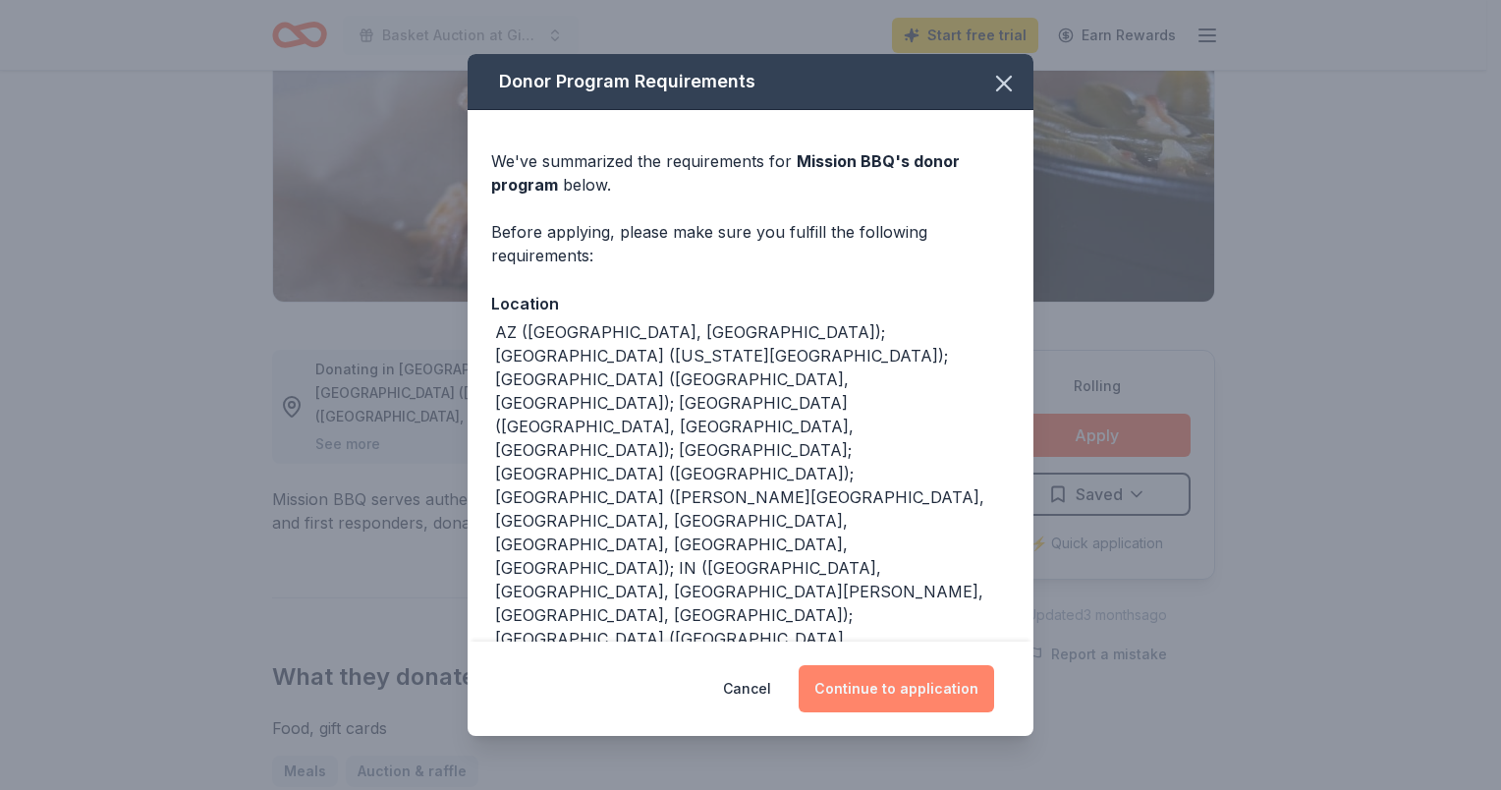
click at [888, 697] on button "Continue to application" at bounding box center [896, 688] width 195 height 47
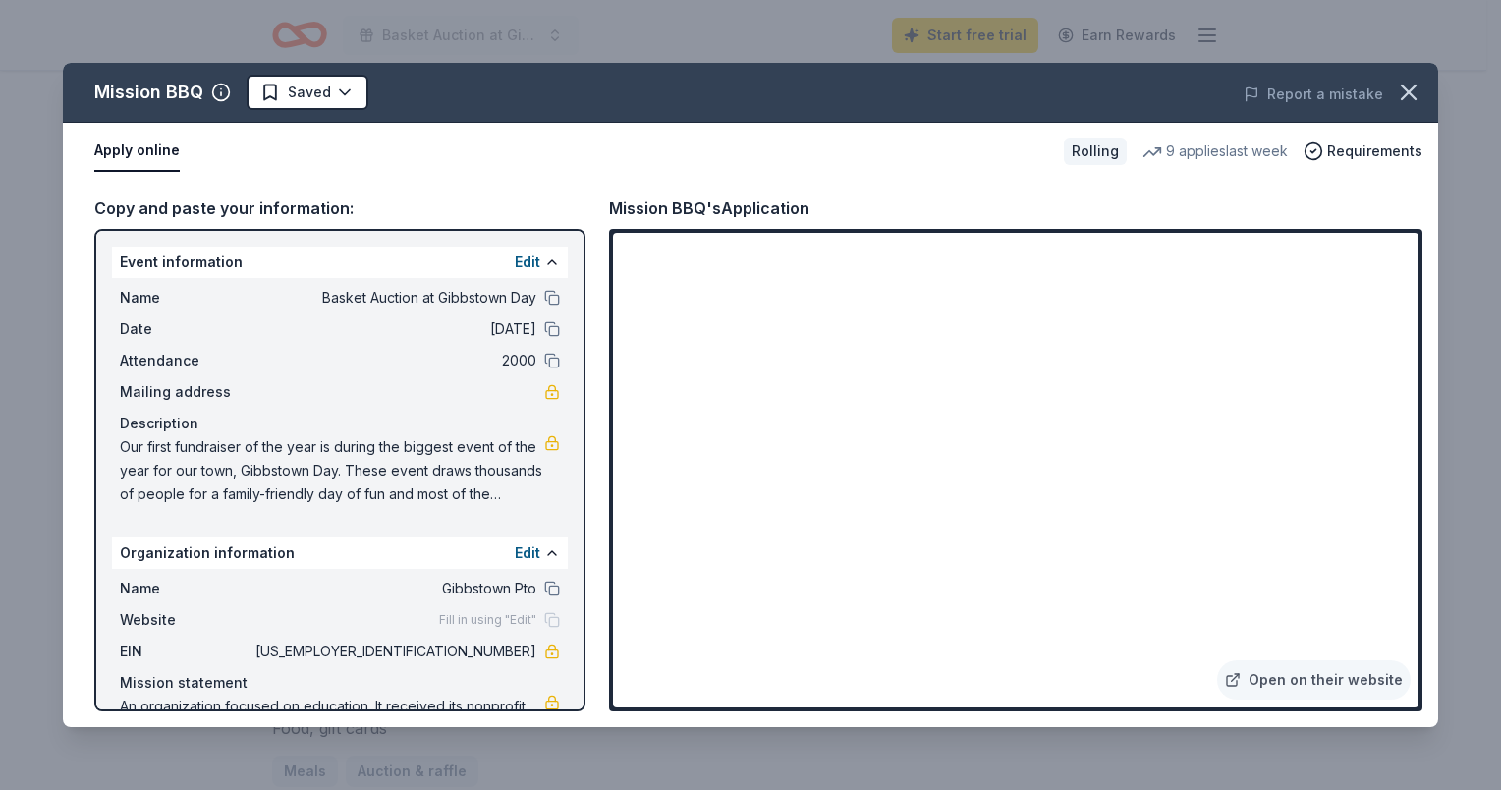
click at [442, 491] on span "Our first fundraiser of the year is during the biggest event of the year for ou…" at bounding box center [332, 470] width 424 height 71
click at [456, 153] on div "Apply online" at bounding box center [571, 151] width 954 height 41
click at [432, 212] on div "Copy and paste your information:" at bounding box center [339, 208] width 491 height 26
click at [1415, 94] on icon "button" at bounding box center [1409, 93] width 28 height 28
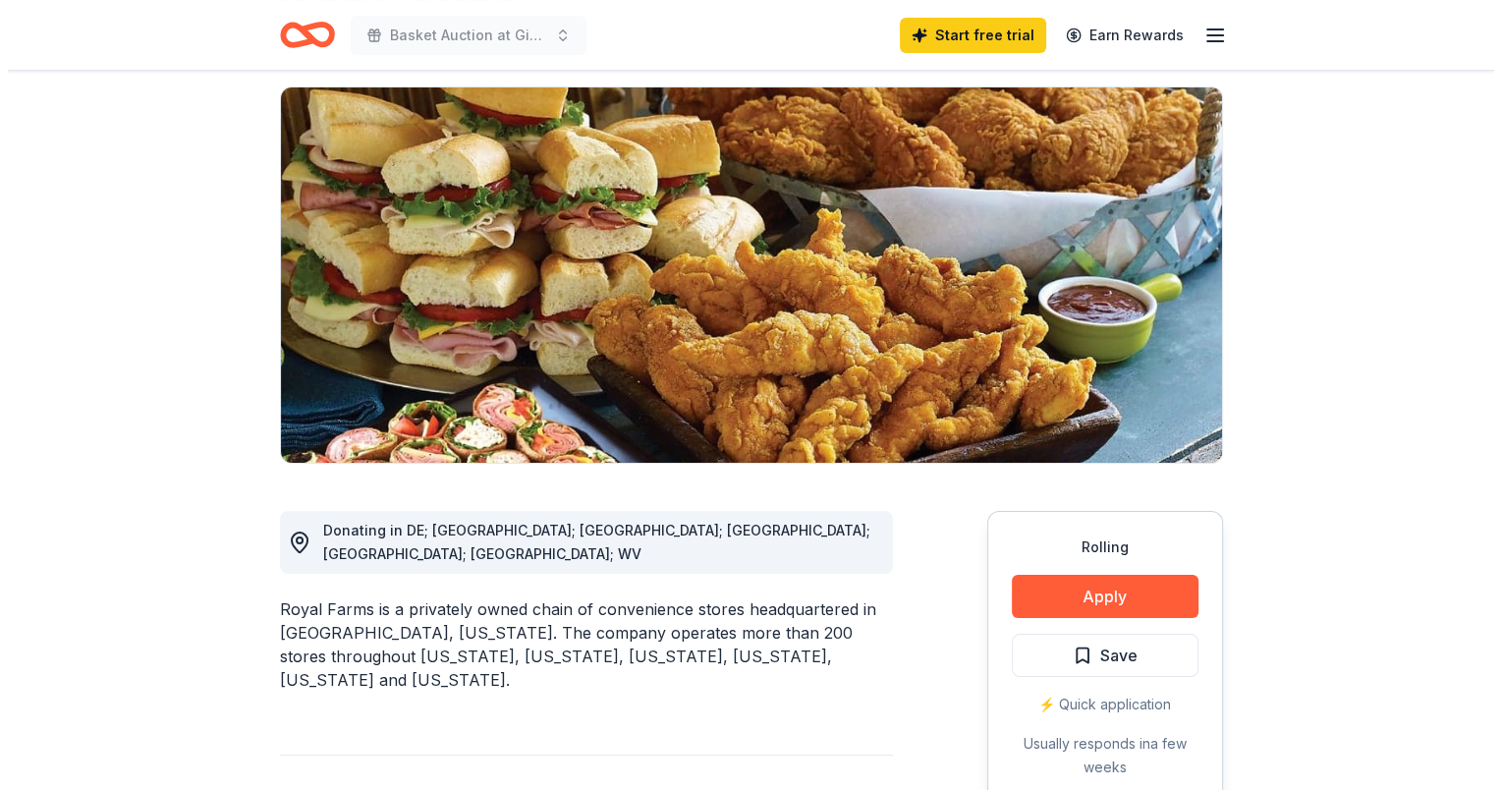
scroll to position [295, 0]
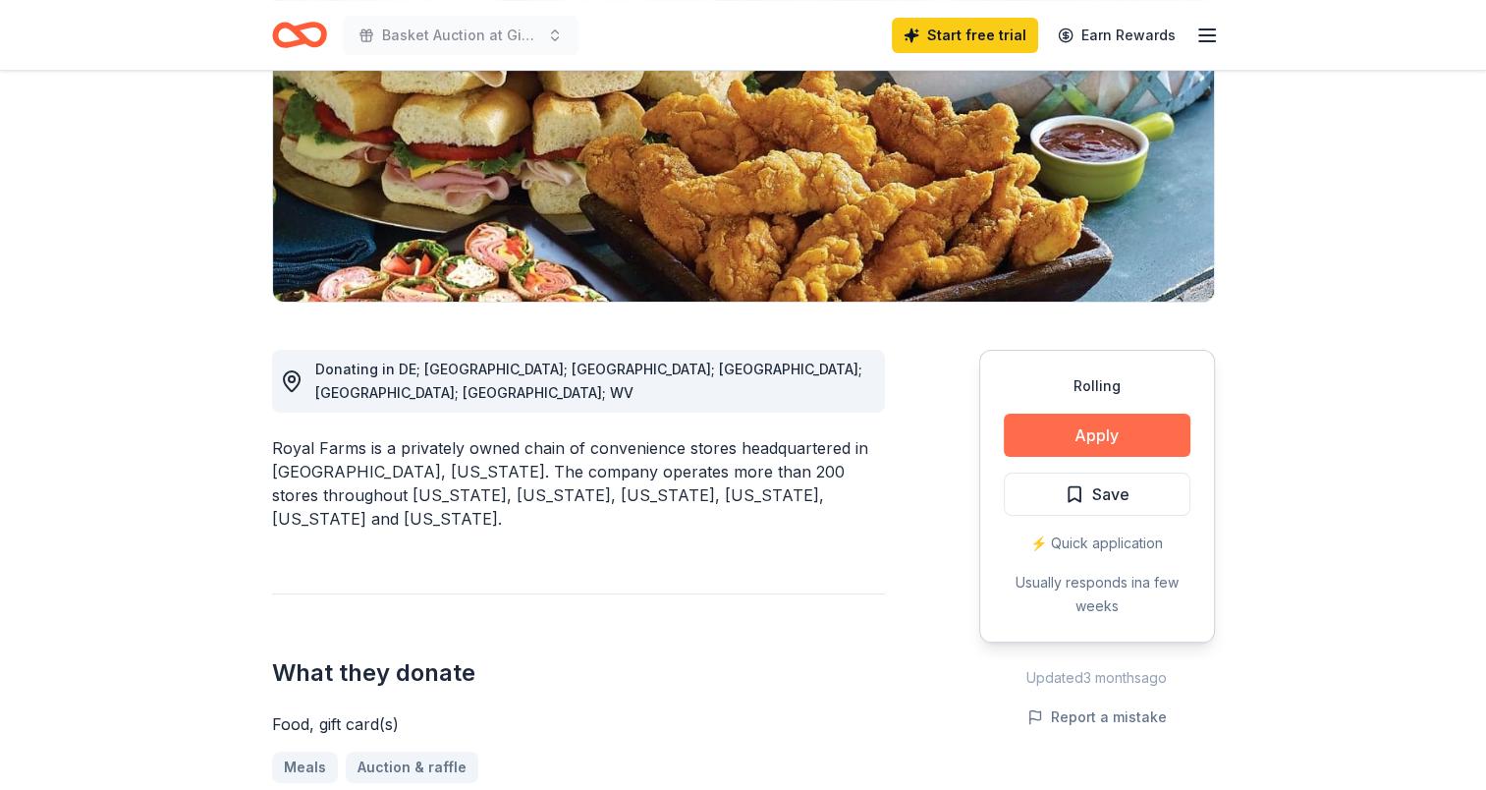
click at [1113, 431] on button "Apply" at bounding box center [1097, 435] width 187 height 43
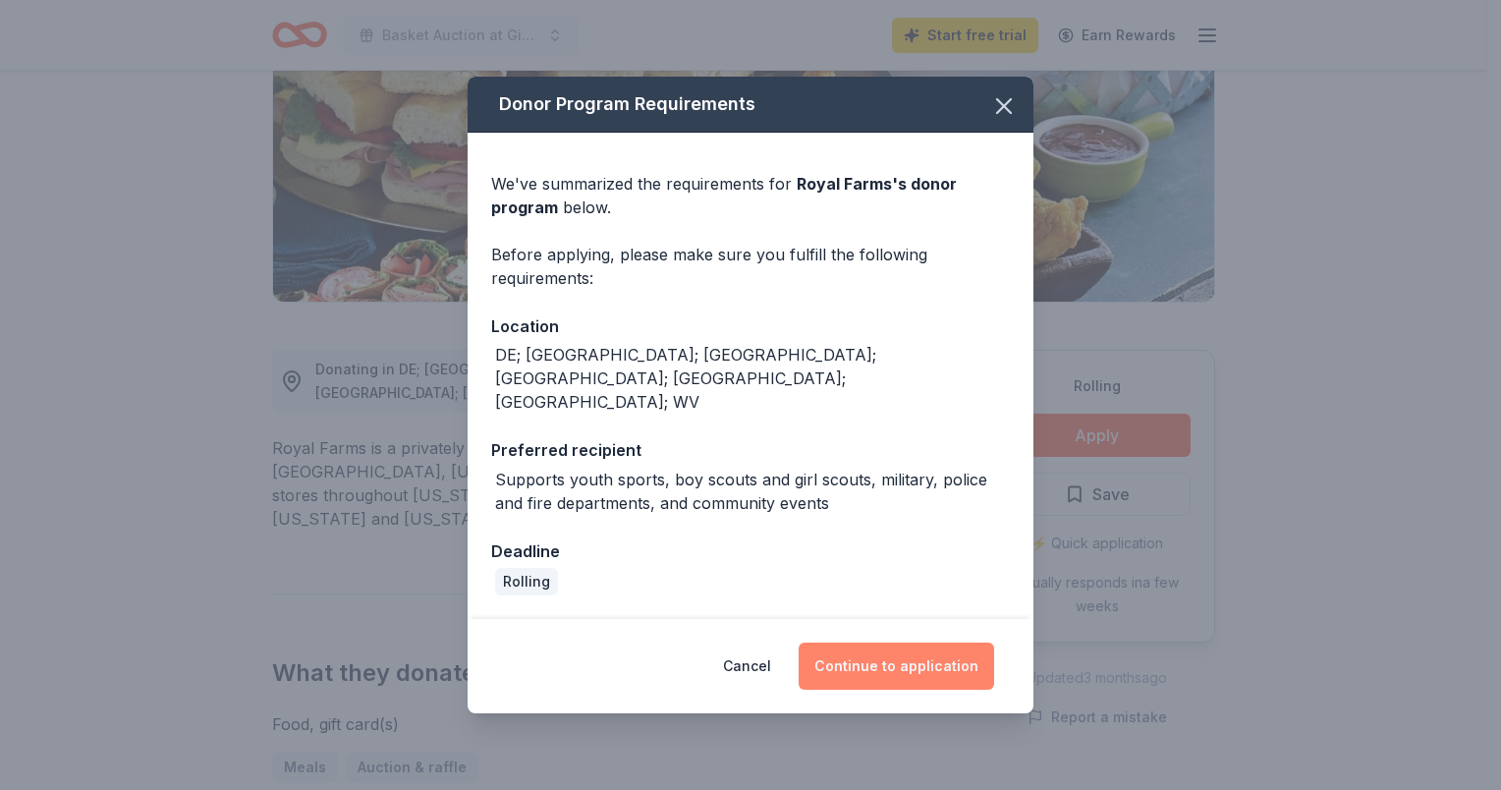
click at [892, 646] on button "Continue to application" at bounding box center [896, 665] width 195 height 47
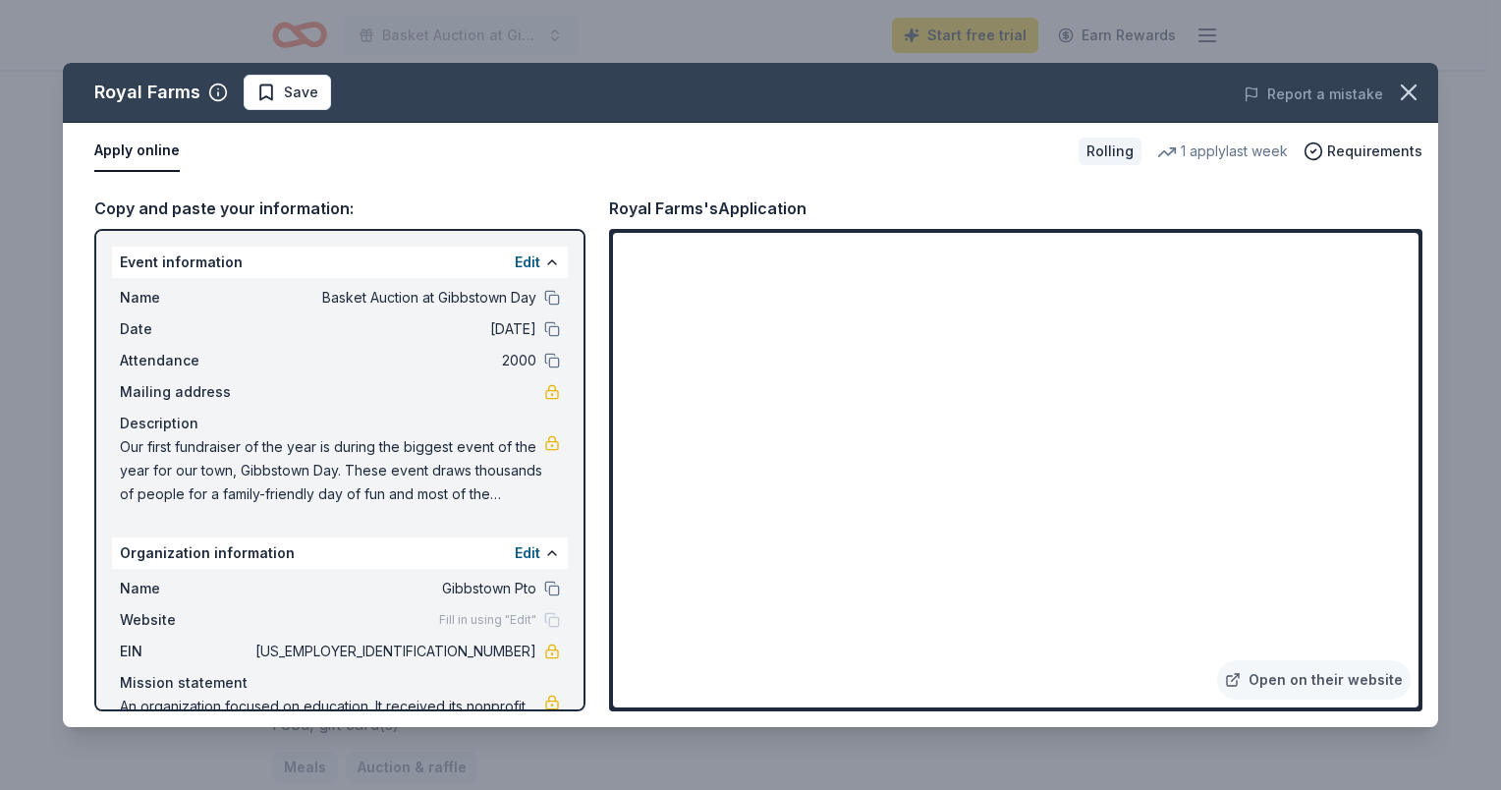
click at [540, 624] on div "Fill in using "Edit"" at bounding box center [499, 620] width 121 height 16
click at [515, 551] on button "Edit" at bounding box center [528, 553] width 26 height 24
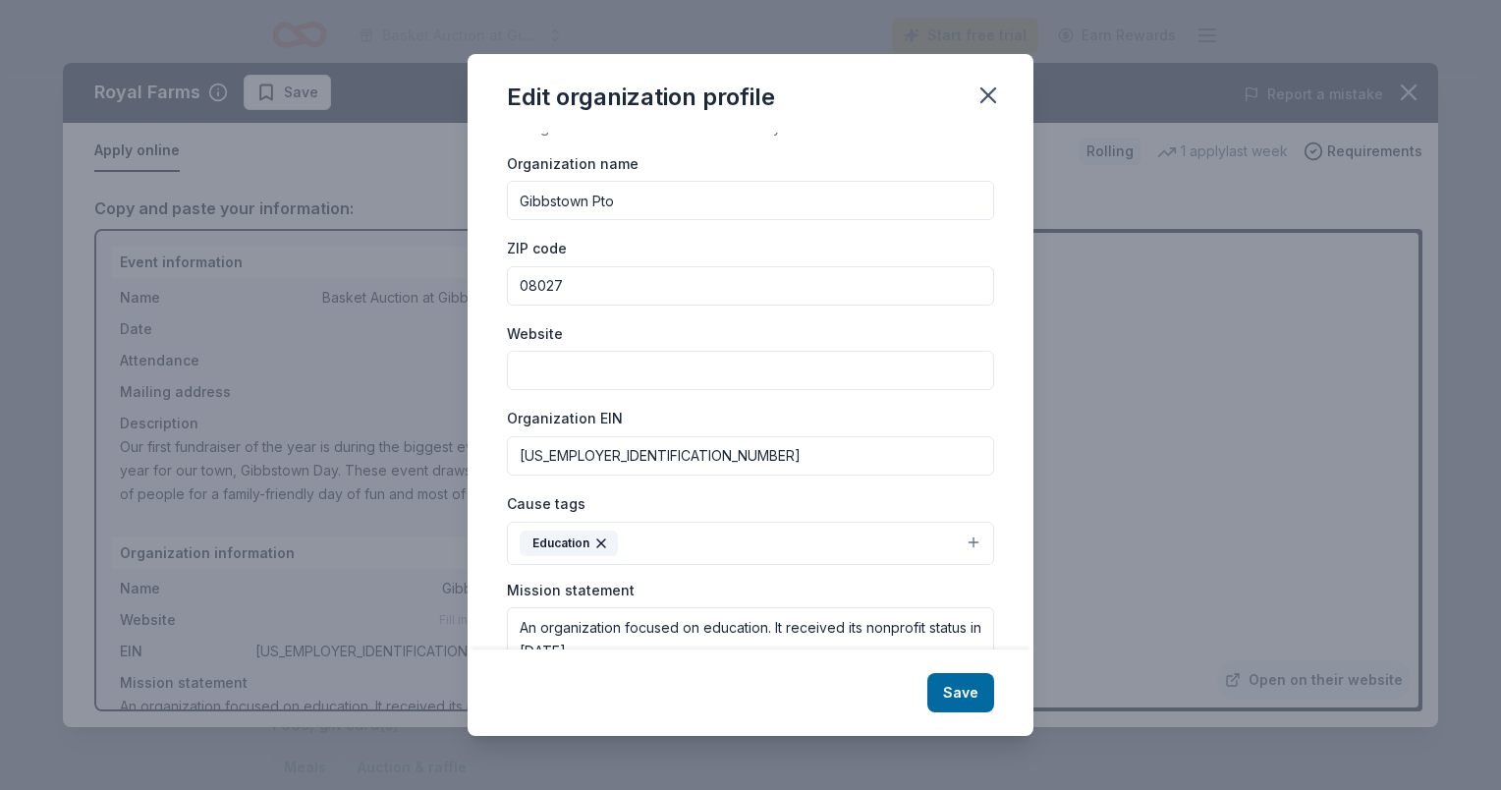
scroll to position [0, 0]
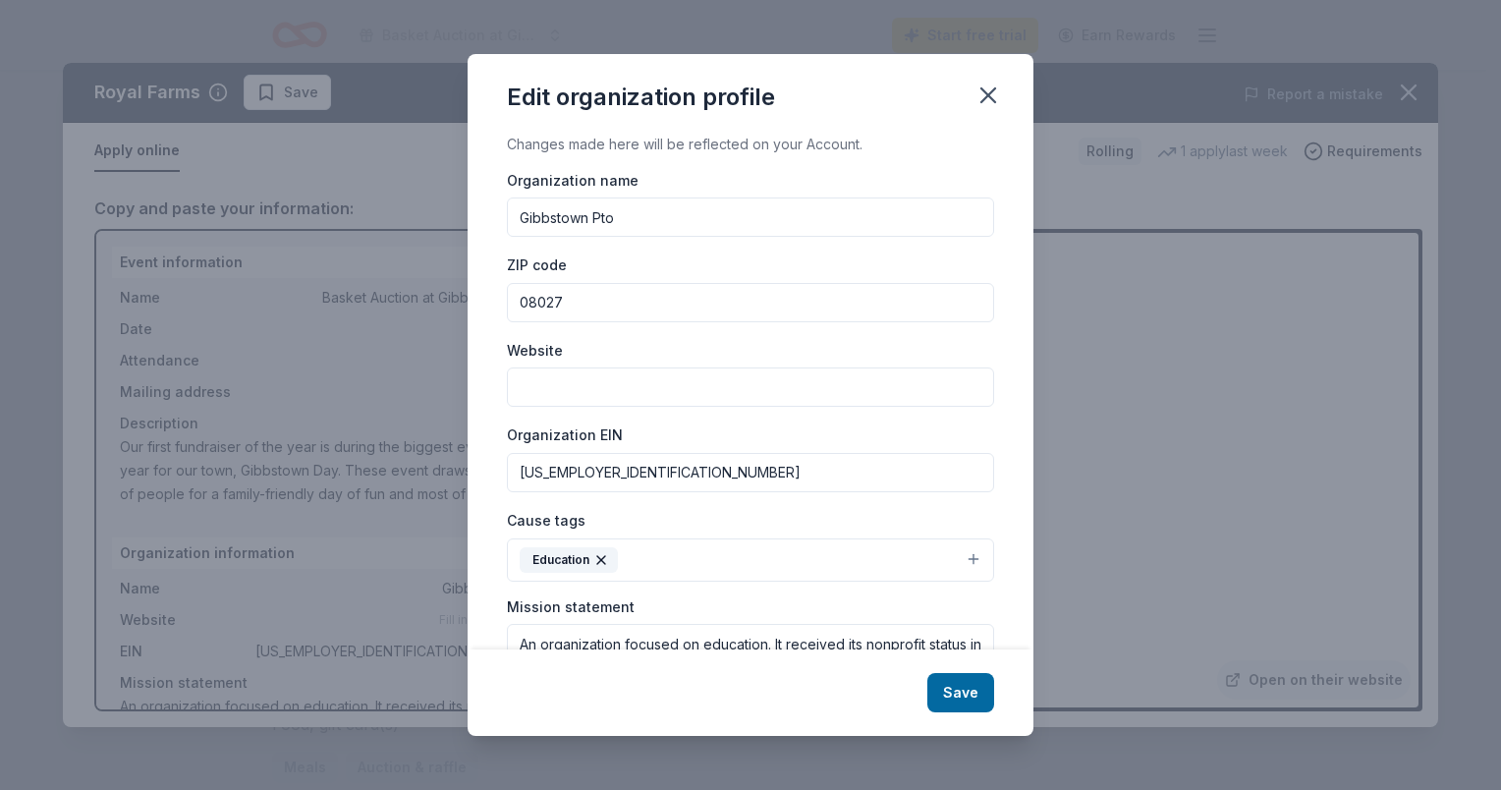
click at [594, 391] on input "Website" at bounding box center [750, 386] width 487 height 39
type input "www.gibbstownpto.org"
click at [968, 688] on button "Save" at bounding box center [960, 692] width 67 height 39
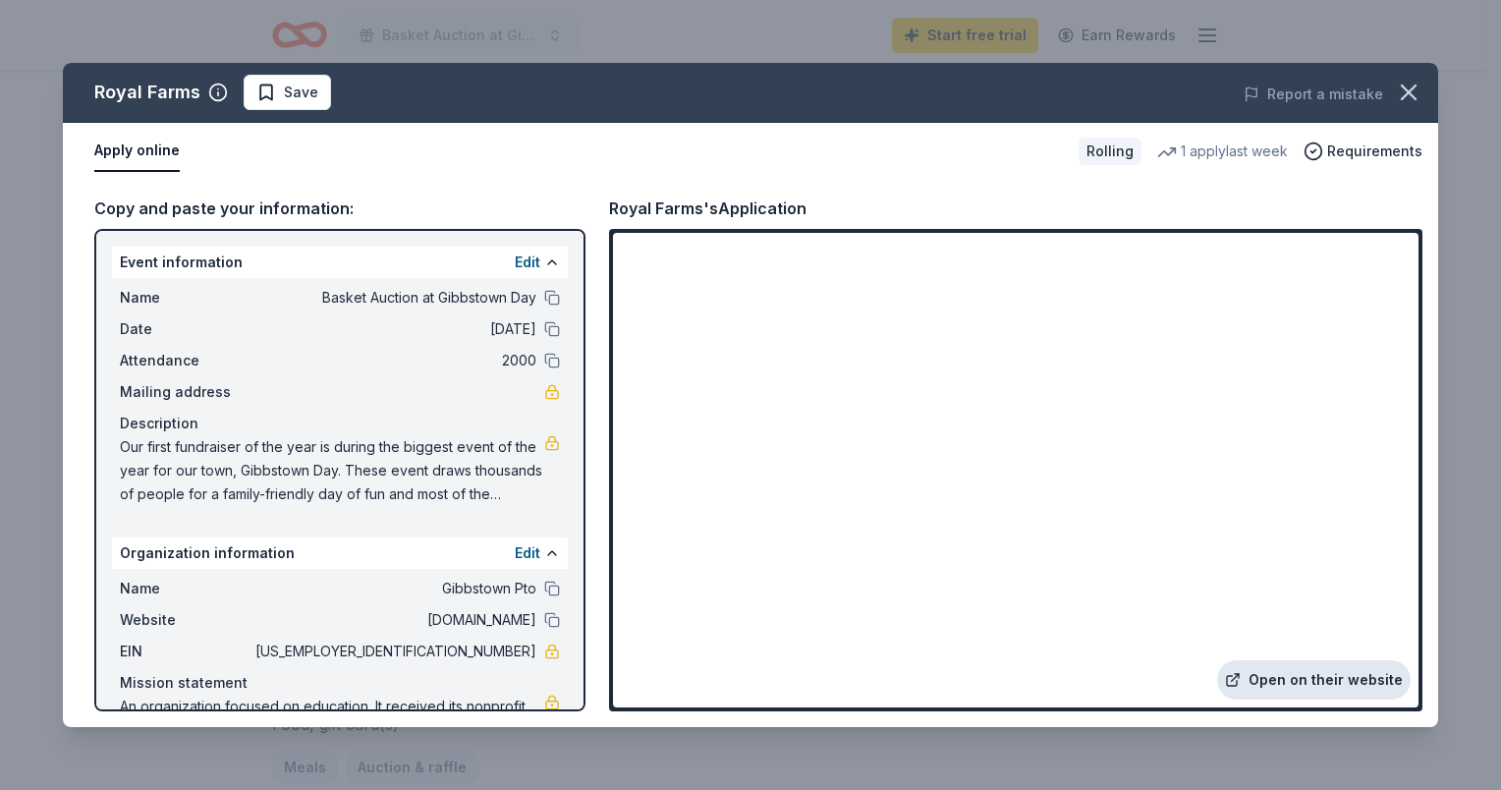
click at [1308, 687] on link "Open on their website" at bounding box center [1314, 679] width 194 height 39
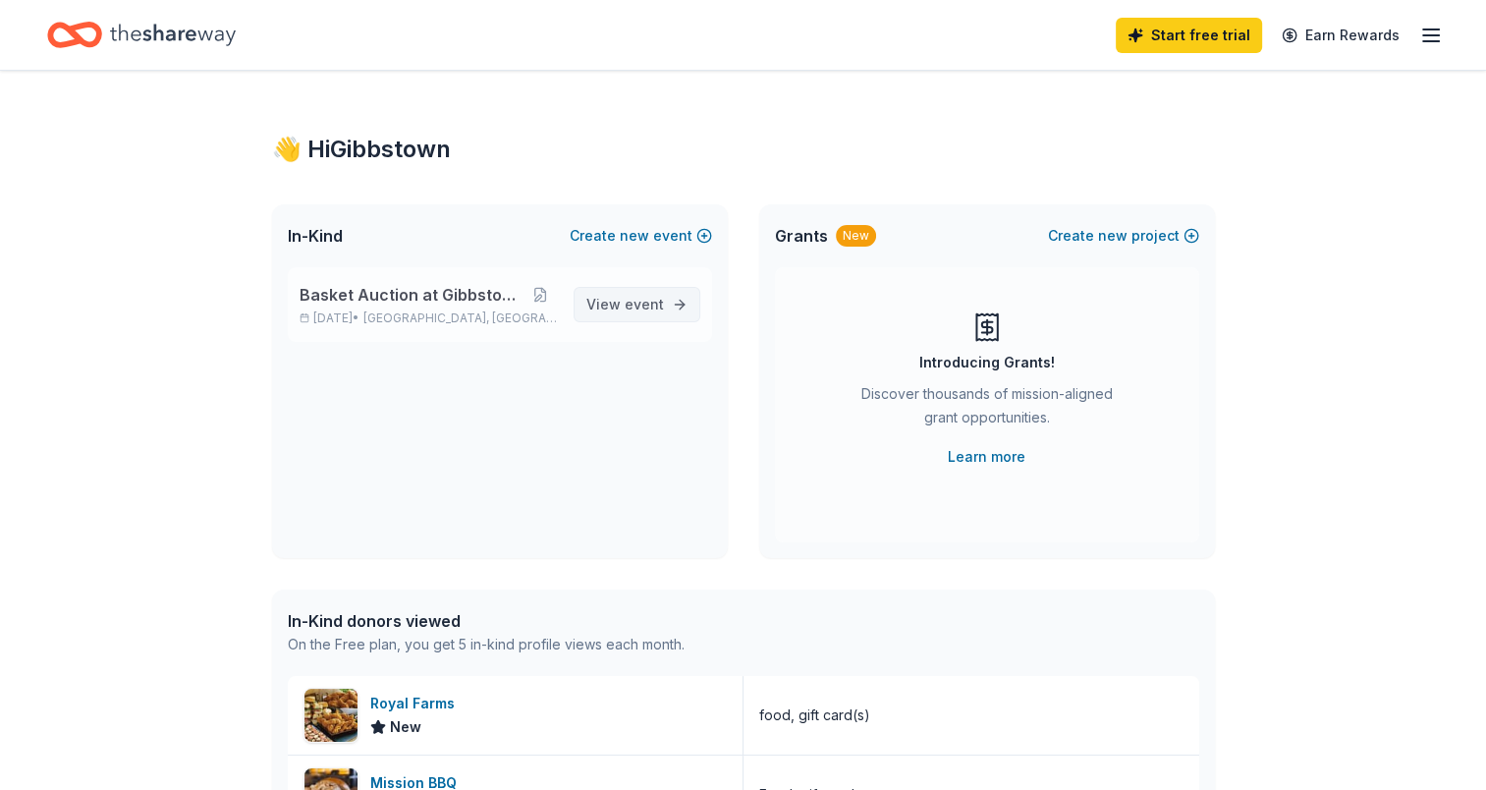
click at [651, 305] on span "event" at bounding box center [644, 304] width 39 height 17
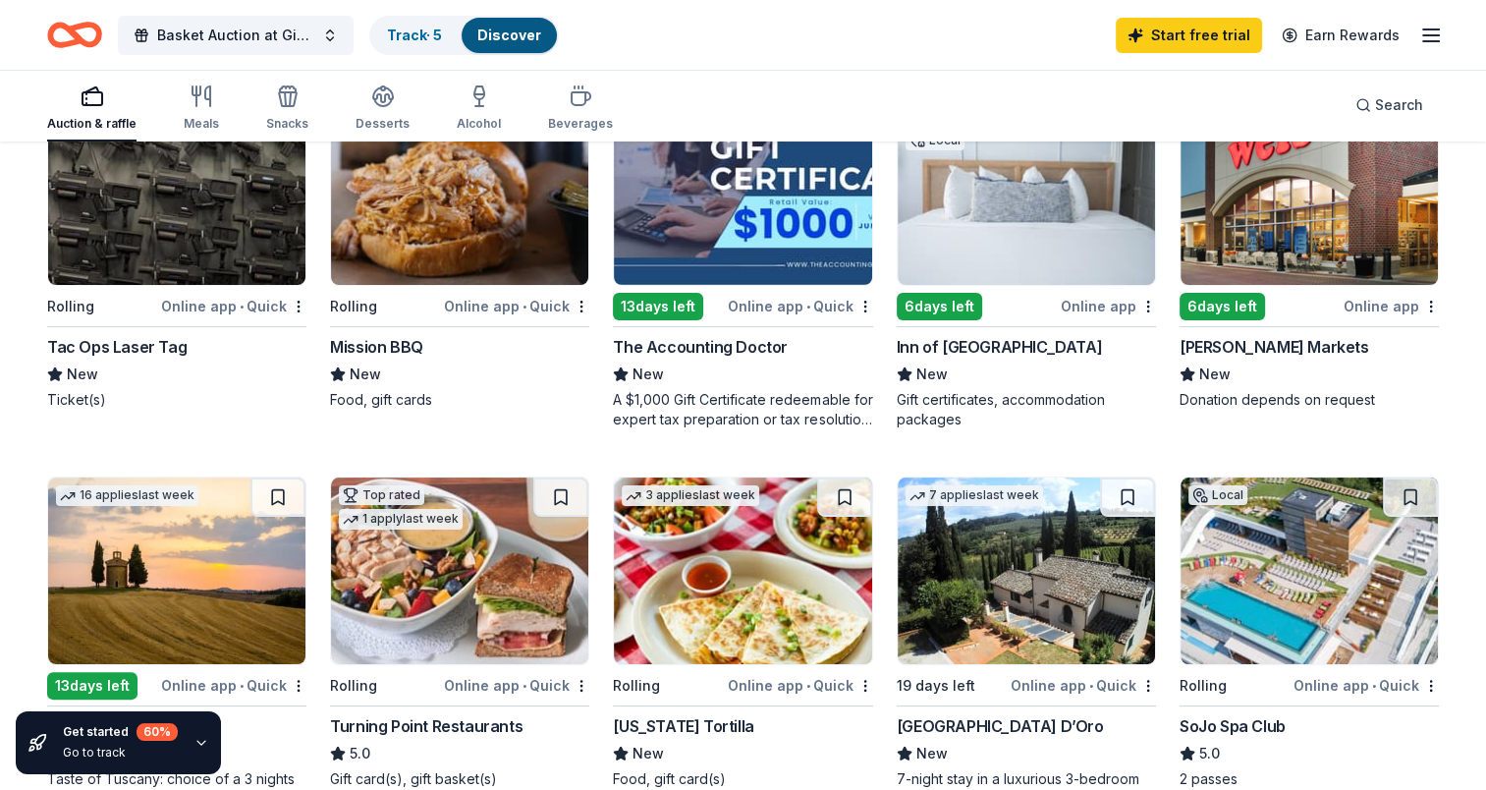
scroll to position [98, 0]
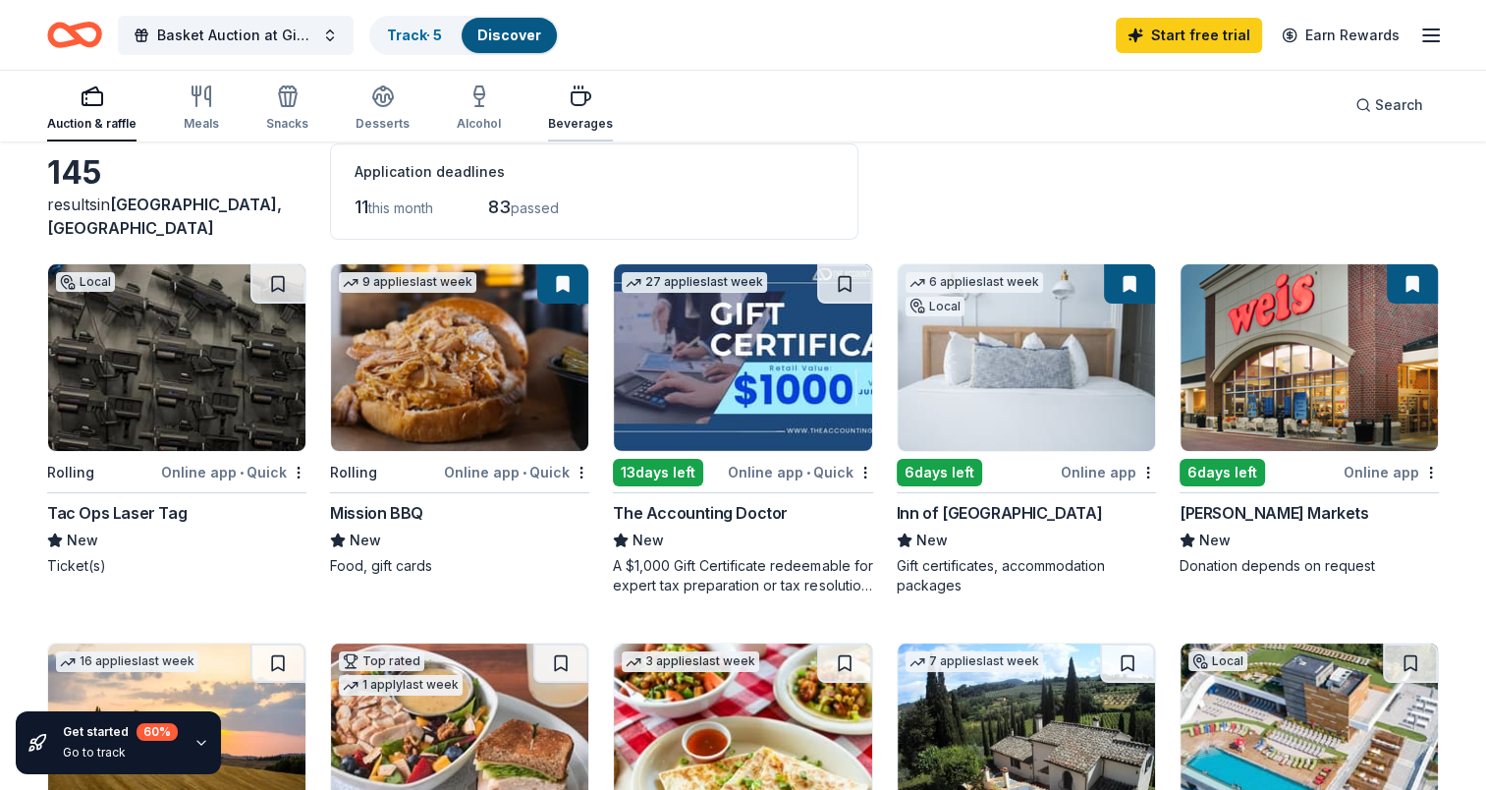
click at [565, 116] on div "Beverages" at bounding box center [580, 124] width 65 height 16
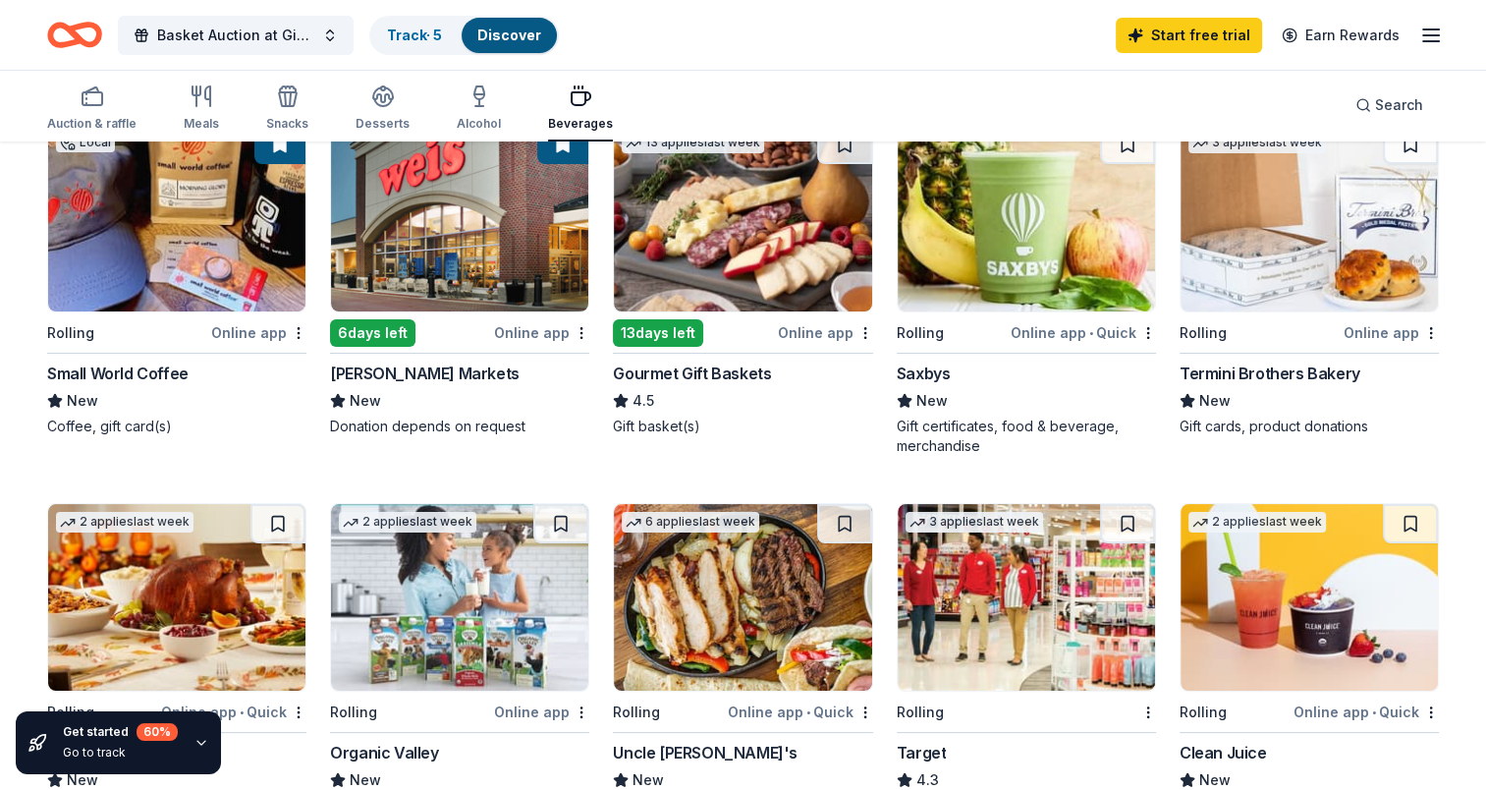
scroll to position [196, 0]
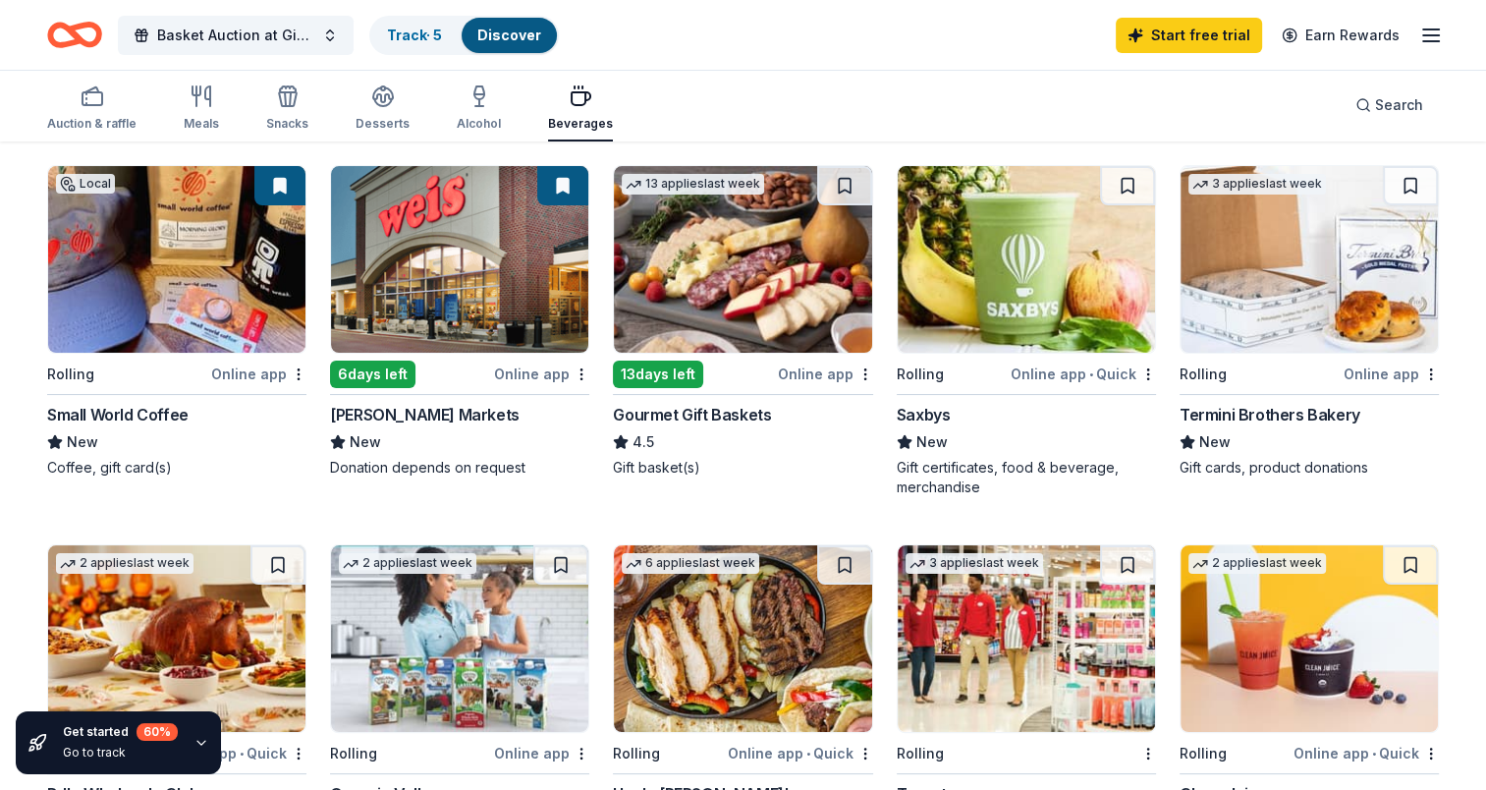
click at [1029, 668] on img at bounding box center [1026, 638] width 257 height 187
click at [385, 101] on icon "button" at bounding box center [383, 102] width 18 height 7
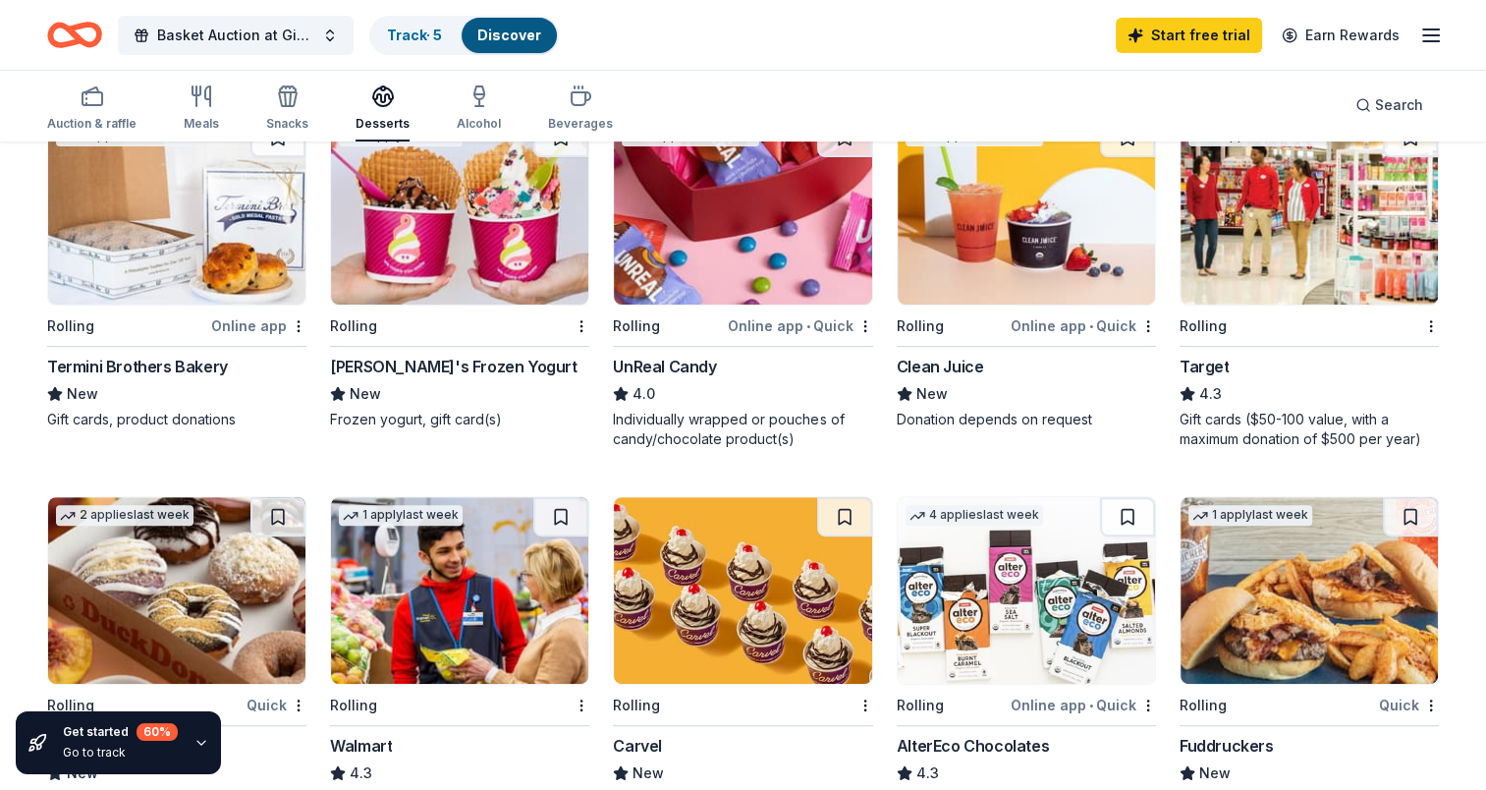
scroll to position [589, 0]
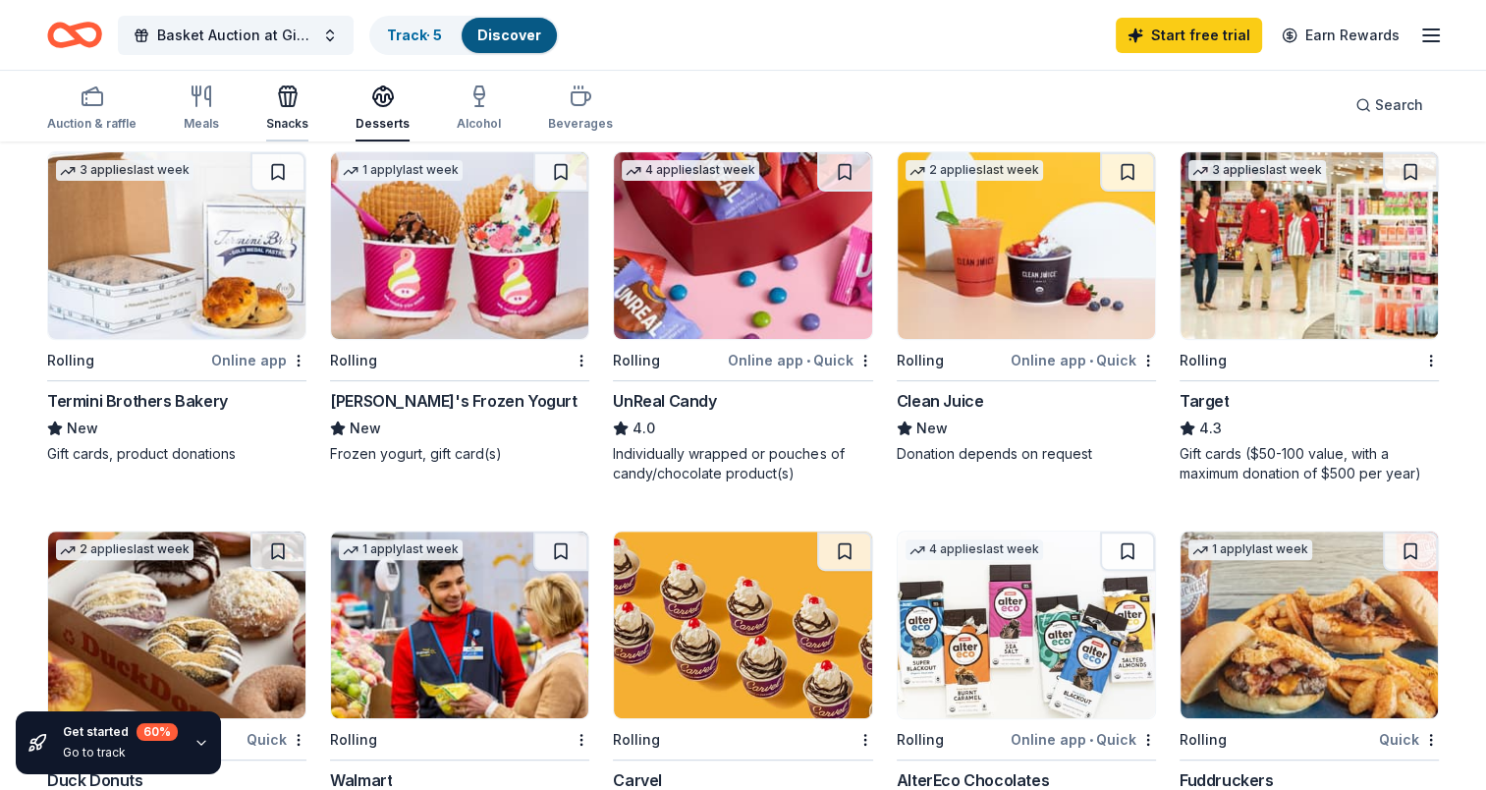
click at [298, 93] on div "button" at bounding box center [287, 96] width 42 height 24
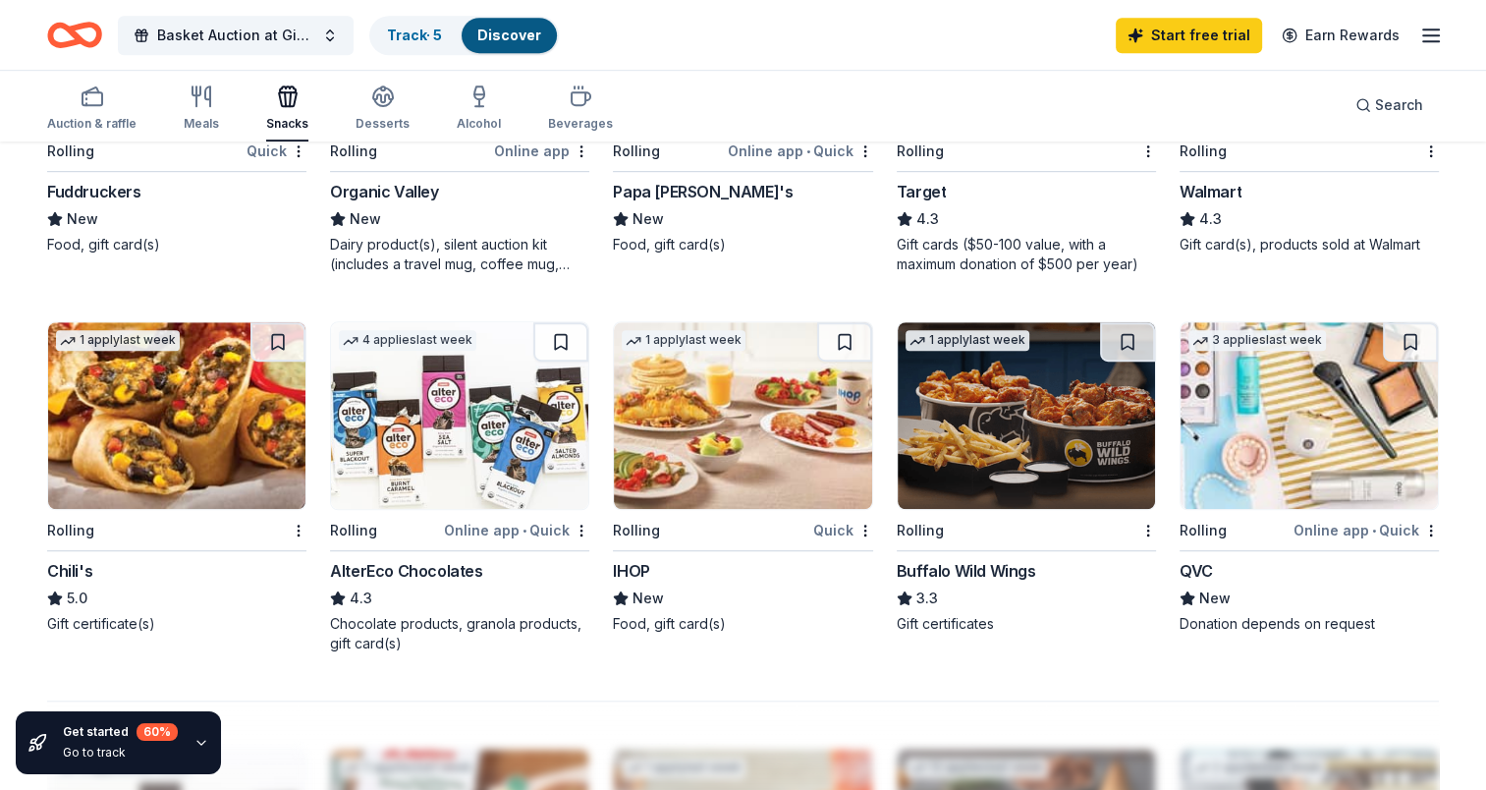
scroll to position [1179, 0]
click at [204, 418] on img at bounding box center [176, 414] width 257 height 187
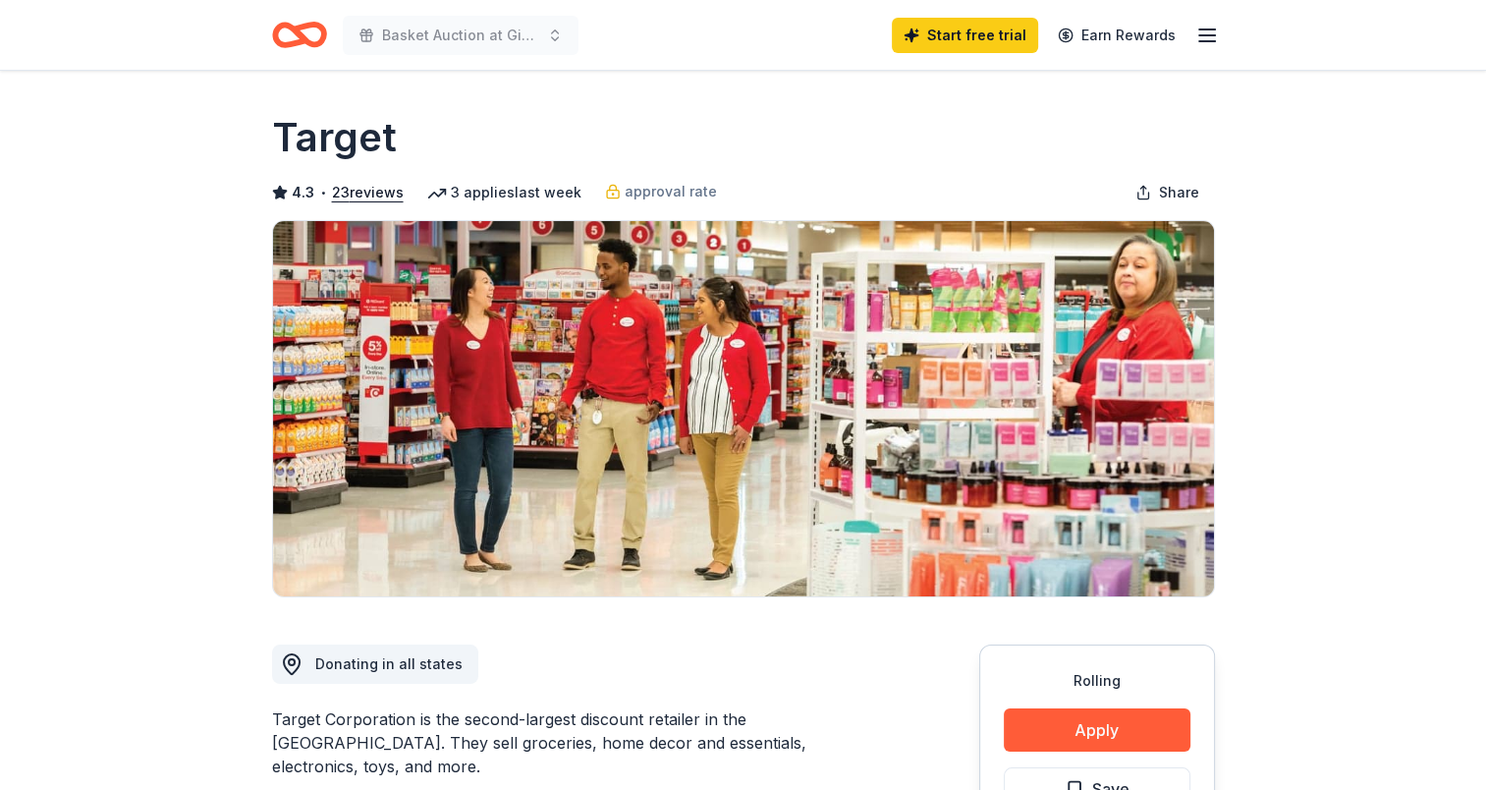
scroll to position [98, 0]
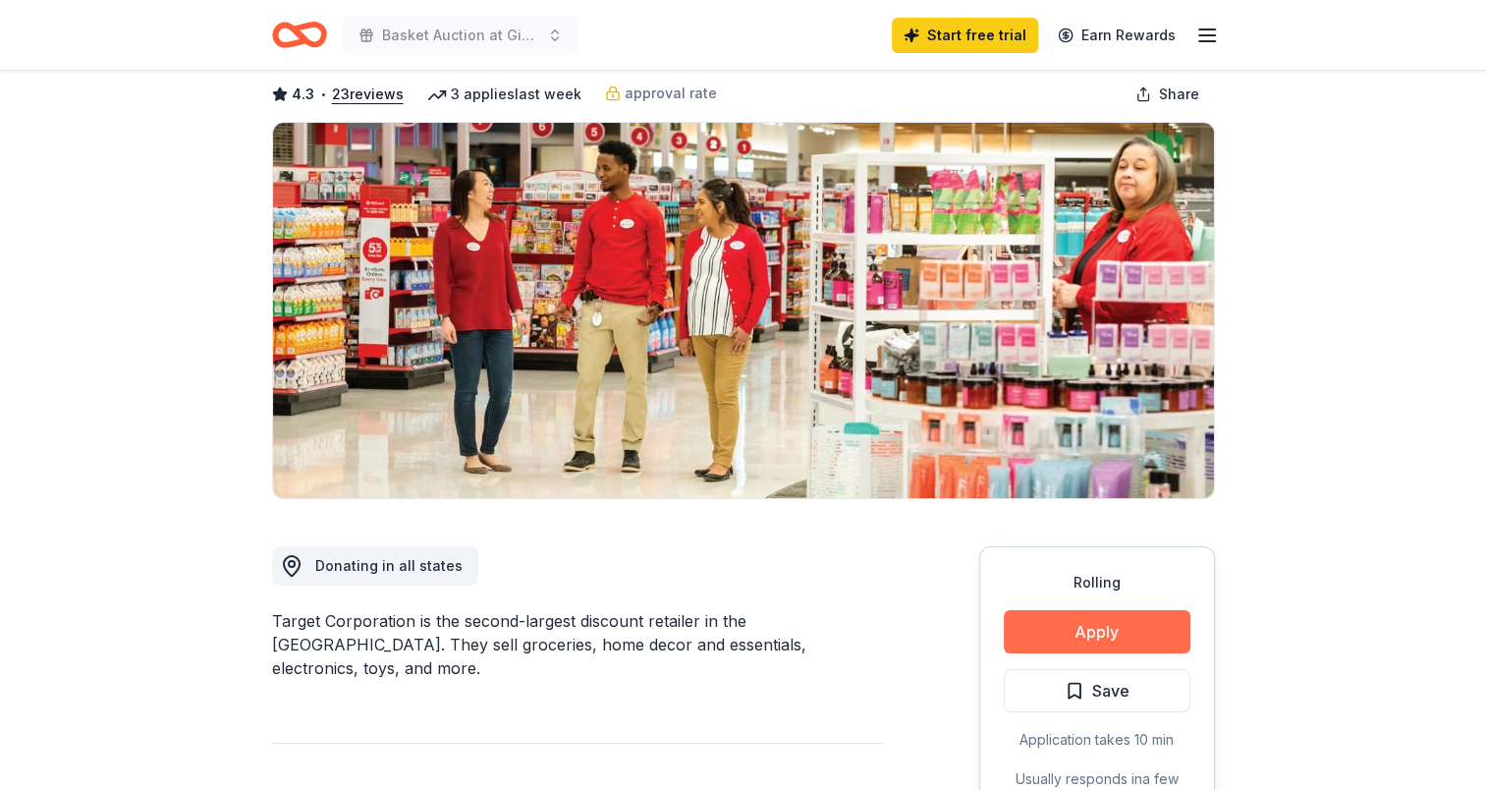
click at [1123, 619] on button "Apply" at bounding box center [1097, 631] width 187 height 43
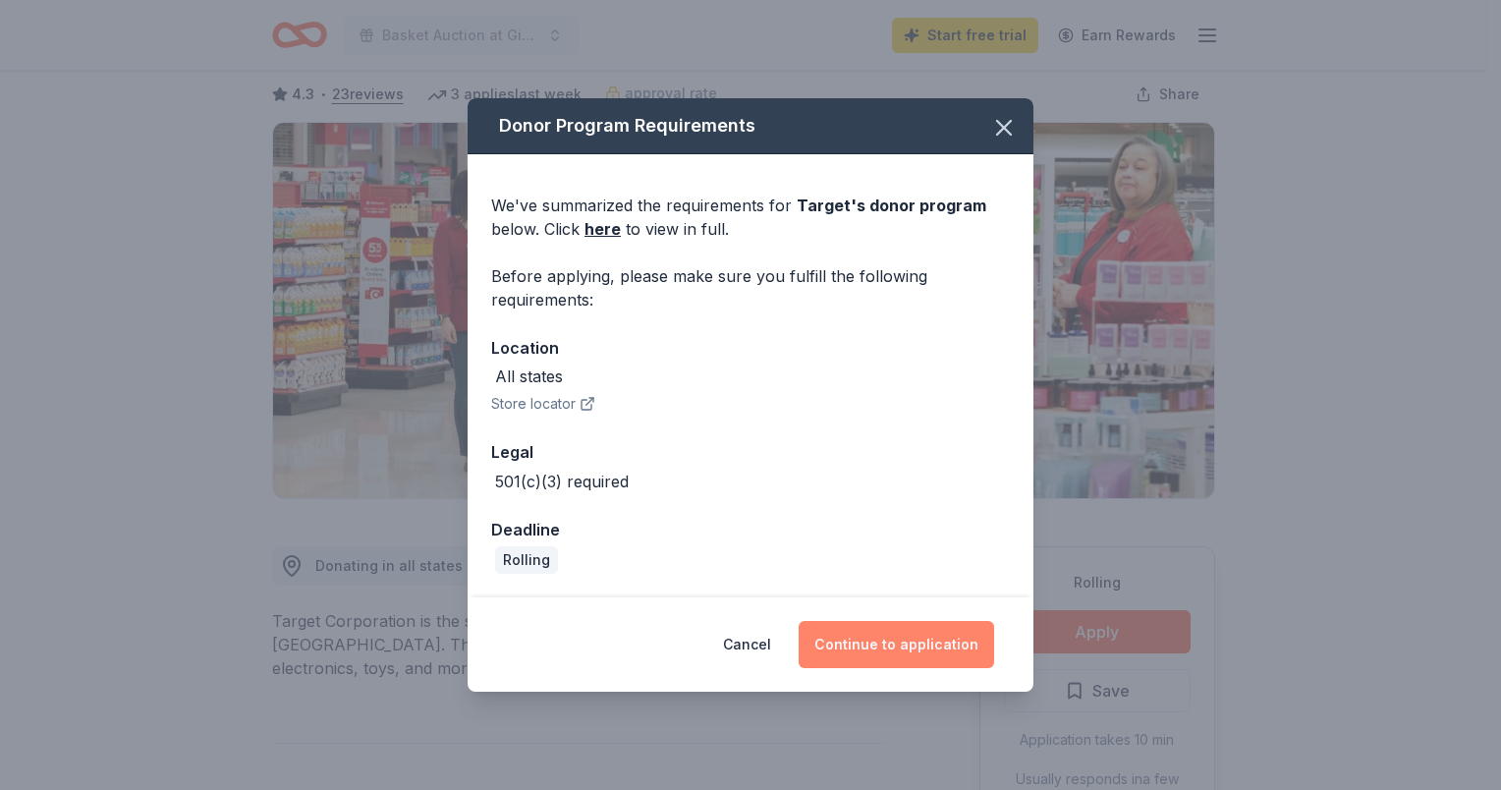
click at [908, 650] on button "Continue to application" at bounding box center [896, 644] width 195 height 47
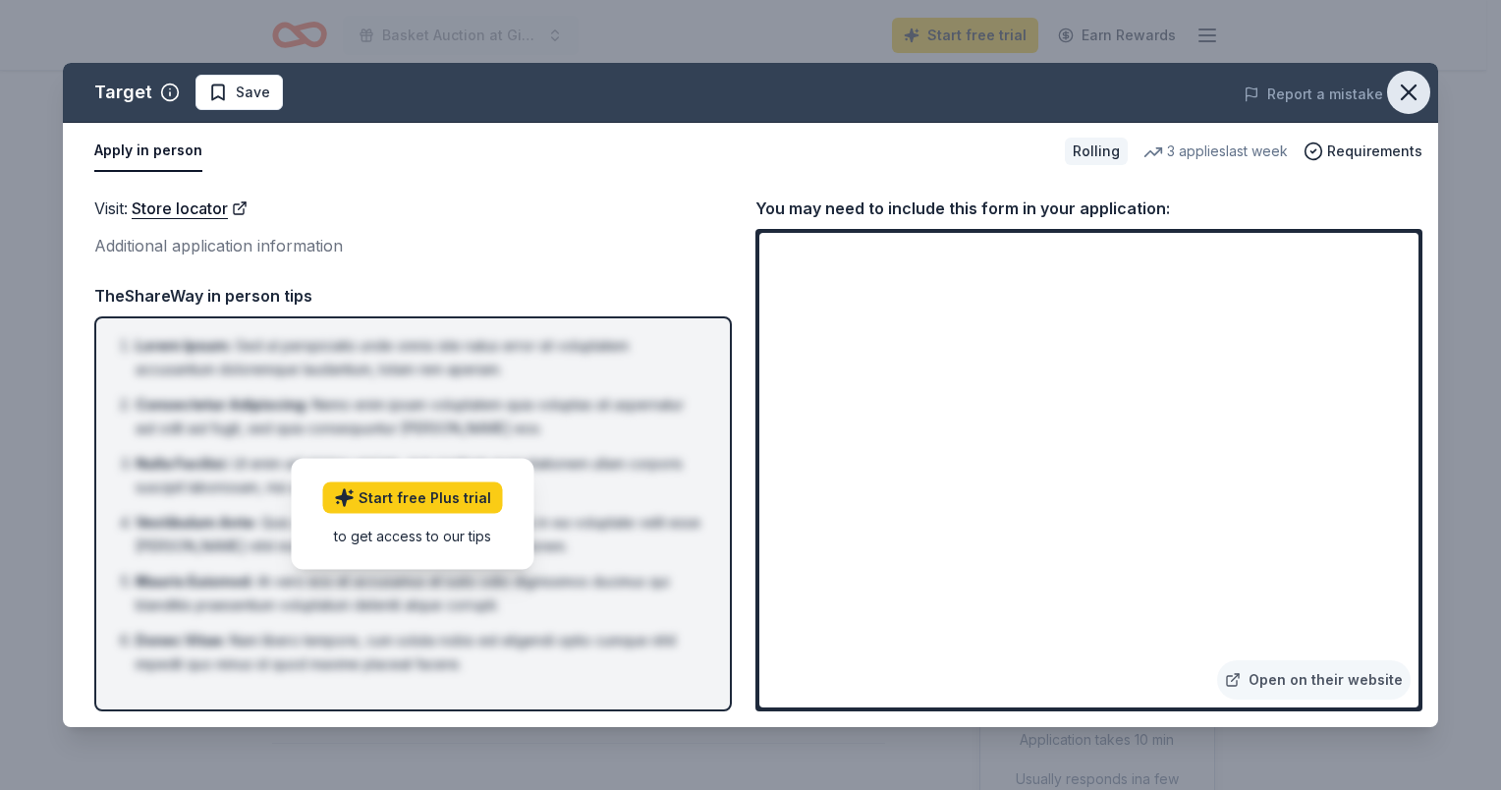
click at [1406, 79] on icon "button" at bounding box center [1409, 93] width 28 height 28
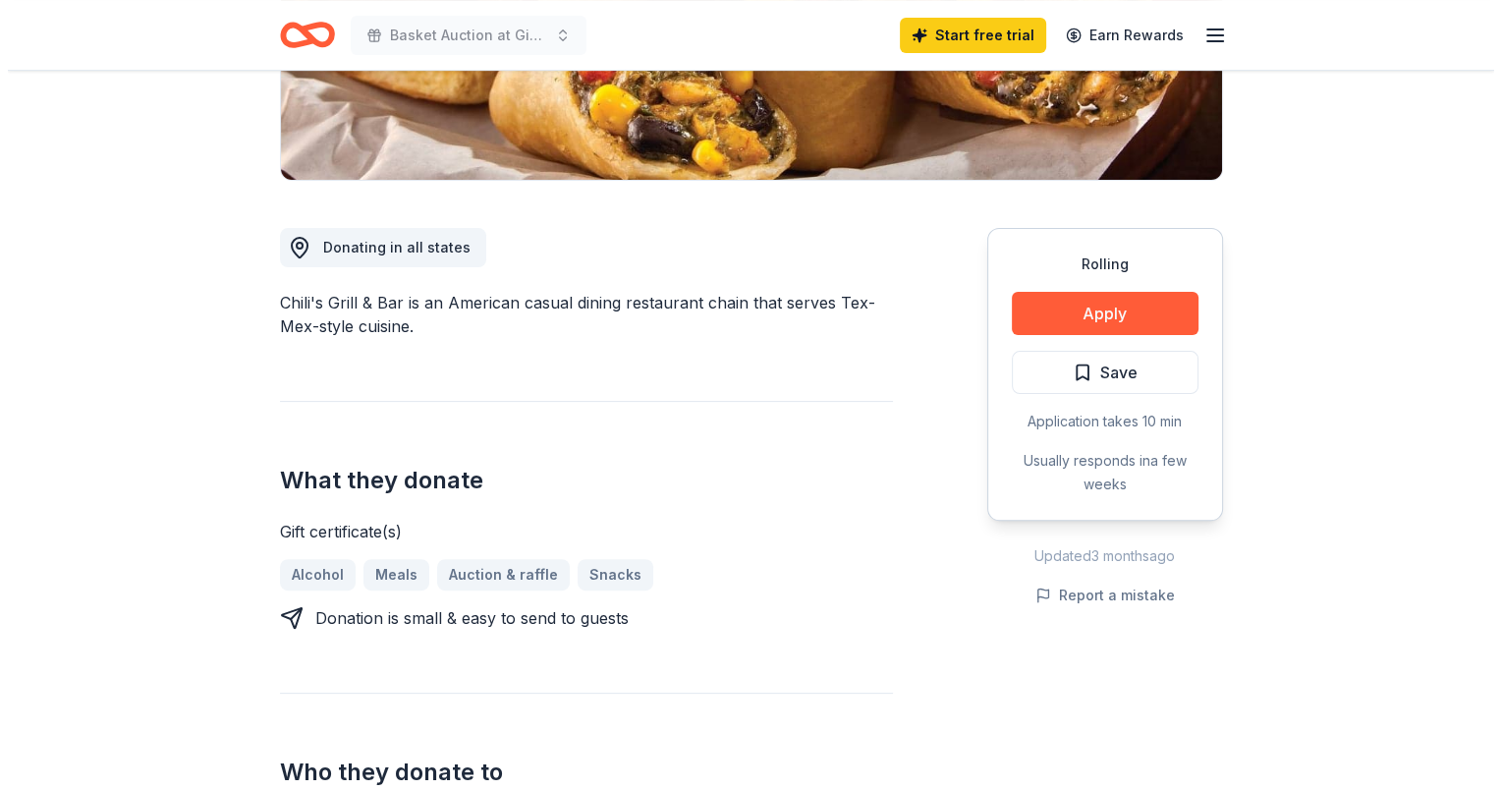
scroll to position [491, 0]
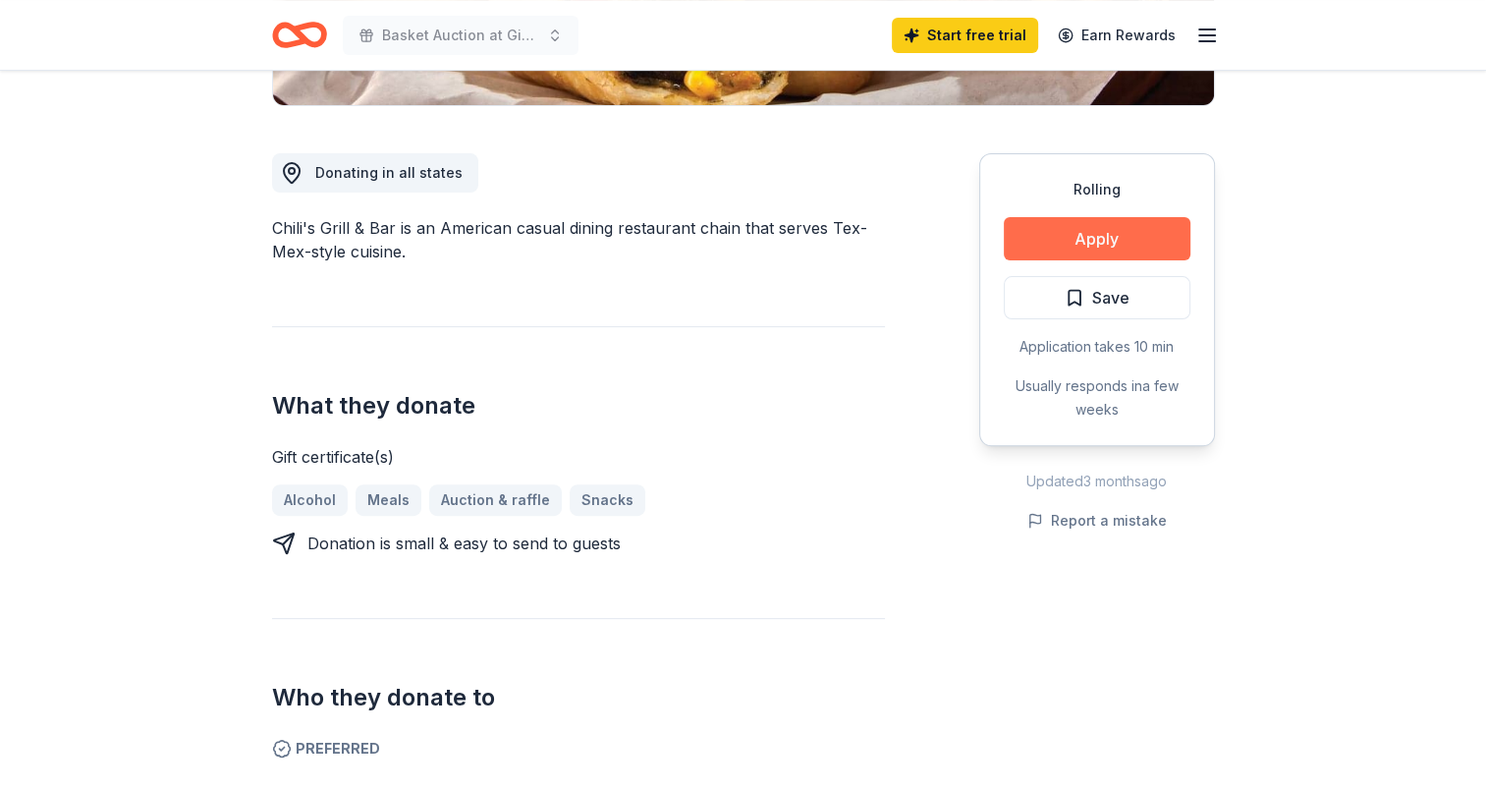
click at [1141, 243] on button "Apply" at bounding box center [1097, 238] width 187 height 43
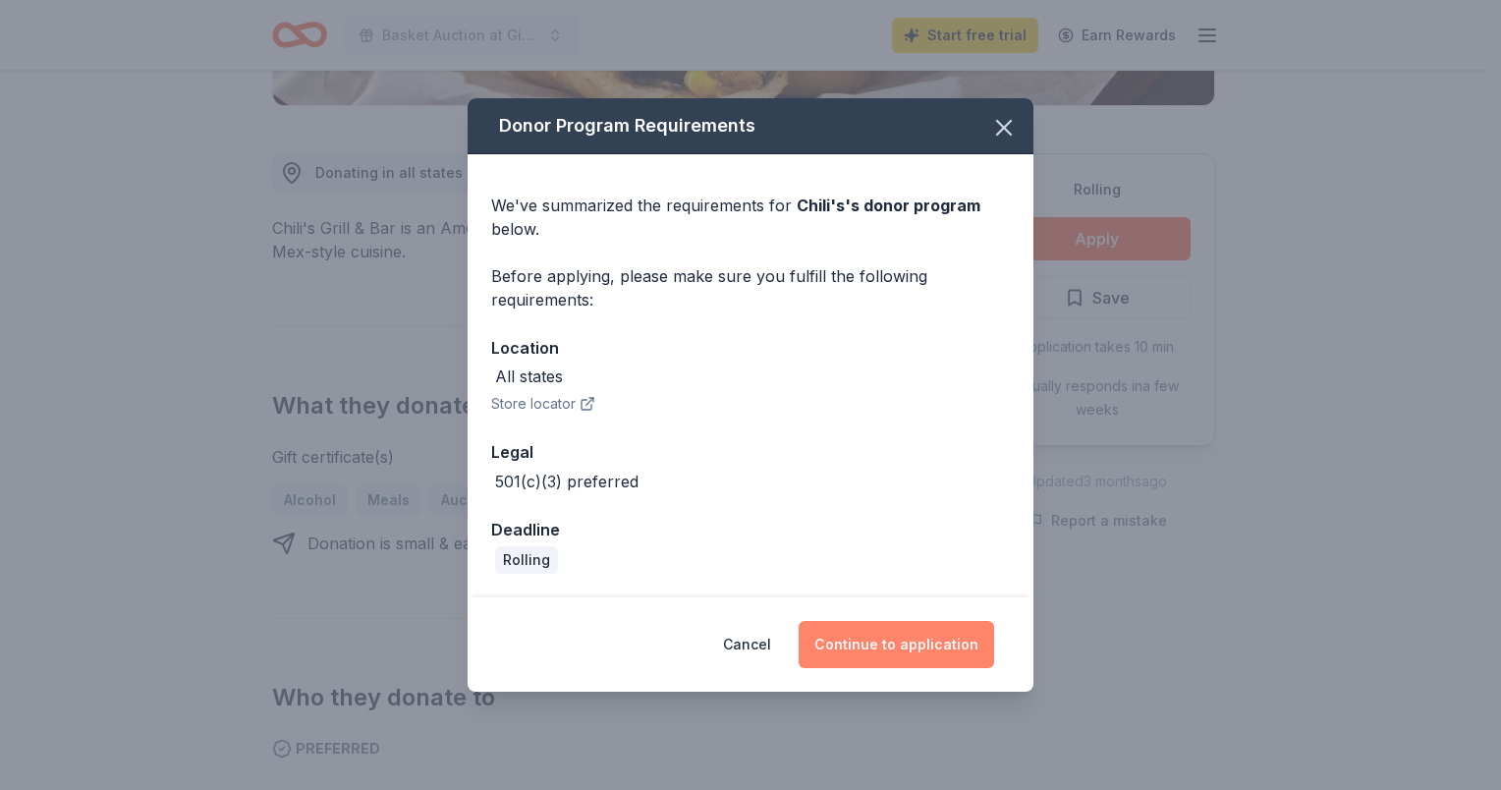
click at [922, 649] on button "Continue to application" at bounding box center [896, 644] width 195 height 47
